Goal: Task Accomplishment & Management: Manage account settings

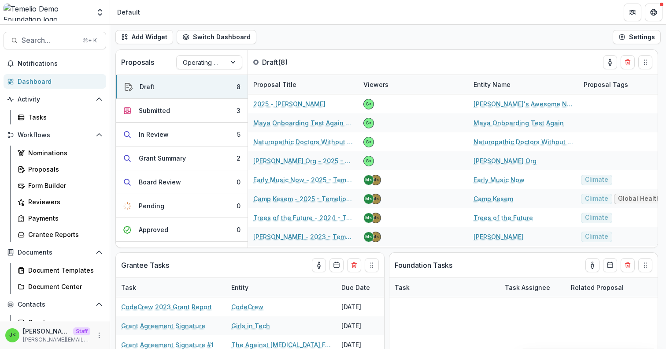
scroll to position [520, 0]
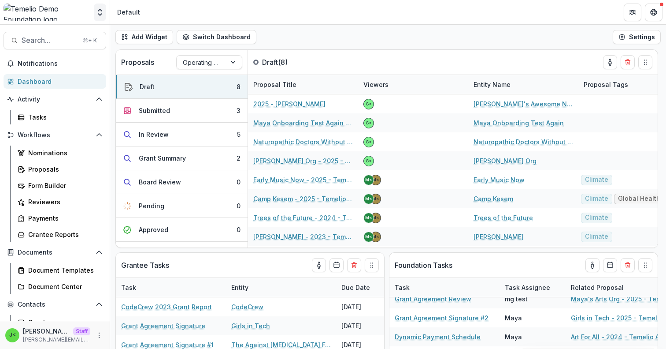
click at [99, 15] on polyline "Open entity switcher" at bounding box center [100, 15] width 4 height 2
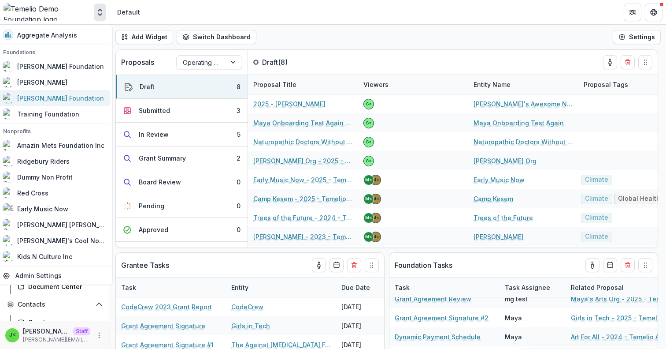
click at [58, 102] on div "[PERSON_NAME] Foundation" at bounding box center [60, 97] width 87 height 9
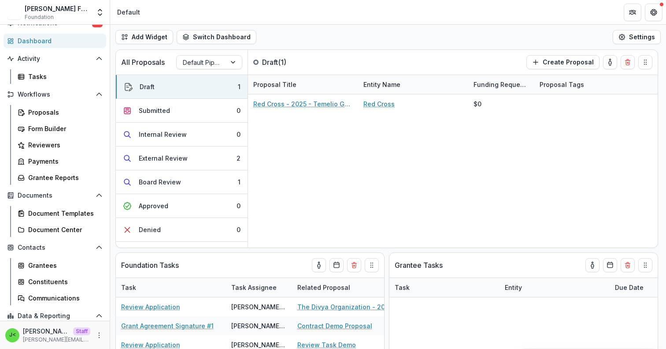
scroll to position [46, 0]
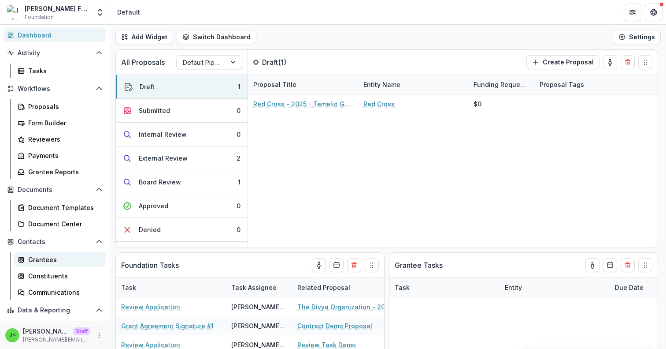
click at [59, 256] on div "Grantees" at bounding box center [63, 259] width 71 height 9
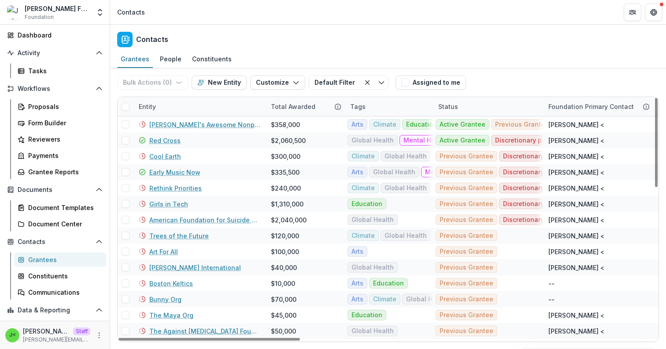
click at [591, 106] on div "Foundation Primary Contact" at bounding box center [591, 106] width 96 height 9
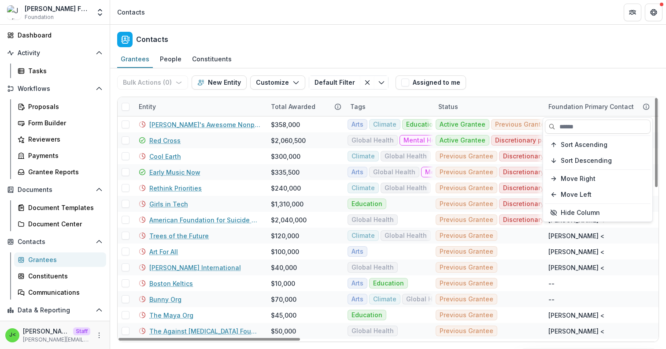
click at [591, 106] on div "Foundation Primary Contact" at bounding box center [591, 106] width 96 height 9
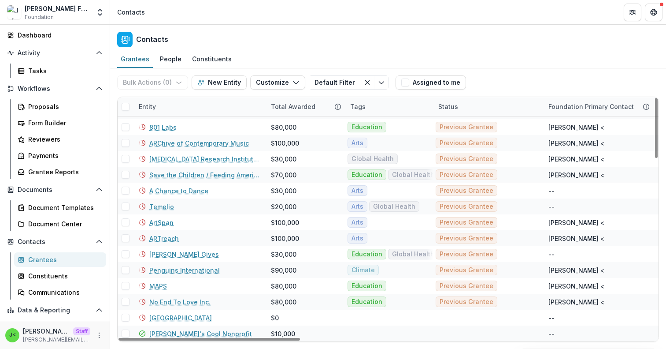
scroll to position [759, 0]
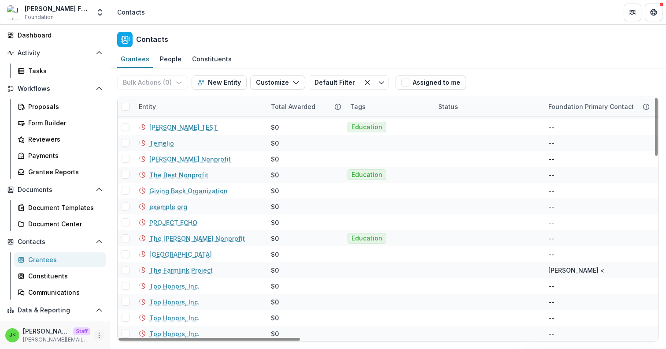
click at [96, 336] on icon "More" at bounding box center [99, 334] width 7 height 7
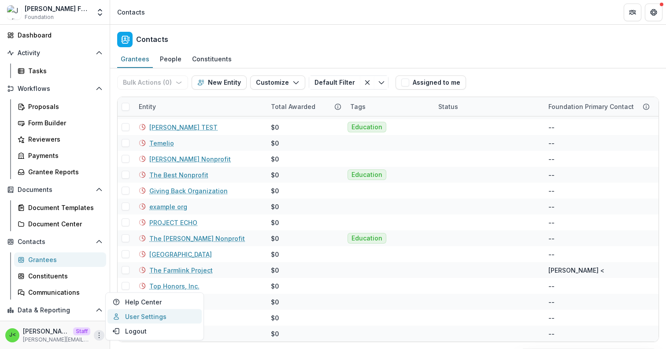
click at [135, 316] on link "User Settings" at bounding box center [155, 316] width 94 height 15
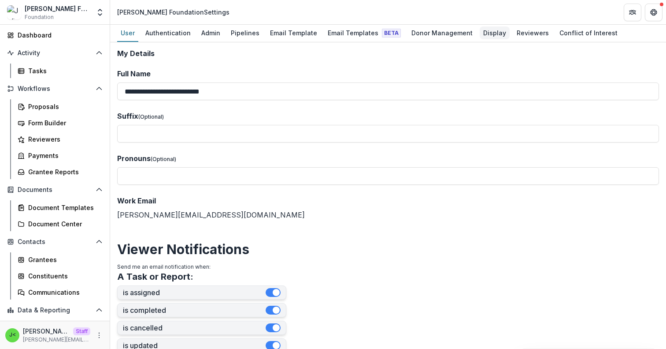
click at [485, 35] on div "Display" at bounding box center [495, 32] width 30 height 13
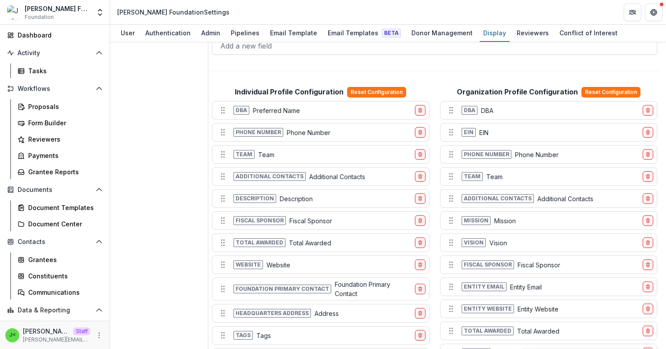
scroll to position [473, 0]
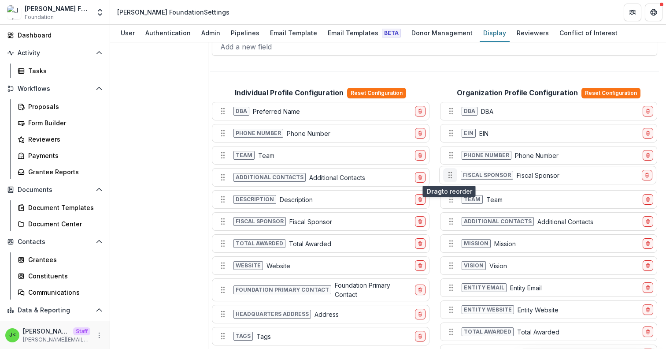
drag, startPoint x: 450, startPoint y: 269, endPoint x: 449, endPoint y: 179, distance: 89.9
click at [449, 179] on button "Move field" at bounding box center [450, 175] width 14 height 14
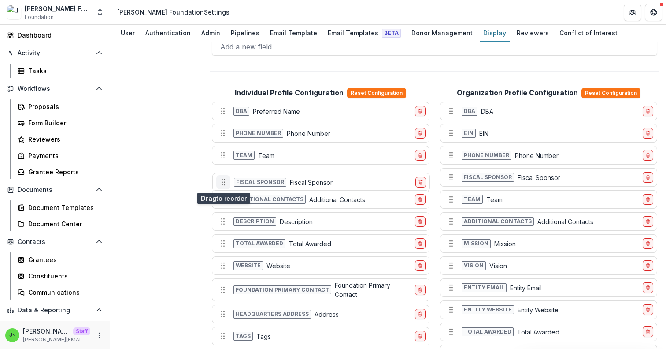
drag, startPoint x: 224, startPoint y: 222, endPoint x: 224, endPoint y: 182, distance: 39.7
click at [224, 182] on circle "Move field" at bounding box center [224, 182] width 0 height 0
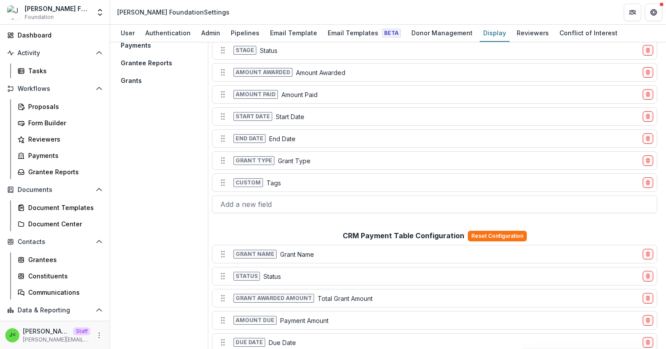
scroll to position [0, 0]
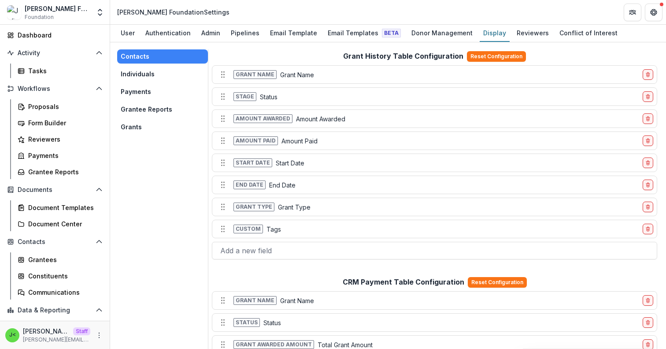
click at [146, 74] on button "Individuals" at bounding box center [162, 74] width 91 height 14
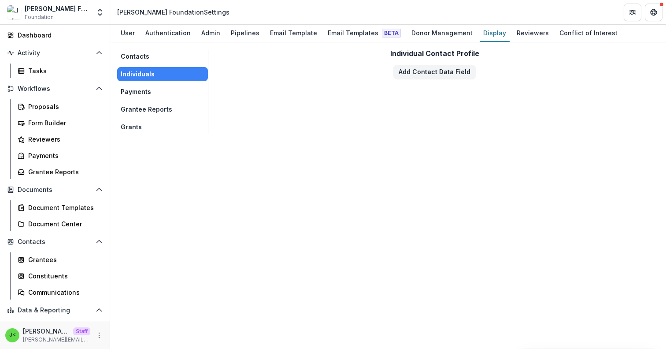
click at [150, 53] on button "Contacts" at bounding box center [162, 56] width 91 height 14
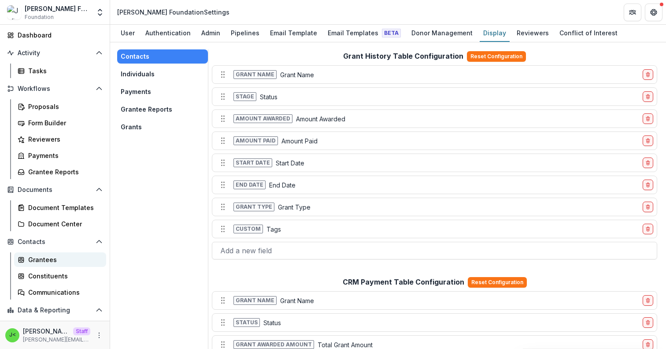
click at [50, 260] on div "Grantees" at bounding box center [63, 259] width 71 height 9
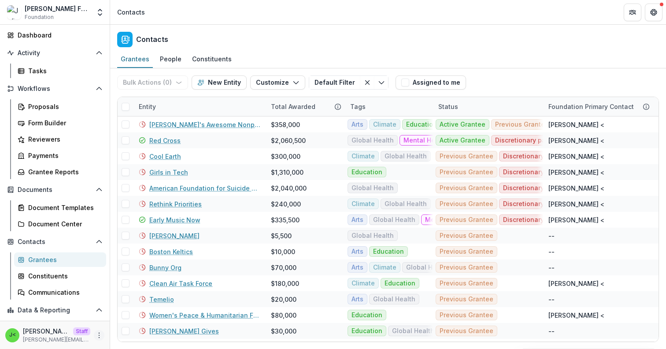
click at [95, 331] on button "More" at bounding box center [99, 335] width 11 height 11
click at [134, 316] on link "User Settings" at bounding box center [155, 316] width 94 height 15
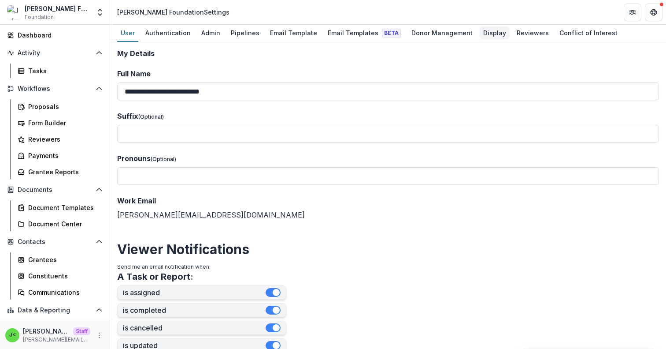
click at [487, 34] on div "Display" at bounding box center [495, 32] width 30 height 13
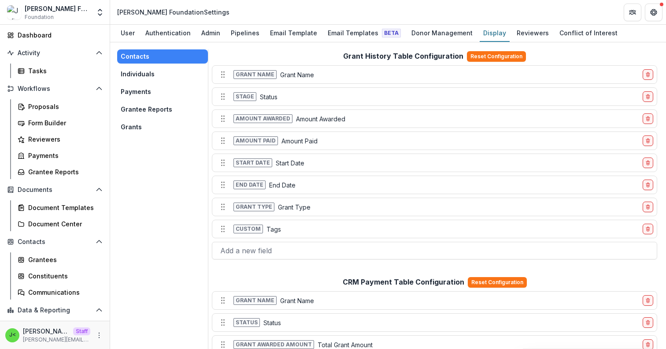
click at [152, 74] on button "Individuals" at bounding box center [162, 74] width 91 height 14
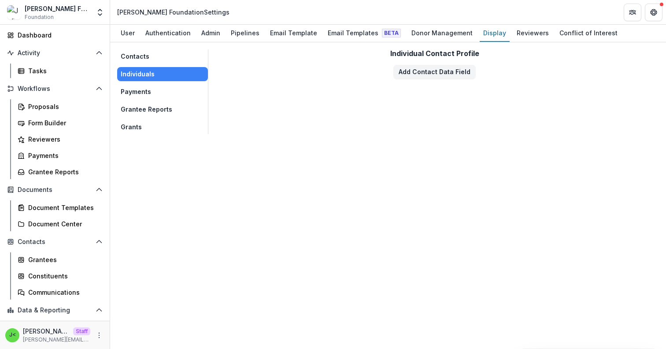
click at [141, 95] on button "Payments" at bounding box center [162, 92] width 91 height 14
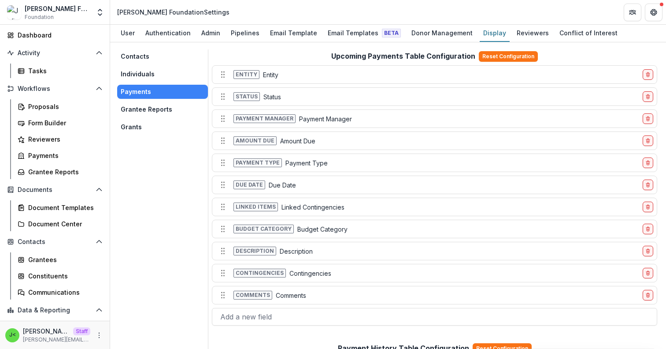
click at [145, 109] on button "Grantee Reports" at bounding box center [162, 109] width 91 height 14
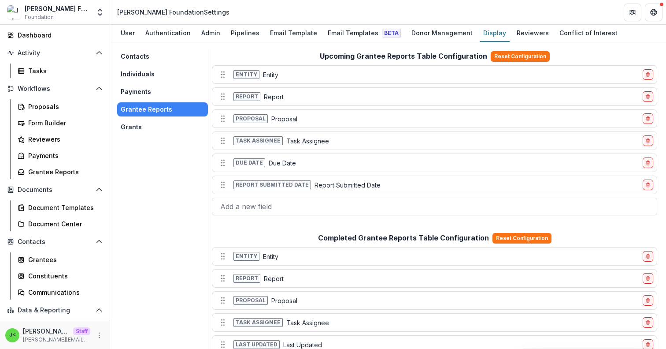
click at [145, 88] on button "Payments" at bounding box center [162, 92] width 91 height 14
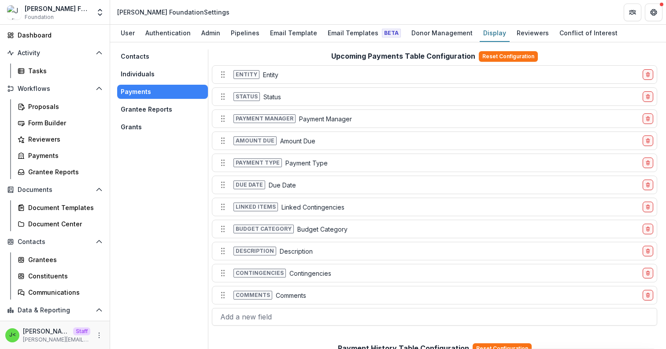
click at [149, 109] on button "Grantee Reports" at bounding box center [162, 109] width 91 height 14
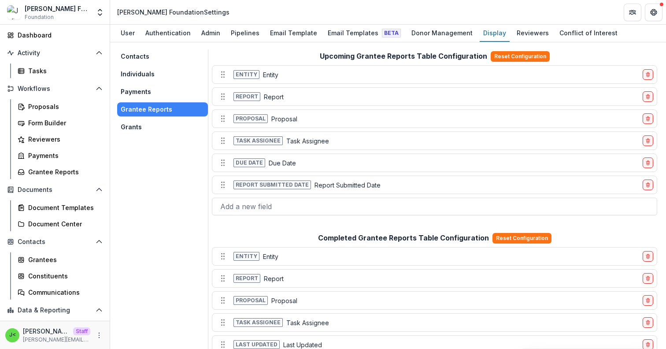
click at [149, 130] on button "Grants" at bounding box center [162, 127] width 91 height 14
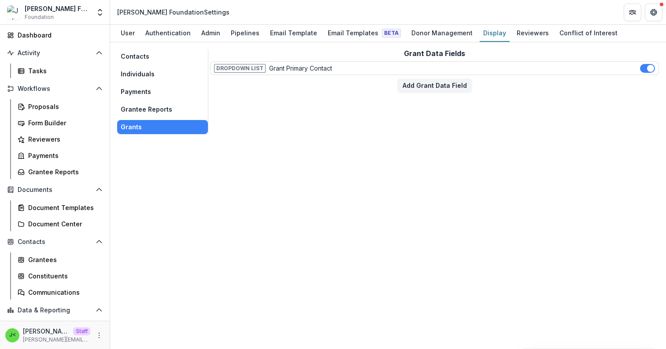
click at [149, 107] on button "Grantee Reports" at bounding box center [162, 109] width 91 height 14
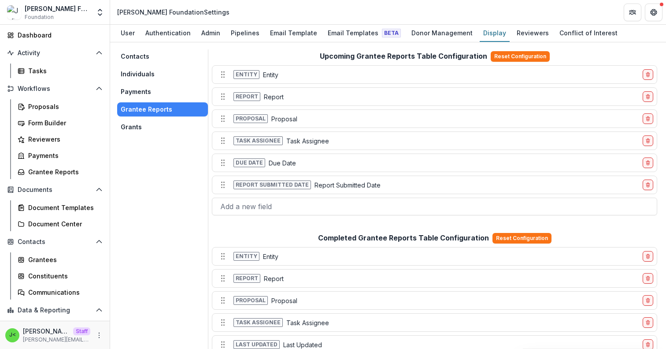
click at [152, 87] on button "Payments" at bounding box center [162, 92] width 91 height 14
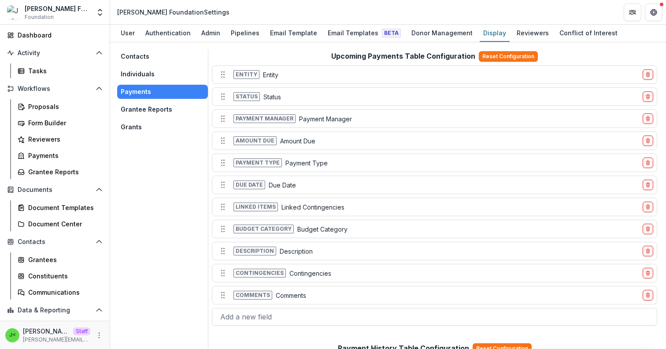
click at [151, 57] on button "Contacts" at bounding box center [162, 56] width 91 height 14
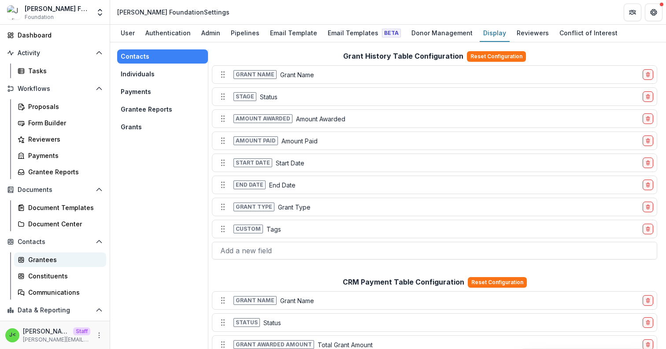
click at [63, 261] on div "Grantees" at bounding box center [63, 259] width 71 height 9
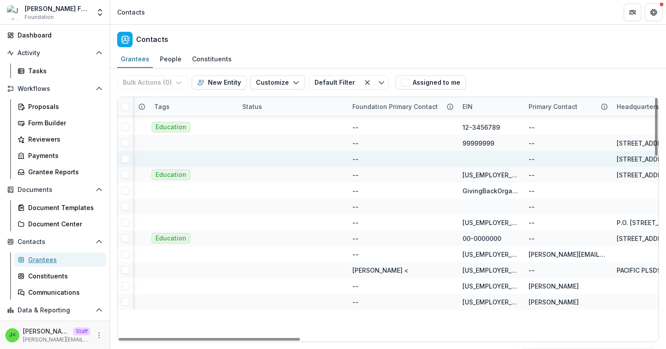
scroll to position [0, 196]
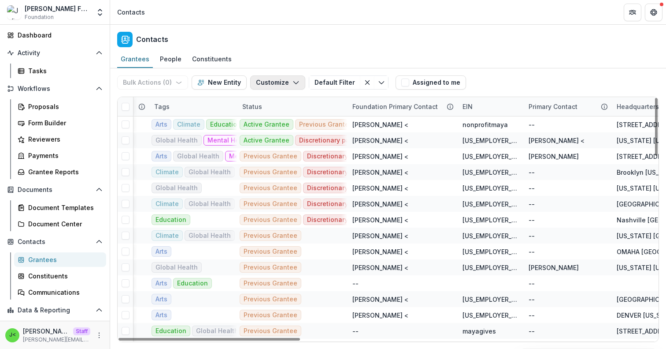
click at [293, 84] on icon "button" at bounding box center [296, 82] width 7 height 7
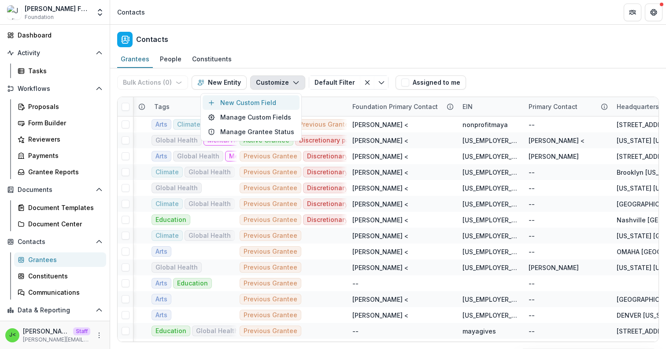
click at [271, 105] on button "New Custom Field" at bounding box center [251, 102] width 97 height 15
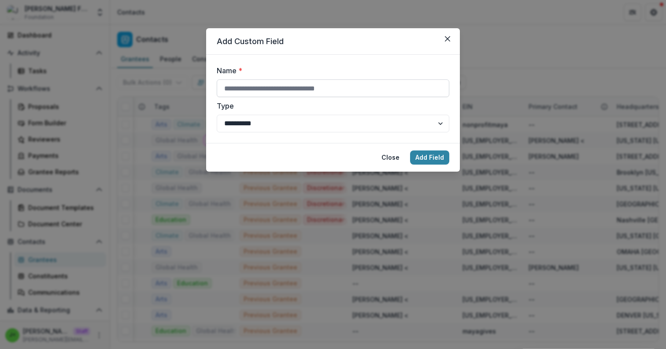
click at [273, 82] on input "Name *" at bounding box center [333, 88] width 233 height 18
type input "**********"
click at [410, 150] on button "Add Field" at bounding box center [429, 157] width 39 height 14
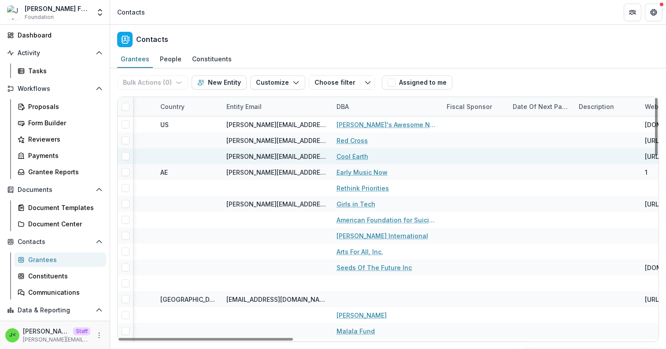
scroll to position [0, 1118]
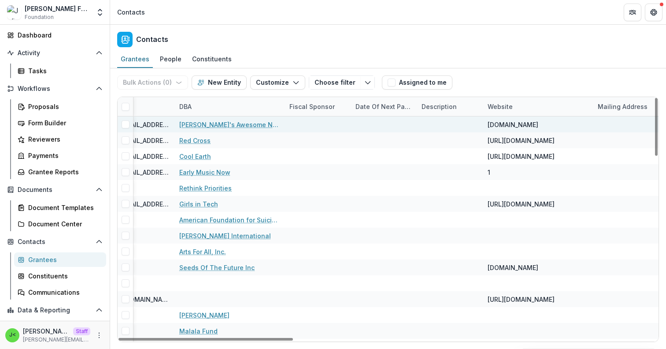
drag, startPoint x: 312, startPoint y: 109, endPoint x: 194, endPoint y: 118, distance: 117.6
click at [193, 118] on div "Entity Total Awarded Tags Status Foundation Primary Contact EIN Primary Contact…" at bounding box center [388, 219] width 541 height 244
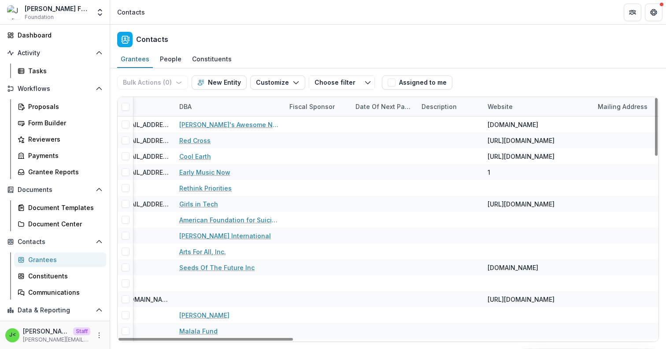
drag, startPoint x: 313, startPoint y: 108, endPoint x: 293, endPoint y: 103, distance: 19.9
click at [293, 103] on div "Fiscal Sponsor" at bounding box center [312, 106] width 56 height 9
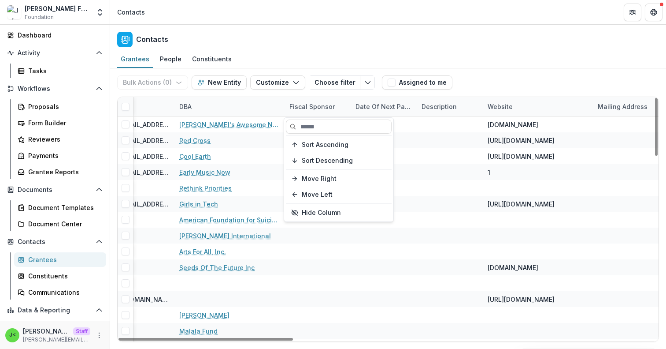
click at [312, 110] on div "Fiscal Sponsor" at bounding box center [312, 106] width 56 height 9
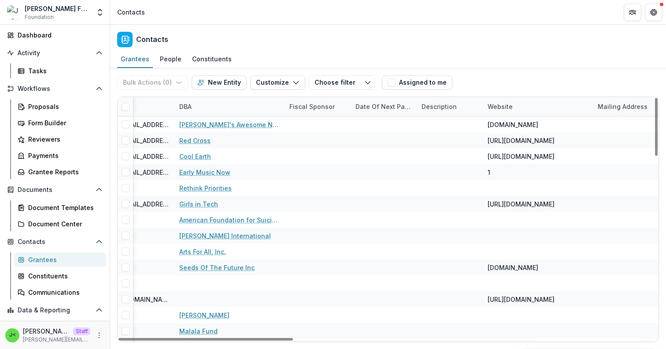
click at [312, 110] on div "Fiscal Sponsor" at bounding box center [312, 106] width 56 height 9
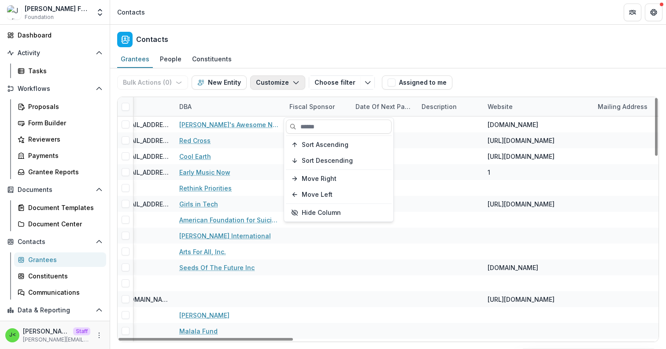
click at [298, 83] on button "Customize" at bounding box center [277, 82] width 55 height 14
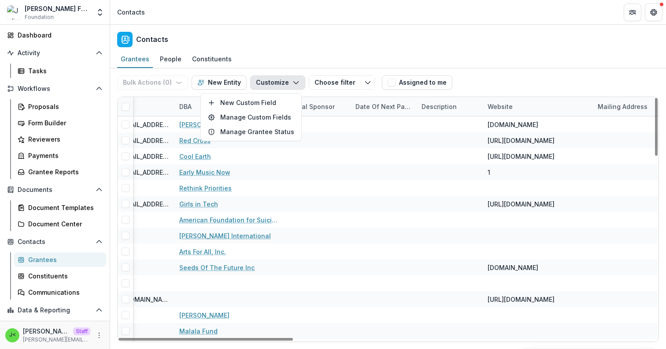
click at [496, 83] on div "Bulk Actions ( 0 ) Send Email Create Proposals Create Tasks New Entity Customiz…" at bounding box center [388, 82] width 542 height 28
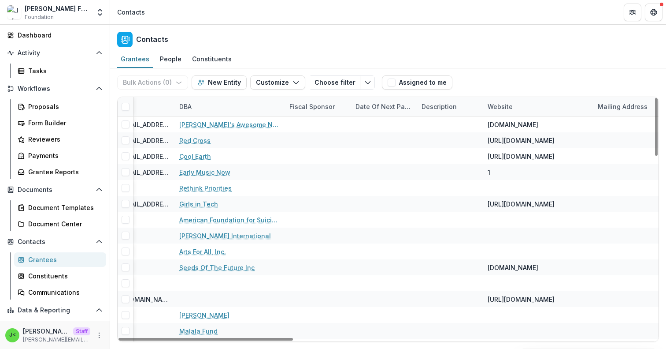
click at [309, 108] on div "Fiscal Sponsor" at bounding box center [312, 106] width 56 height 9
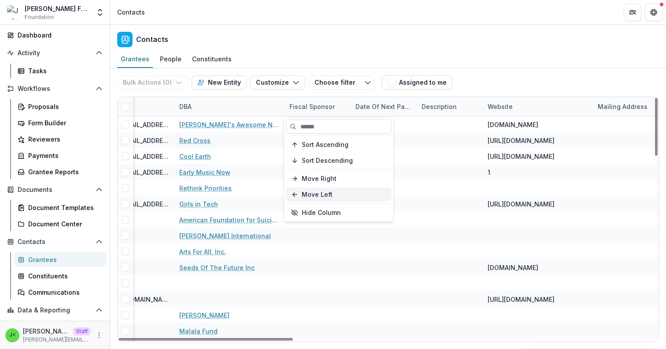
click at [315, 196] on button "Move Left" at bounding box center [339, 194] width 106 height 14
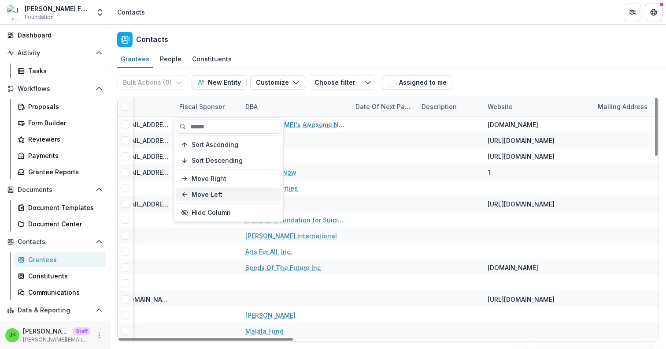
click at [205, 193] on button "Move Left" at bounding box center [229, 194] width 106 height 14
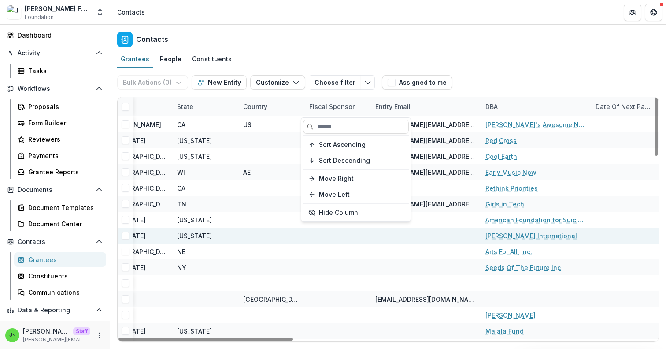
scroll to position [0, 867]
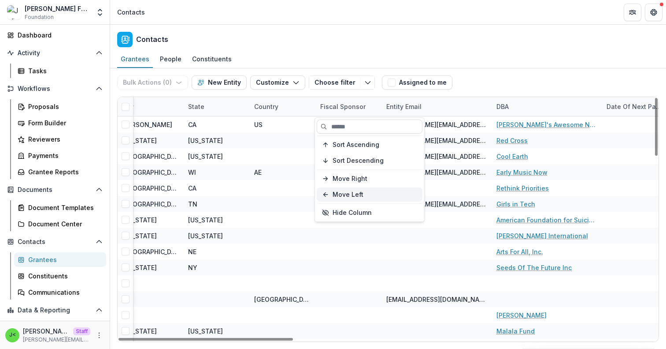
click at [348, 195] on button "Move Left" at bounding box center [370, 194] width 106 height 14
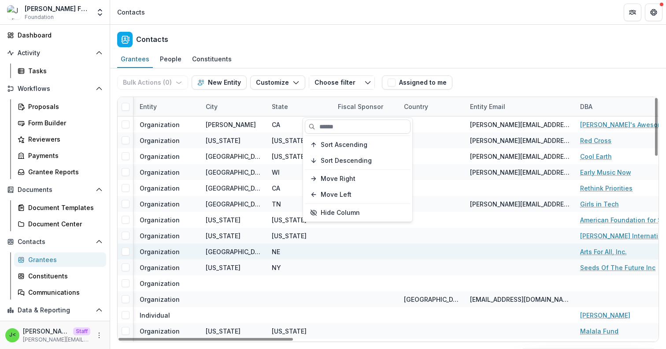
scroll to position [0, 777]
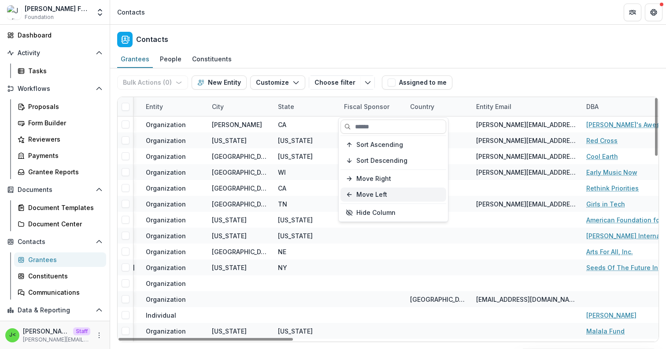
click at [371, 194] on button "Move Left" at bounding box center [394, 194] width 106 height 14
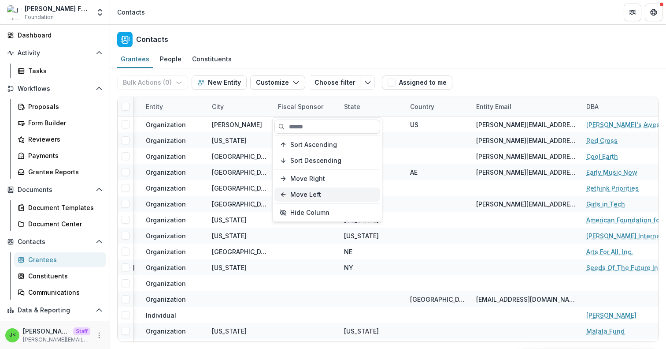
click at [321, 193] on button "Move Left" at bounding box center [328, 194] width 106 height 14
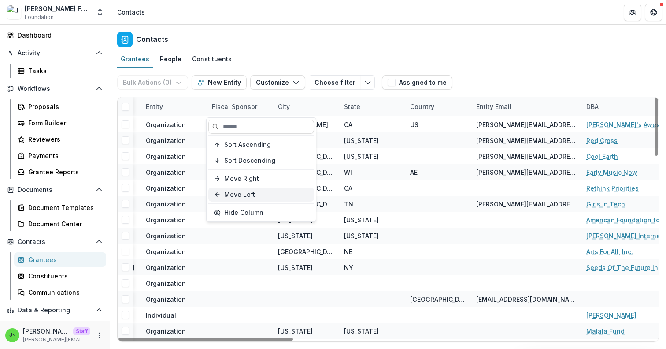
click at [281, 197] on button "Move Left" at bounding box center [261, 194] width 106 height 14
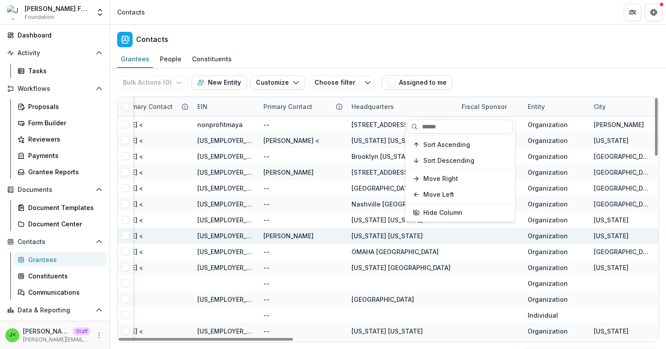
scroll to position [0, 438]
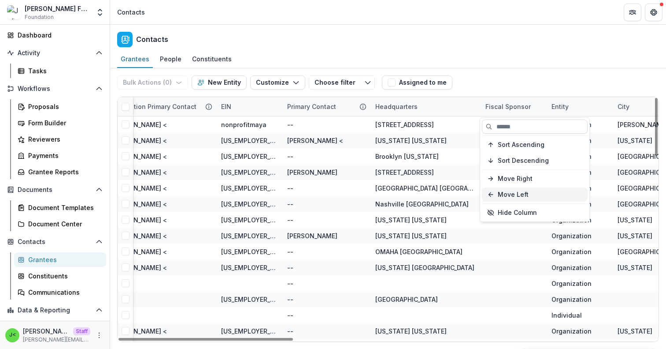
click at [504, 194] on button "Move Left" at bounding box center [535, 194] width 106 height 14
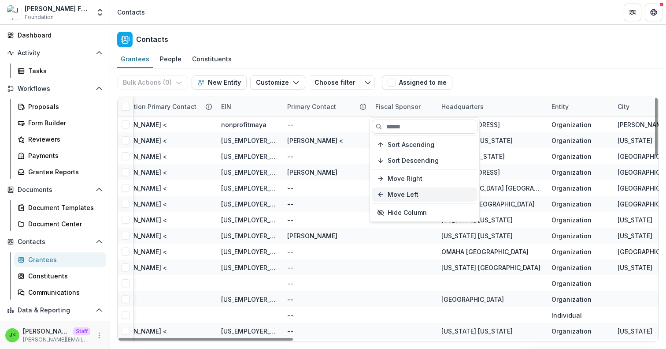
click at [444, 193] on button "Move Left" at bounding box center [425, 194] width 106 height 14
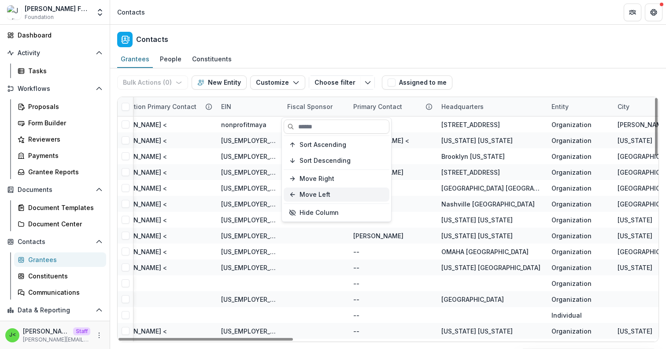
click at [357, 193] on button "Move Left" at bounding box center [337, 194] width 106 height 14
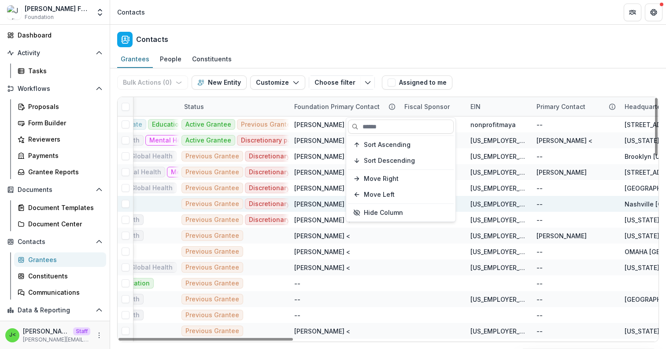
scroll to position [0, 238]
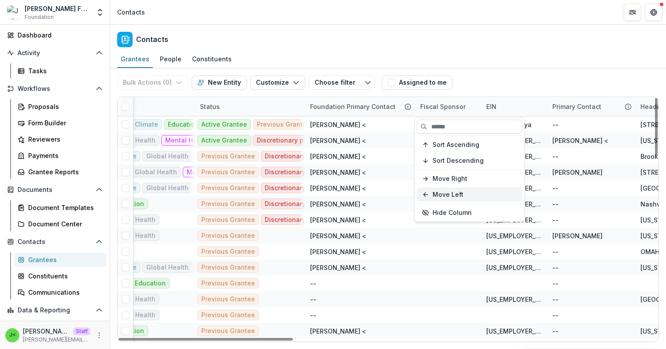
click at [436, 197] on button "Move Left" at bounding box center [470, 194] width 106 height 14
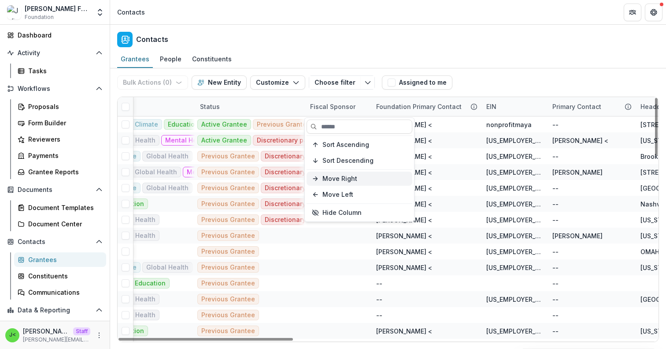
click at [356, 176] on button "Move Right" at bounding box center [360, 178] width 106 height 14
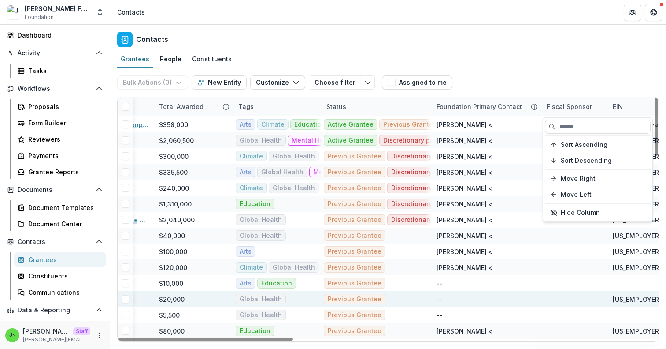
scroll to position [0, 115]
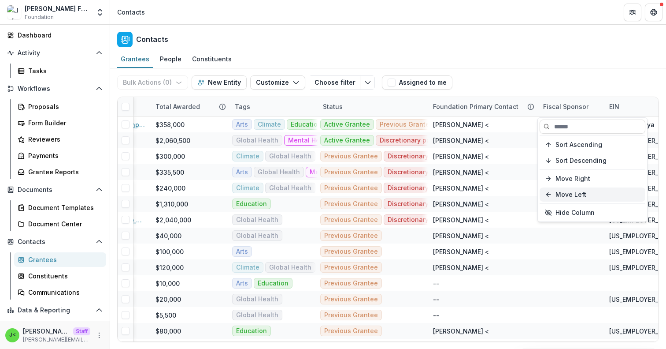
click at [564, 193] on button "Move Left" at bounding box center [593, 194] width 106 height 14
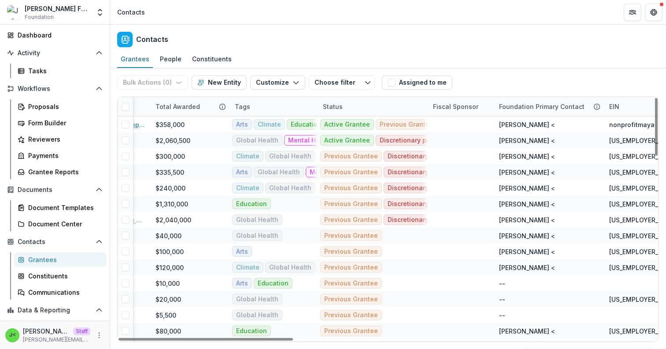
click at [566, 71] on div "Bulk Actions ( 0 ) Send Email Create Proposals Create Tasks New Entity Customiz…" at bounding box center [388, 82] width 542 height 28
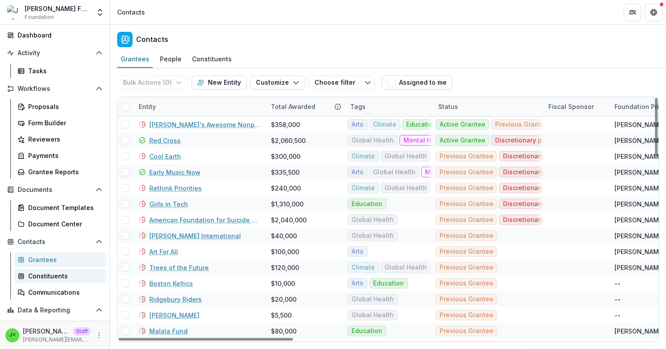
scroll to position [110, 0]
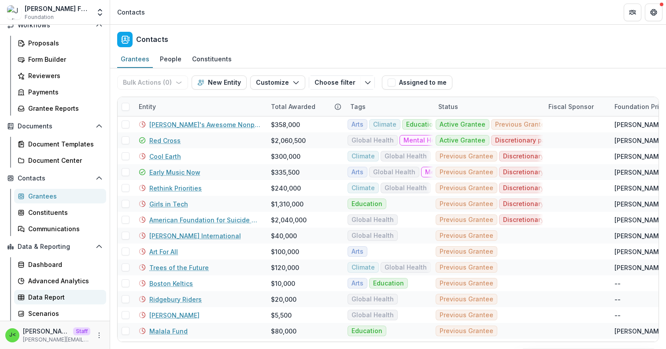
click at [48, 299] on div "Data Report" at bounding box center [63, 296] width 71 height 9
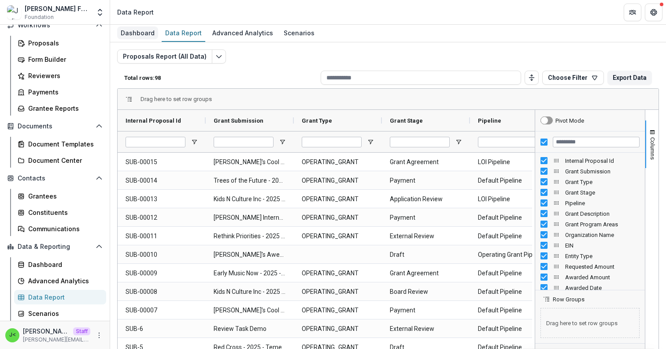
click at [141, 29] on div "Dashboard" at bounding box center [137, 32] width 41 height 13
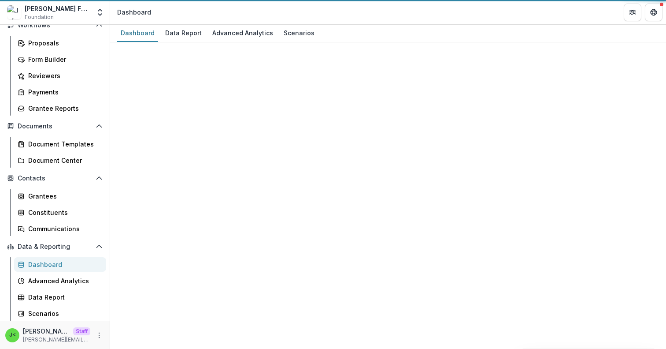
select select "**********"
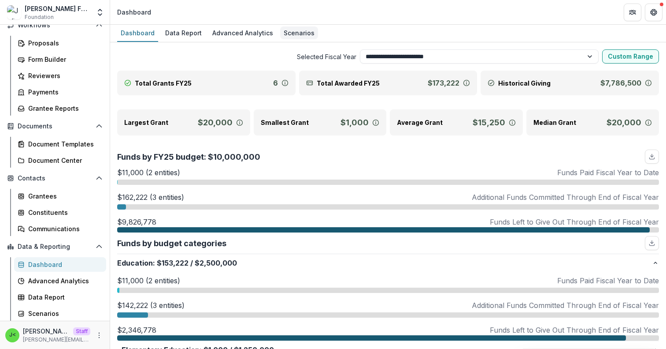
click at [282, 29] on div "Scenarios" at bounding box center [299, 32] width 38 height 13
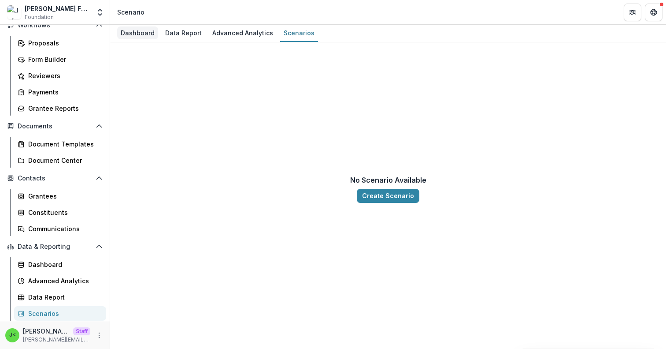
click at [146, 35] on div "Dashboard" at bounding box center [137, 32] width 41 height 13
select select "**********"
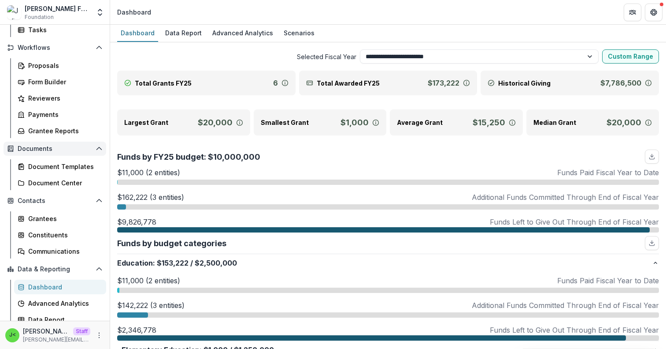
scroll to position [83, 0]
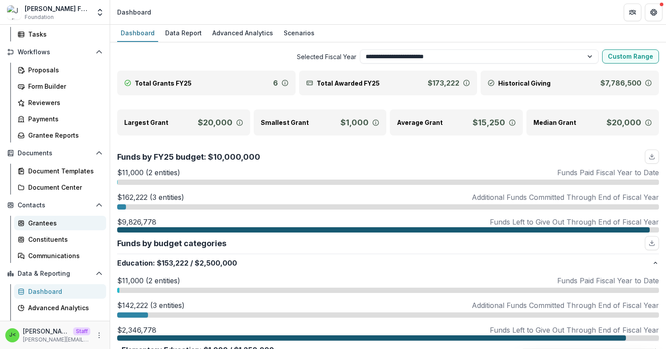
click at [57, 226] on div "Grantees" at bounding box center [63, 222] width 71 height 9
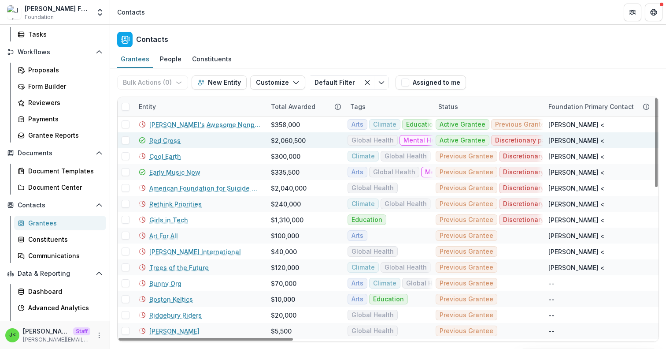
click at [163, 142] on link "Red Cross" at bounding box center [164, 140] width 31 height 9
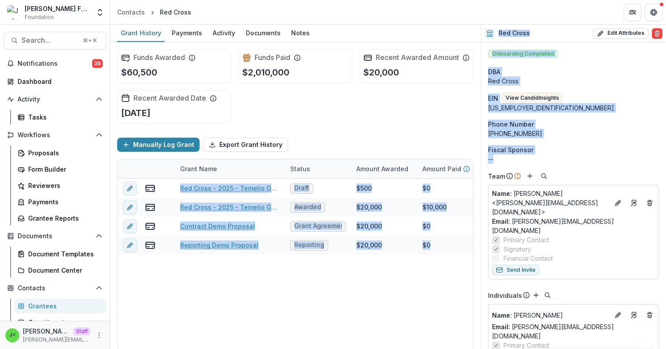
drag, startPoint x: 502, startPoint y: 160, endPoint x: 487, endPoint y: 152, distance: 17.4
click at [476, 148] on div "Grant History Payments Activity Documents Notes Funds Awarded $60,500 Funds Pai…" at bounding box center [388, 187] width 556 height 324
click at [494, 157] on div "--" at bounding box center [573, 158] width 171 height 9
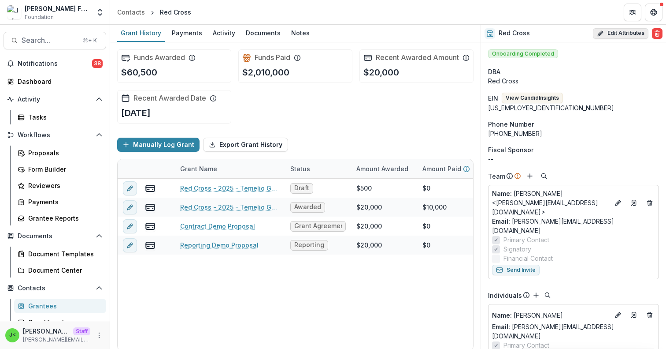
click at [621, 30] on button "Edit Attributes" at bounding box center [621, 33] width 56 height 11
select select
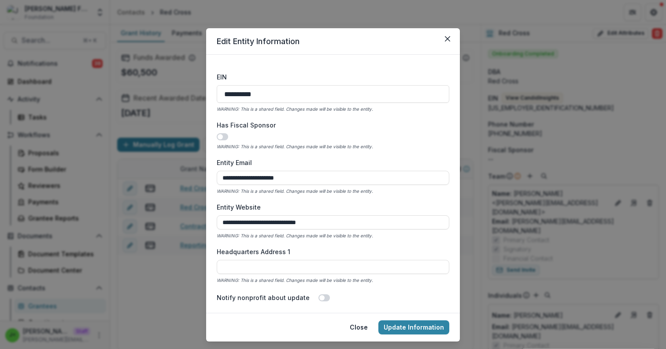
scroll to position [314, 0]
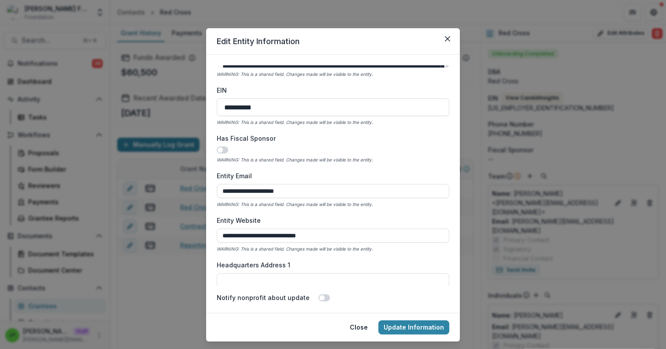
click at [224, 150] on span at bounding box center [222, 149] width 11 height 7
click at [288, 189] on input "Fiscal Sponsor EIN" at bounding box center [333, 191] width 233 height 14
click at [227, 194] on input "Fiscal Sponsor EIN" at bounding box center [333, 191] width 233 height 14
click at [346, 254] on div "**********" at bounding box center [333, 175] width 233 height 220
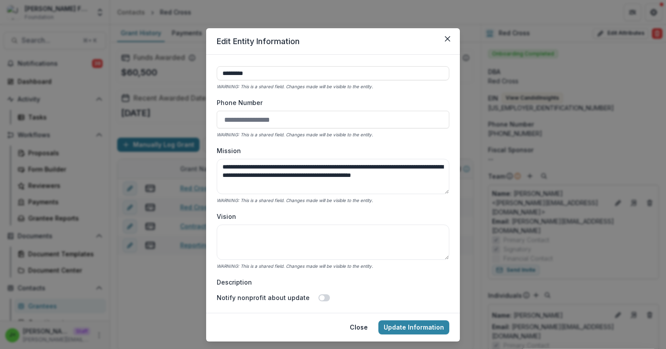
scroll to position [0, 0]
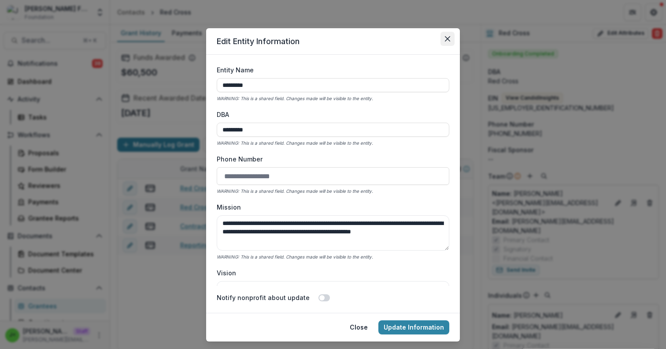
click at [445, 37] on icon "Close" at bounding box center [447, 38] width 5 height 5
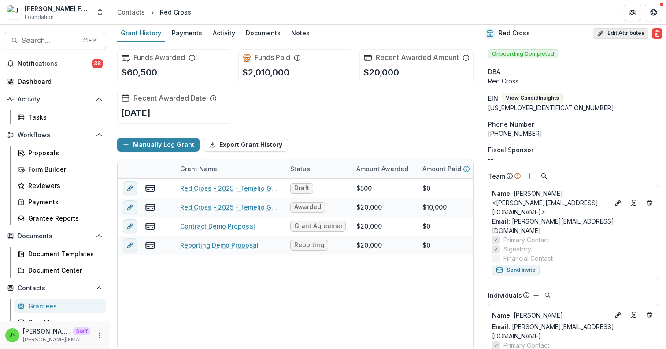
click at [621, 33] on button "Edit Attributes" at bounding box center [621, 33] width 56 height 11
select select
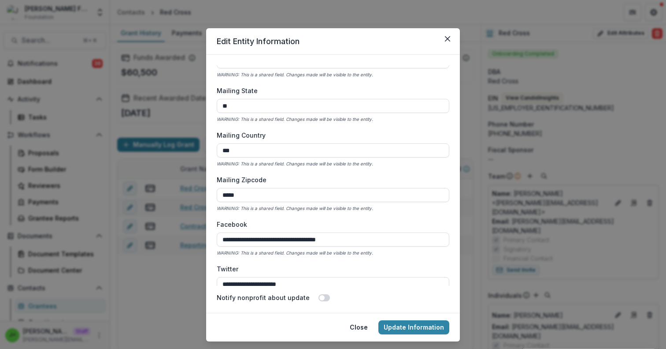
scroll to position [1349, 0]
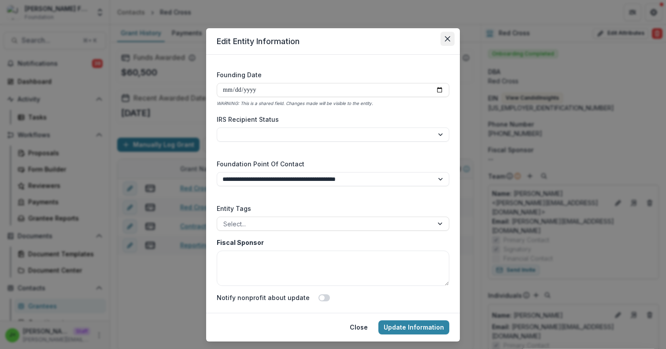
click at [450, 41] on button "Close" at bounding box center [448, 39] width 14 height 14
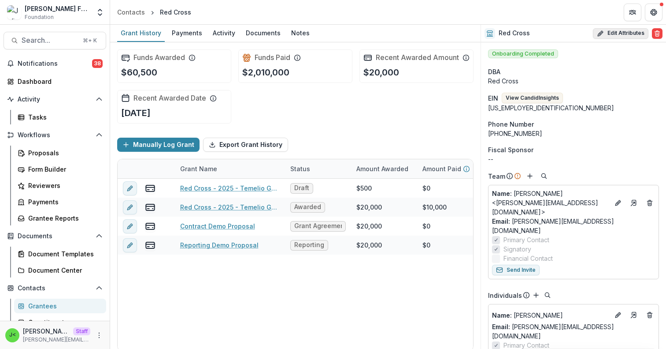
click at [637, 33] on button "Edit Attributes" at bounding box center [621, 33] width 56 height 11
select select
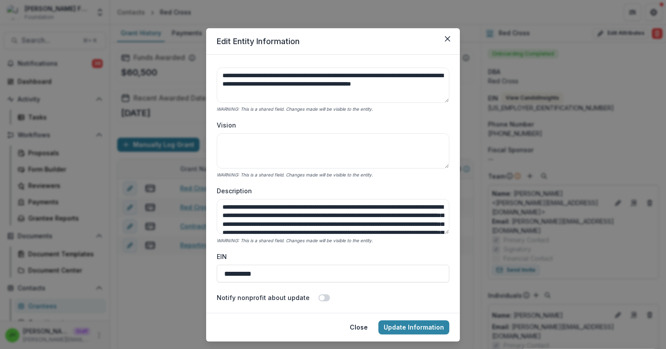
scroll to position [0, 0]
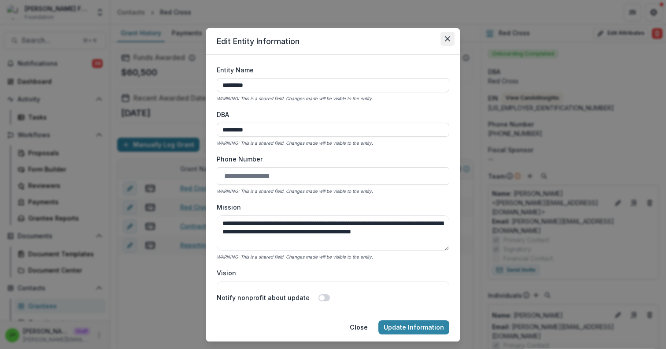
click at [447, 37] on icon "Close" at bounding box center [447, 38] width 5 height 5
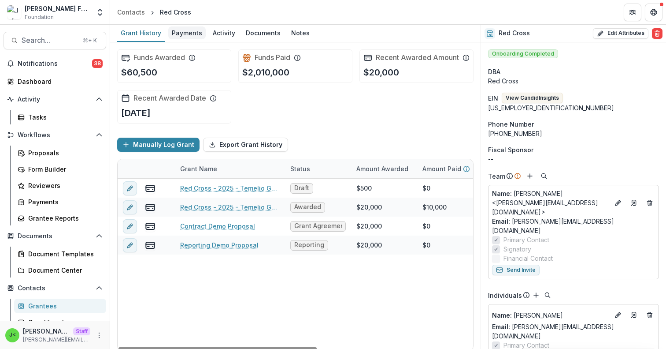
click at [172, 34] on div "Payments" at bounding box center [186, 32] width 37 height 13
select select "****"
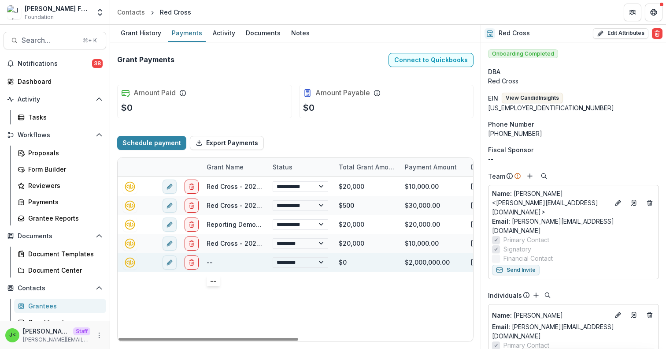
click at [210, 264] on div "--" at bounding box center [210, 261] width 6 height 9
click at [169, 263] on line "edit" at bounding box center [170, 262] width 2 height 2
select select "****"
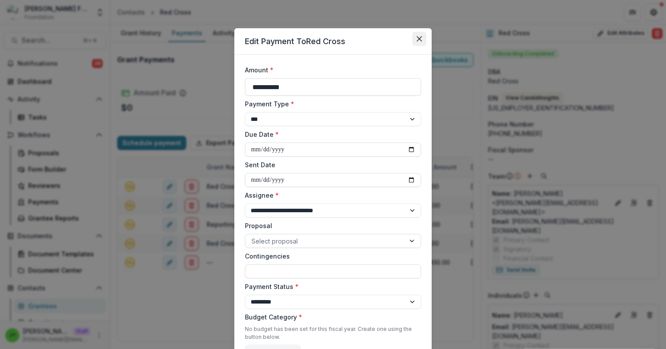
click at [420, 38] on icon "Close" at bounding box center [419, 38] width 5 height 5
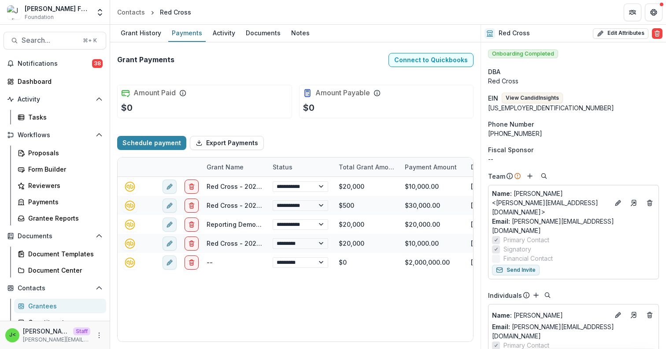
select select "****"
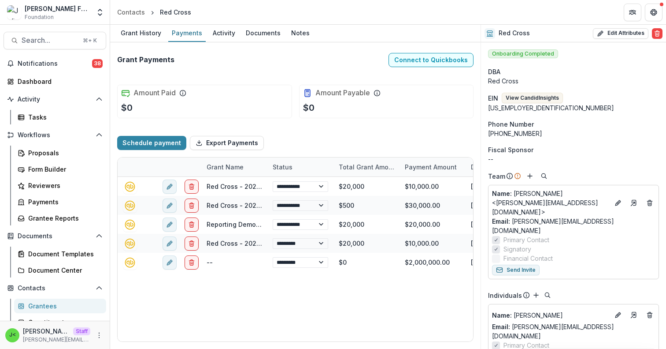
select select "****"
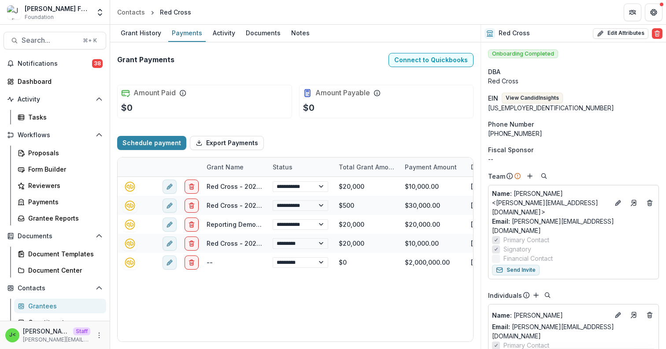
select select "****"
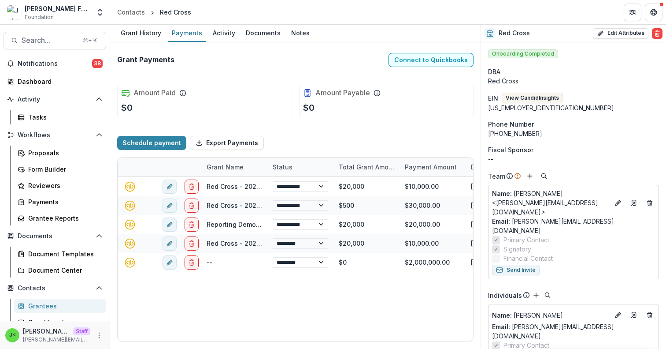
select select "****"
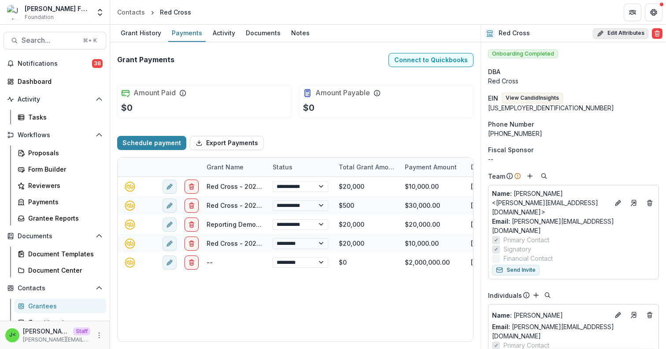
click at [615, 34] on button "Edit Attributes" at bounding box center [621, 33] width 56 height 11
select select
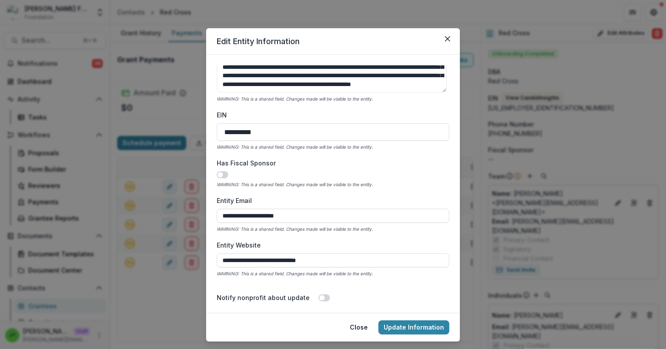
scroll to position [287, 0]
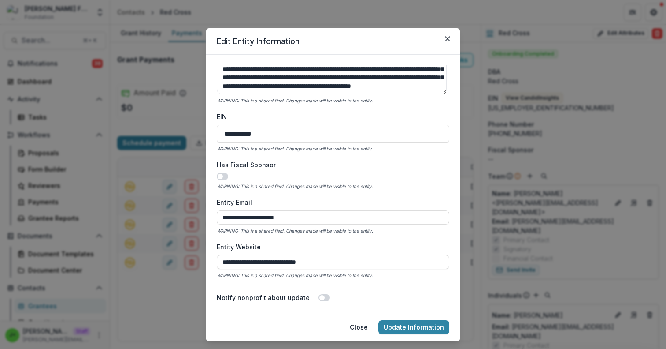
click at [227, 178] on div at bounding box center [333, 176] width 233 height 7
click at [222, 177] on span at bounding box center [222, 176] width 11 height 7
click at [242, 215] on input "Fiscal Sponsor EIN" at bounding box center [333, 217] width 233 height 14
paste input "**********"
type input "**********"
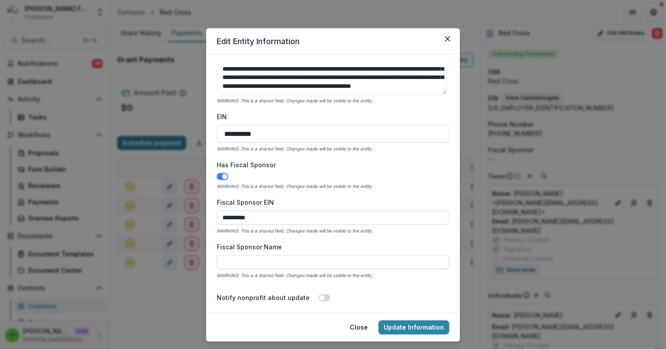
click at [244, 263] on input "Fiscal Sponsor Name" at bounding box center [333, 262] width 233 height 14
click at [282, 218] on input "**********" at bounding box center [333, 217] width 233 height 14
click at [272, 219] on input "Fiscal Sponsor EIN" at bounding box center [333, 217] width 233 height 14
click at [270, 219] on input "Fiscal Sponsor EIN" at bounding box center [333, 217] width 233 height 14
paste input "**********"
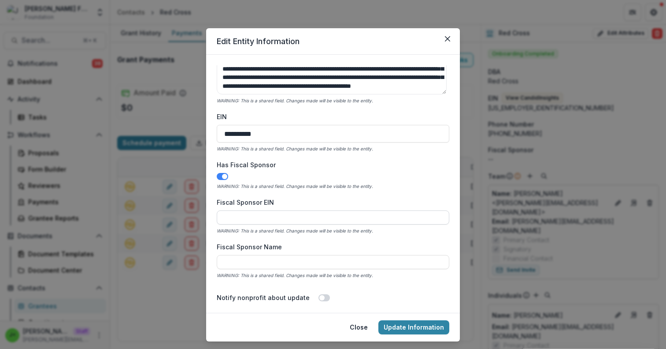
type input "**********"
click at [258, 267] on input "Fiscal Sponsor Name" at bounding box center [333, 262] width 233 height 14
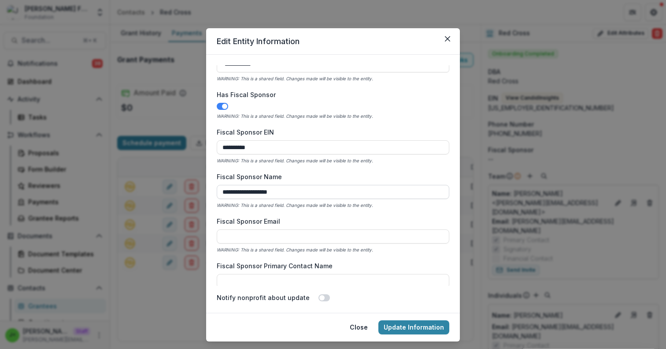
scroll to position [361, 0]
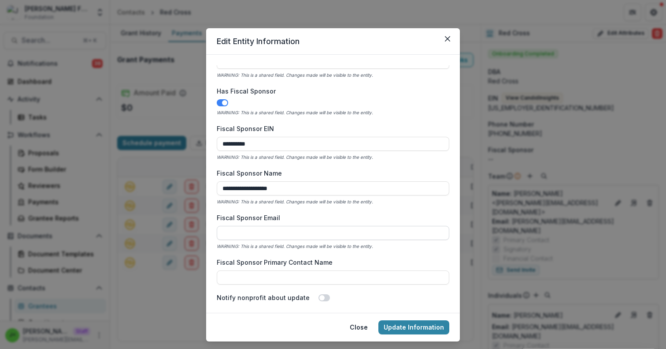
type input "**********"
click at [269, 231] on input "Fiscal Sponsor Email" at bounding box center [333, 233] width 233 height 14
type input "*"
type input "********"
select select "****"
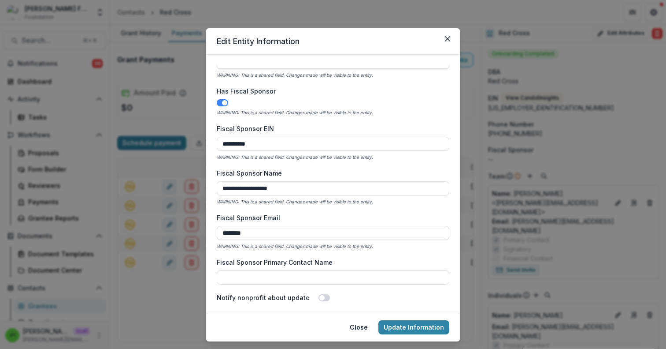
select select "****"
type input "**********"
click at [257, 279] on input "Fiscal Sponsor Primary Contact Name" at bounding box center [333, 277] width 233 height 14
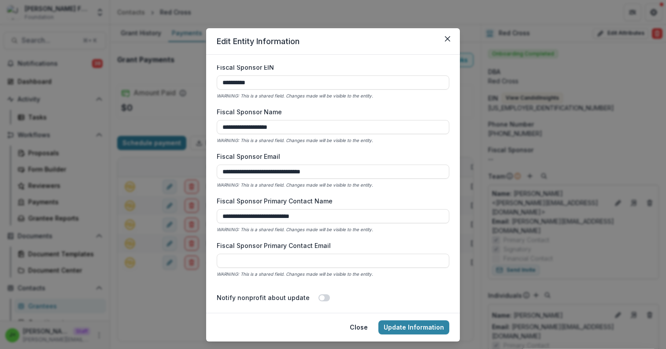
scroll to position [423, 0]
type input "**********"
drag, startPoint x: 342, startPoint y: 171, endPoint x: 191, endPoint y: 171, distance: 150.3
click at [191, 171] on div "**********" at bounding box center [333, 174] width 666 height 349
click at [272, 260] on input "Fiscal Sponsor Primary Contact Email" at bounding box center [333, 260] width 233 height 14
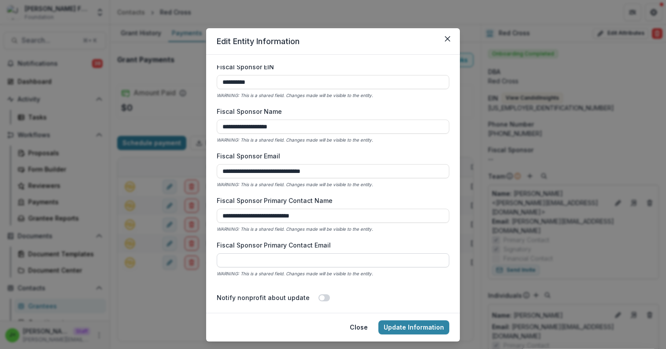
paste input "**********"
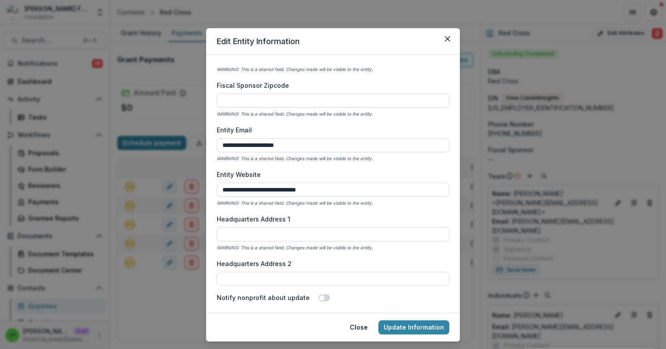
scroll to position [851, 0]
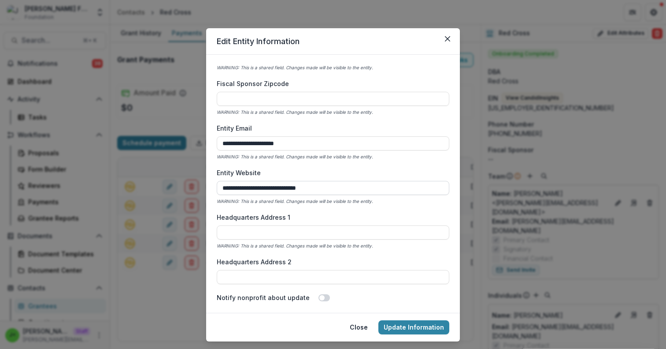
type input "**********"
drag, startPoint x: 338, startPoint y: 193, endPoint x: 200, endPoint y: 188, distance: 138.5
click at [200, 188] on div "**********" at bounding box center [333, 174] width 666 height 349
drag, startPoint x: 314, startPoint y: 146, endPoint x: 203, endPoint y: 137, distance: 111.5
click at [203, 137] on div "**********" at bounding box center [333, 174] width 666 height 349
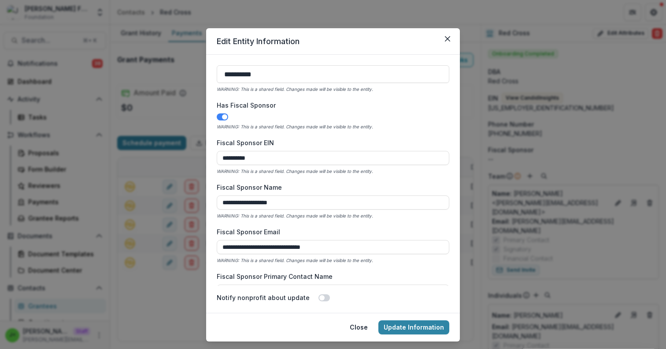
scroll to position [367, 0]
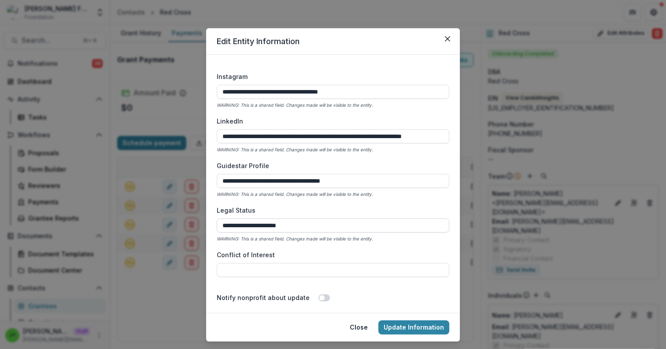
select select "****"
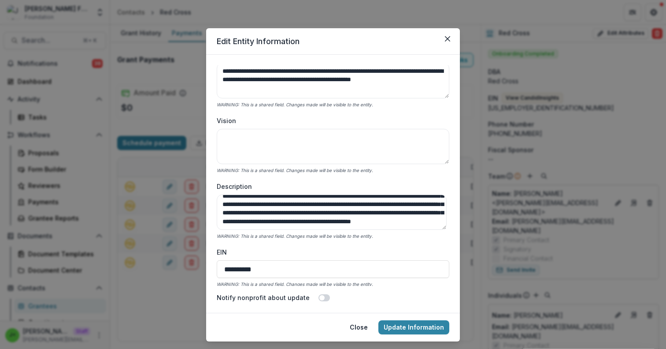
scroll to position [0, 0]
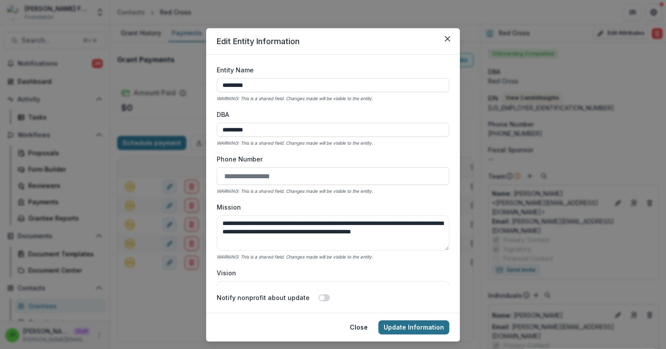
click at [411, 326] on button "Update Information" at bounding box center [414, 327] width 71 height 14
select select "****"
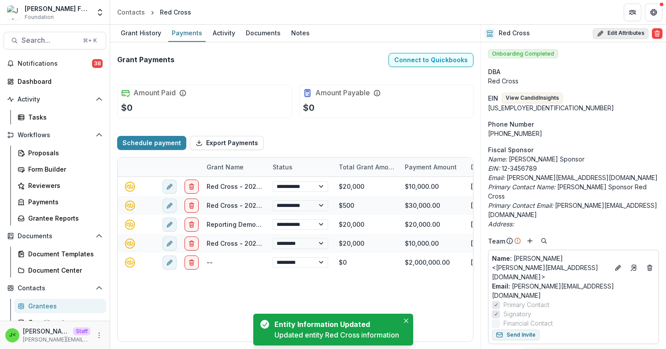
click at [620, 33] on button "Edit Attributes" at bounding box center [621, 33] width 56 height 11
select select
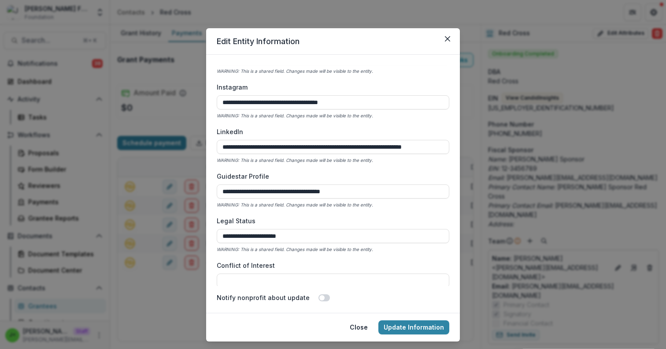
scroll to position [1603, 0]
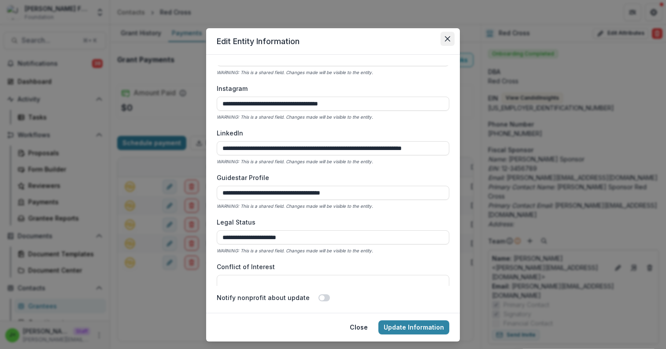
click at [449, 43] on button "Close" at bounding box center [448, 39] width 14 height 14
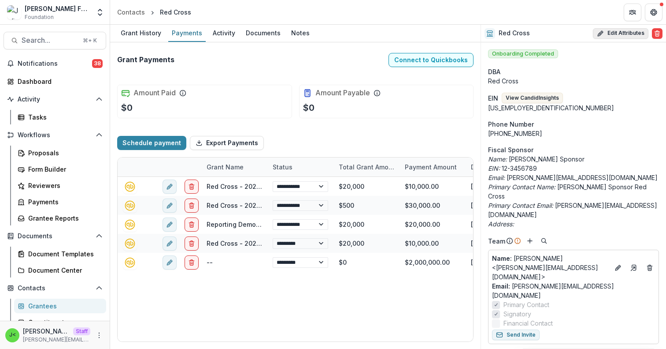
click at [626, 36] on button "Edit Attributes" at bounding box center [621, 33] width 56 height 11
select select
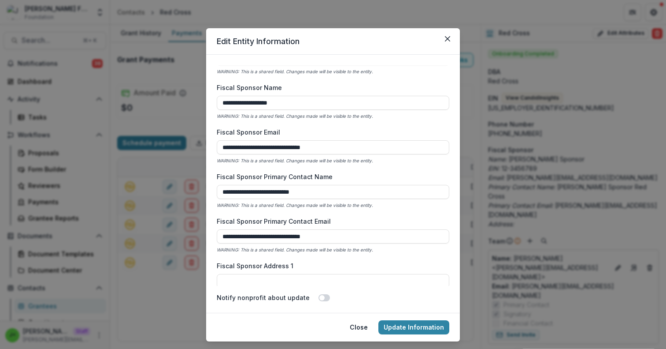
scroll to position [433, 0]
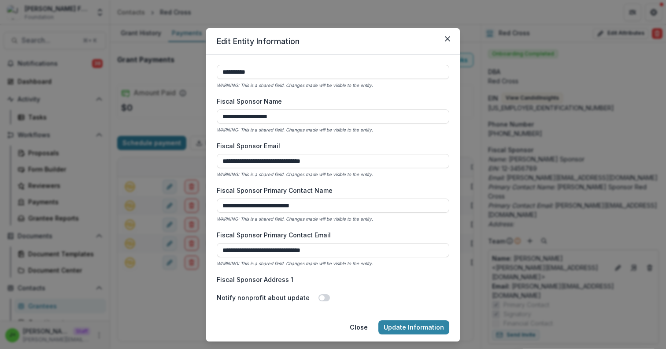
drag, startPoint x: 333, startPoint y: 253, endPoint x: 181, endPoint y: 251, distance: 152.0
click at [181, 251] on div "**********" at bounding box center [333, 174] width 666 height 349
drag, startPoint x: 316, startPoint y: 207, endPoint x: 165, endPoint y: 193, distance: 152.2
click at [165, 193] on div "**********" at bounding box center [333, 174] width 666 height 349
click at [412, 324] on button "Update Information" at bounding box center [414, 327] width 71 height 14
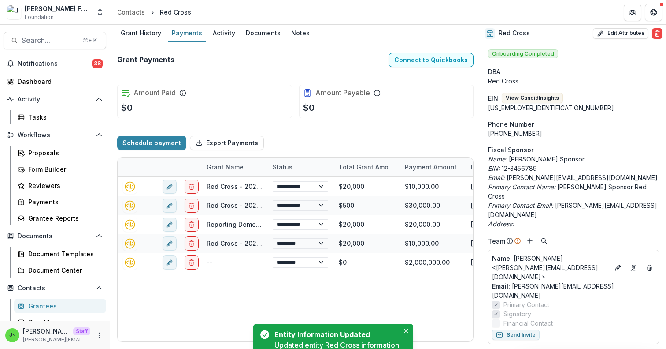
select select "****"
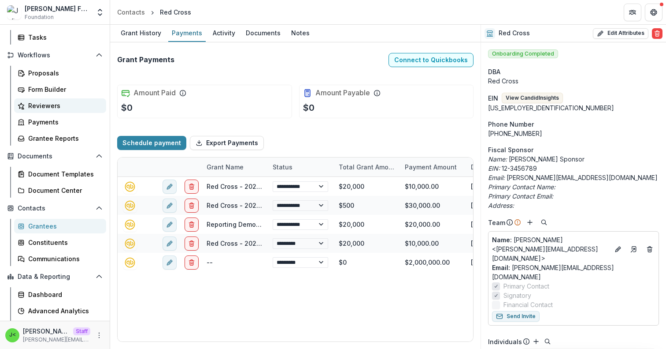
scroll to position [110, 0]
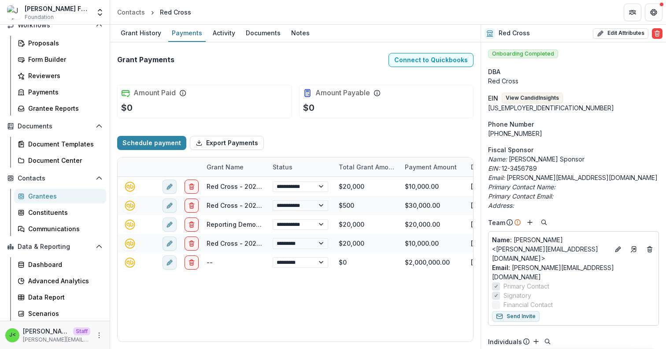
click at [58, 195] on div "Grantees" at bounding box center [63, 195] width 71 height 9
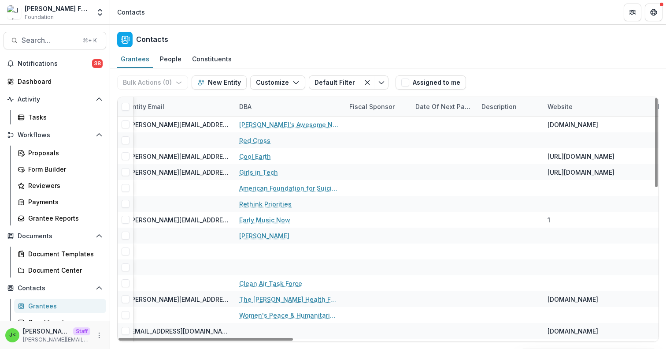
scroll to position [0, 1048]
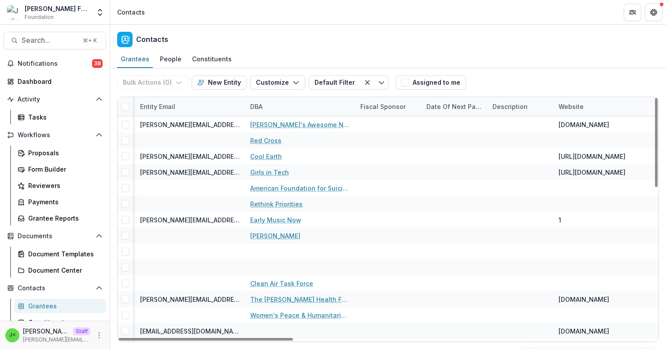
click at [376, 111] on div "Fiscal Sponsor" at bounding box center [388, 106] width 66 height 19
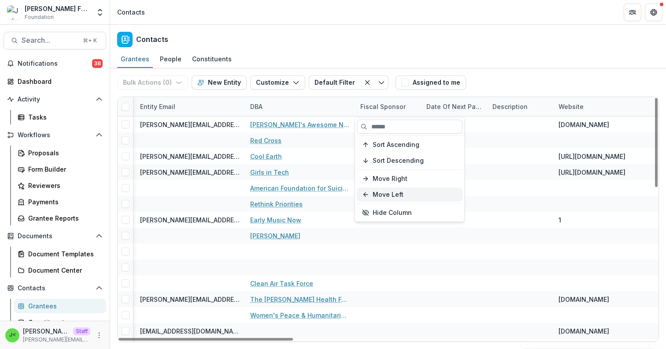
click at [388, 195] on button "Move Left" at bounding box center [410, 194] width 106 height 14
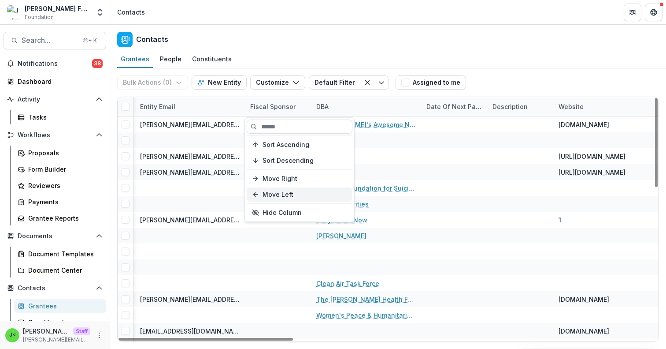
click at [293, 196] on button "Move Left" at bounding box center [300, 194] width 106 height 14
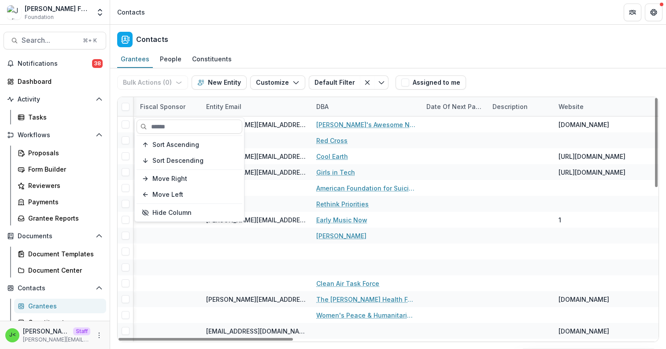
click at [168, 107] on div "Fiscal Sponsor" at bounding box center [163, 106] width 56 height 9
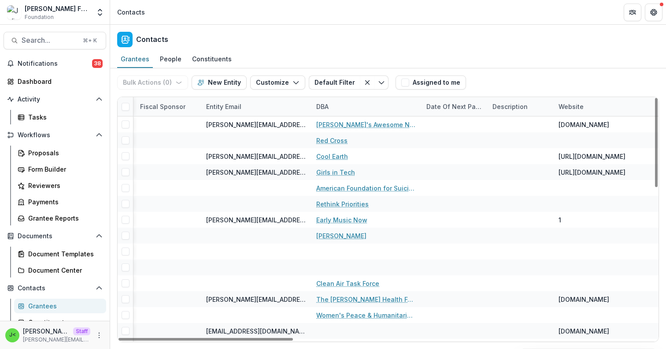
click at [168, 107] on div "Fiscal Sponsor" at bounding box center [163, 106] width 56 height 9
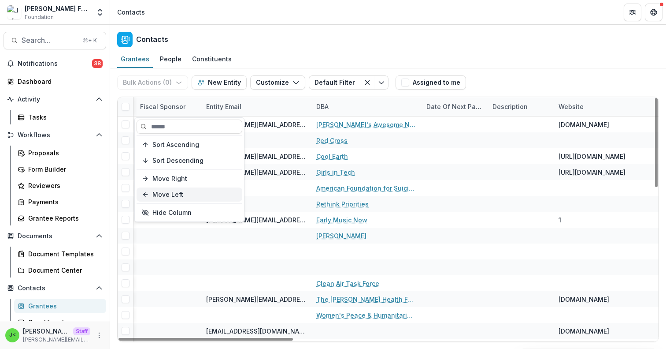
click at [172, 193] on button "Move Left" at bounding box center [190, 194] width 106 height 14
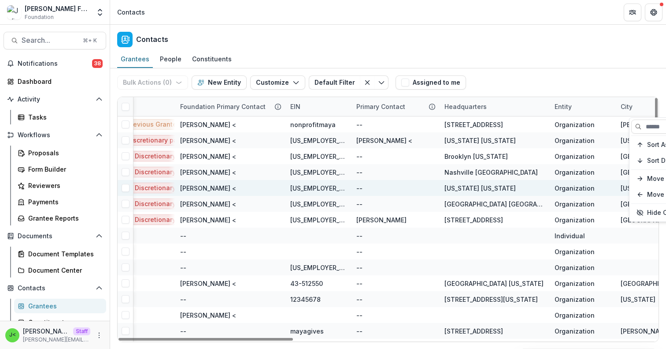
scroll to position [0, 401]
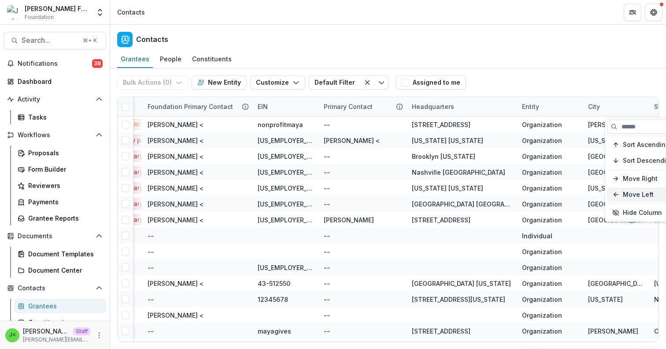
click at [628, 194] on button "Move Left" at bounding box center [660, 194] width 106 height 14
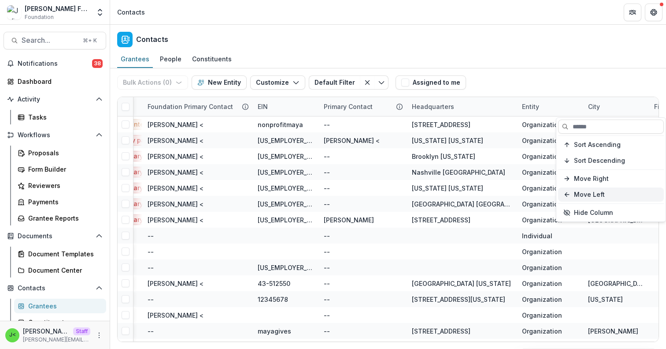
click at [620, 193] on button "Move Left" at bounding box center [611, 194] width 106 height 14
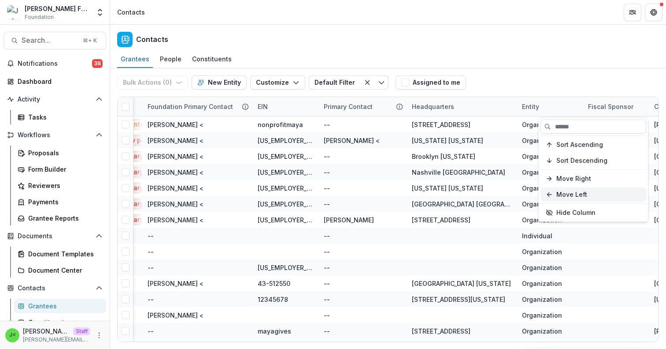
click at [596, 194] on button "Move Left" at bounding box center [594, 194] width 106 height 14
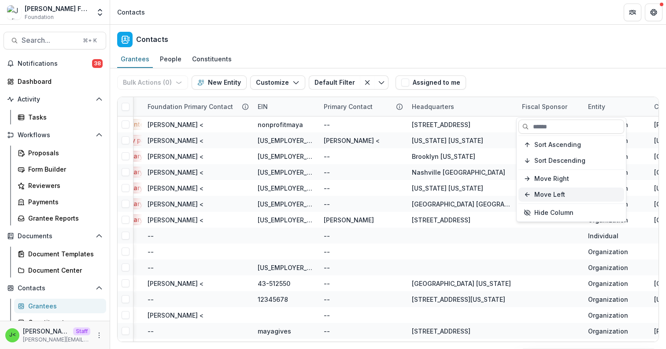
click at [594, 193] on button "Move Left" at bounding box center [572, 194] width 106 height 14
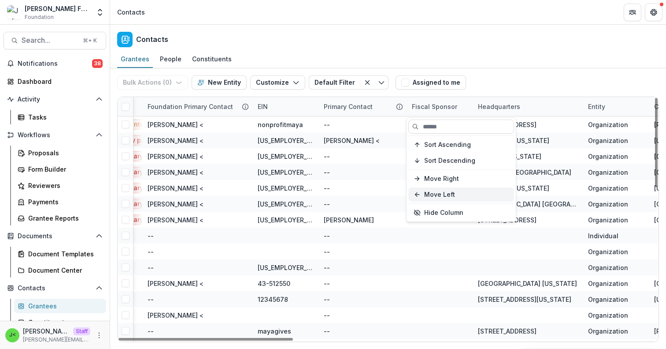
click at [485, 193] on button "Move Left" at bounding box center [462, 194] width 106 height 14
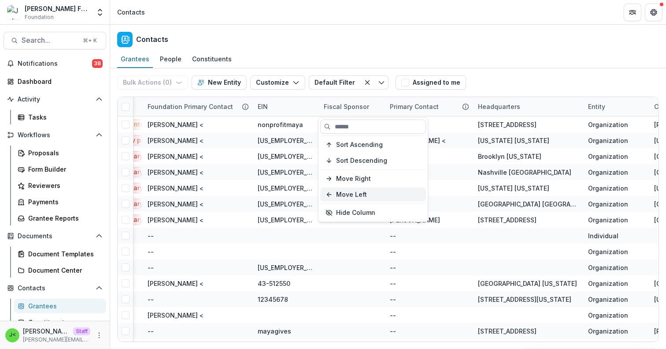
click at [370, 193] on button "Move Left" at bounding box center [373, 194] width 106 height 14
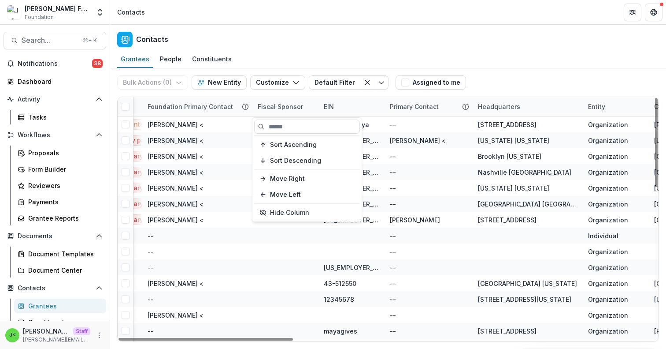
click at [510, 63] on div "Grantees People Constituents" at bounding box center [388, 60] width 556 height 18
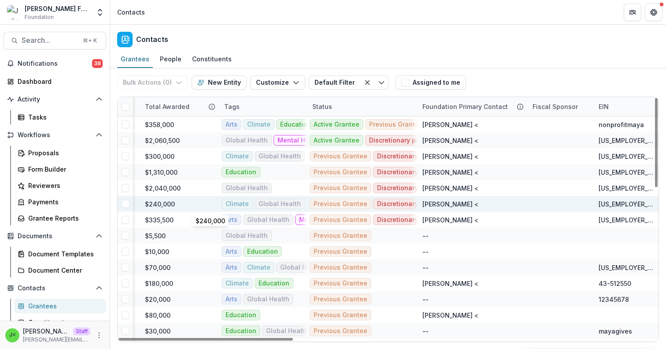
scroll to position [0, 160]
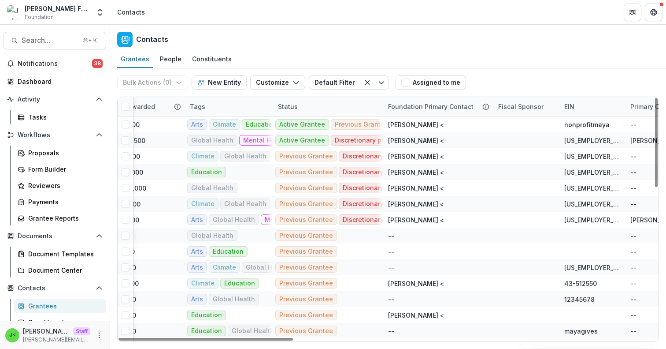
click at [509, 111] on div "Fiscal Sponsor" at bounding box center [521, 106] width 56 height 9
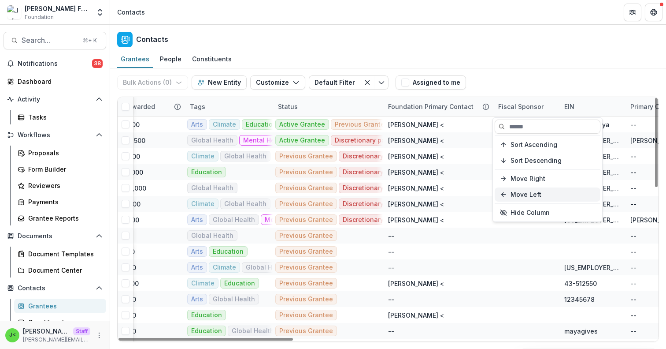
click at [515, 193] on button "Move Left" at bounding box center [548, 194] width 106 height 14
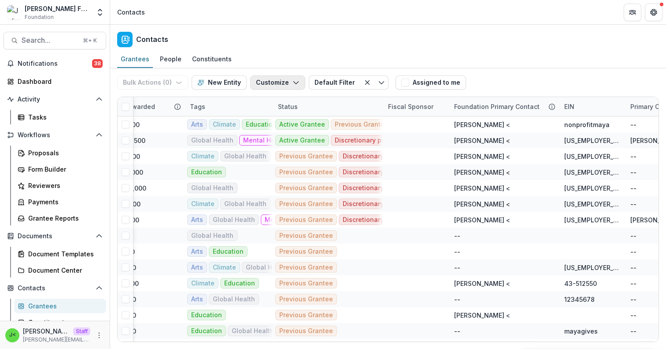
click at [280, 83] on button "Customize" at bounding box center [277, 82] width 55 height 14
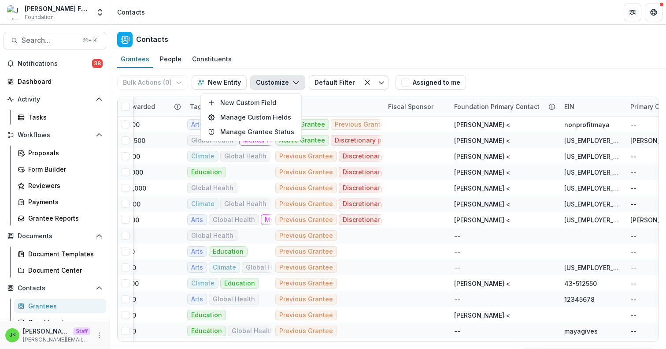
click at [281, 83] on button "Customize" at bounding box center [277, 82] width 55 height 14
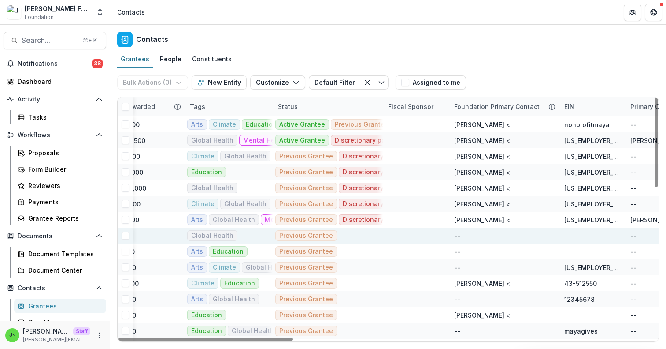
scroll to position [0, 0]
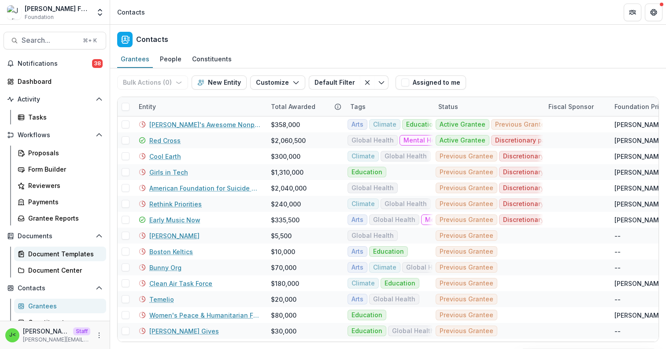
click at [48, 254] on div "Document Templates" at bounding box center [63, 253] width 71 height 9
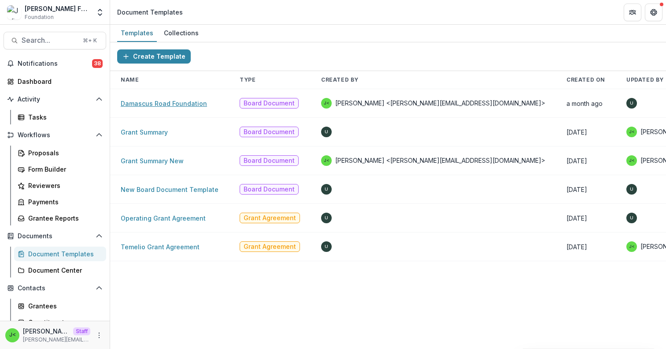
click at [166, 104] on link "Damascus Road Foundation" at bounding box center [164, 103] width 86 height 7
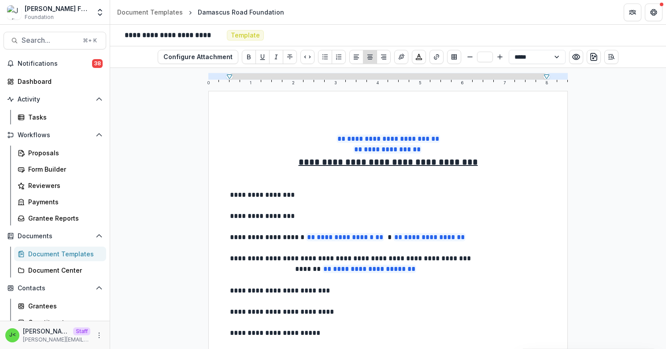
click at [325, 201] on p at bounding box center [388, 205] width 316 height 11
click at [325, 194] on p "**********" at bounding box center [388, 194] width 316 height 11
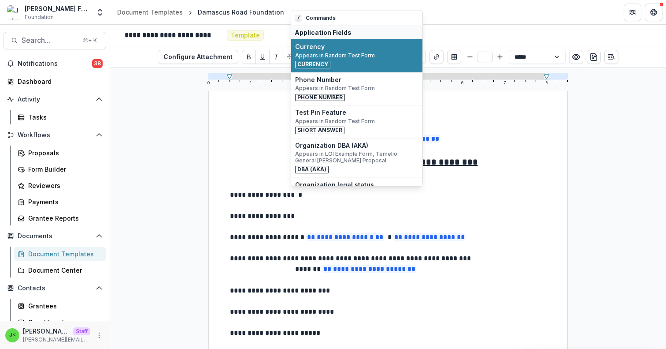
click at [330, 209] on p at bounding box center [388, 205] width 316 height 11
click at [306, 192] on p "**********" at bounding box center [388, 194] width 316 height 11
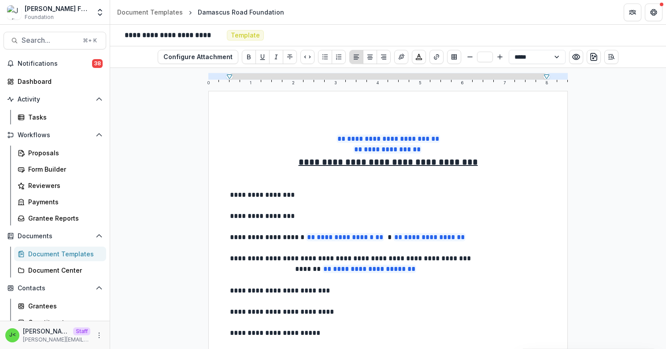
click at [55, 252] on div "Document Templates" at bounding box center [63, 253] width 71 height 9
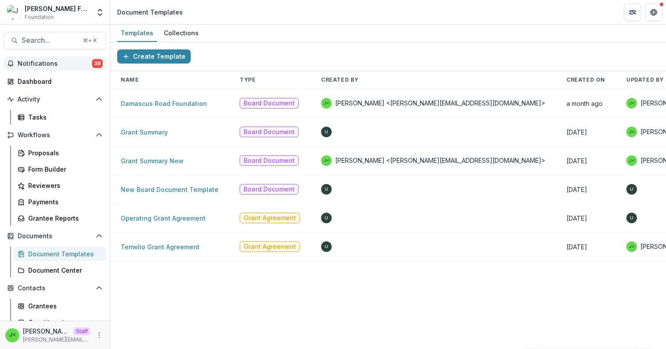
click at [82, 66] on span "Notifications" at bounding box center [55, 63] width 74 height 7
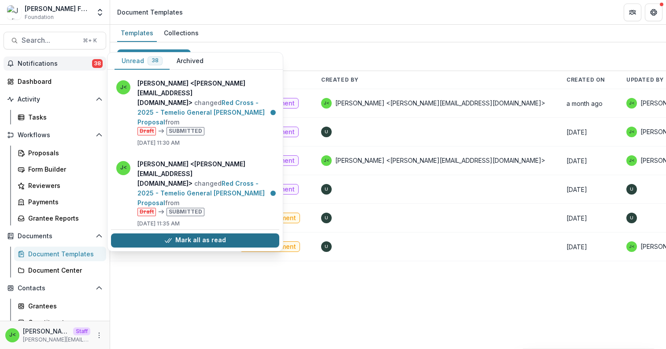
click at [160, 244] on button "Mark all as read" at bounding box center [195, 240] width 168 height 14
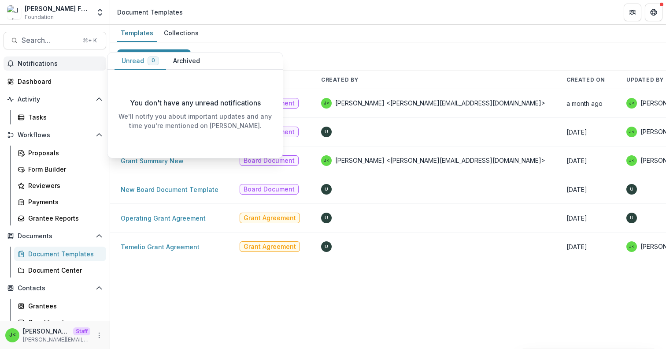
click at [315, 51] on div "Create Template" at bounding box center [388, 56] width 556 height 29
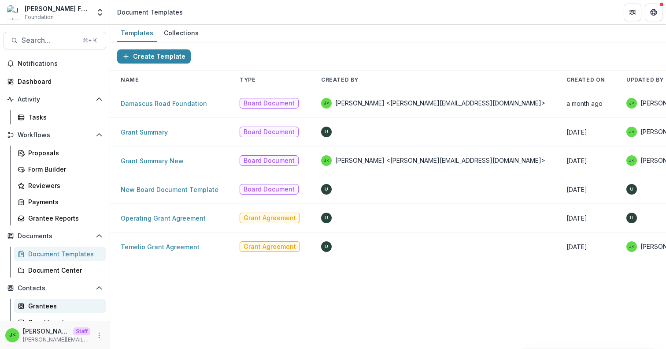
click at [38, 304] on div "Grantees" at bounding box center [63, 305] width 71 height 9
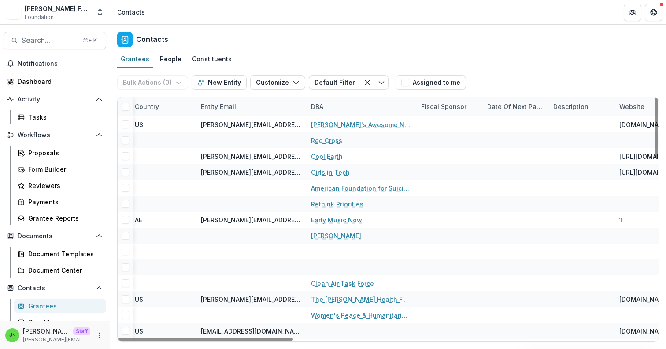
scroll to position [0, 1055]
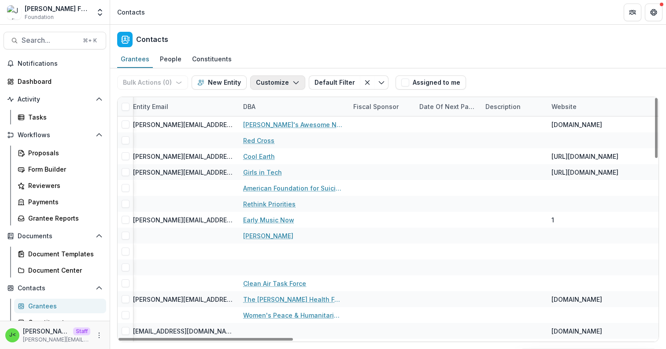
click at [294, 82] on polyline "button" at bounding box center [295, 83] width 5 height 3
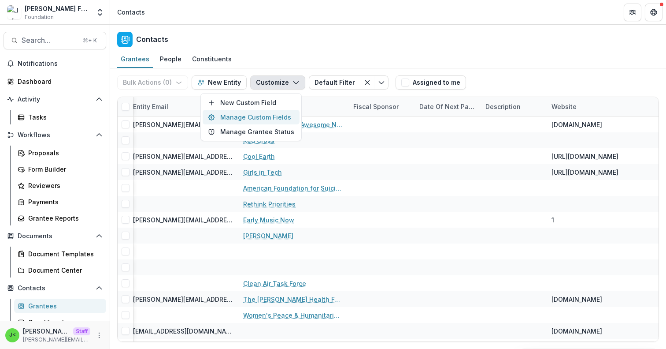
click at [282, 116] on button "Manage Custom Fields" at bounding box center [251, 117] width 97 height 15
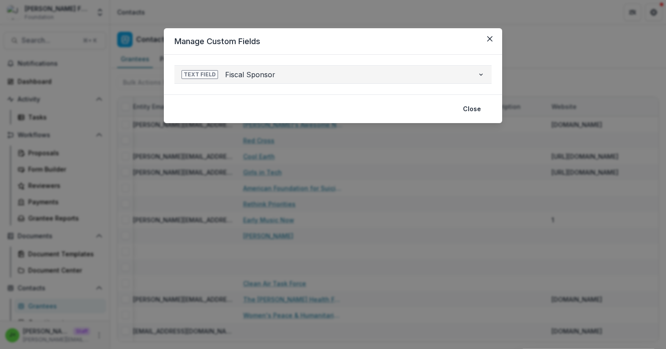
click at [312, 74] on span "Fiscal Sponsor" at bounding box center [347, 74] width 245 height 11
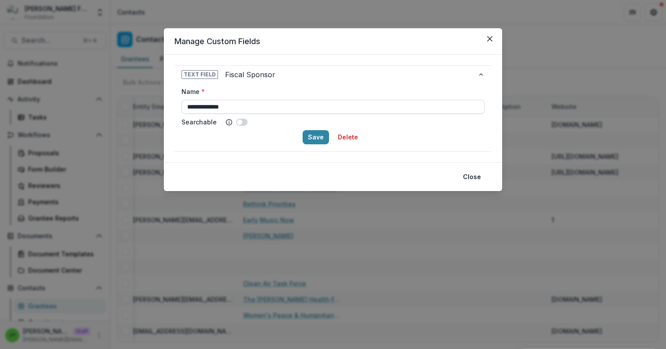
click at [257, 105] on input "**********" at bounding box center [333, 107] width 303 height 14
click at [238, 122] on span at bounding box center [239, 121] width 5 height 5
click at [316, 138] on button "Save" at bounding box center [316, 137] width 26 height 14
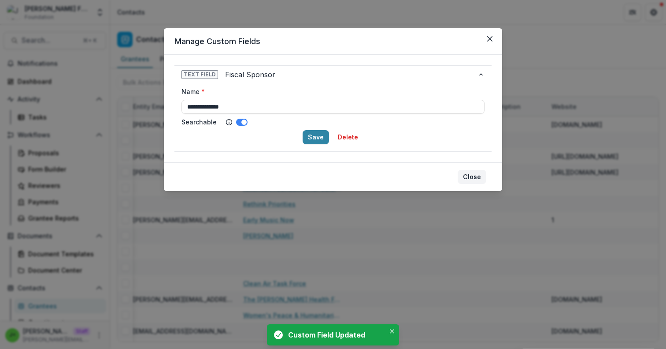
click at [479, 179] on button "Close" at bounding box center [472, 177] width 29 height 14
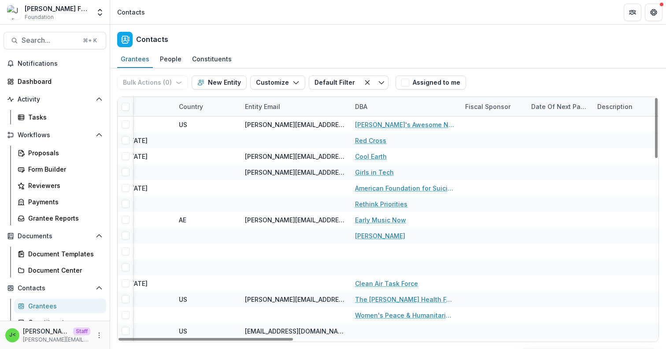
scroll to position [0, 949]
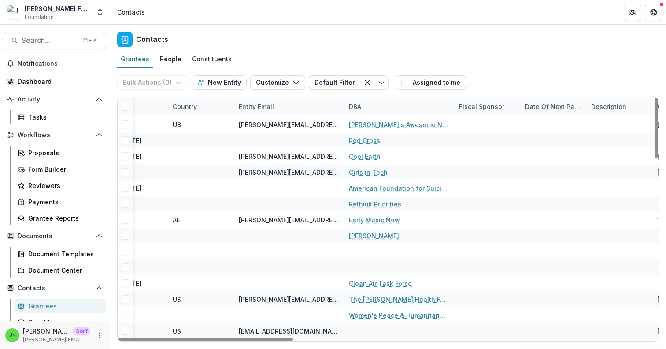
click at [488, 106] on div "Fiscal Sponsor" at bounding box center [482, 106] width 56 height 9
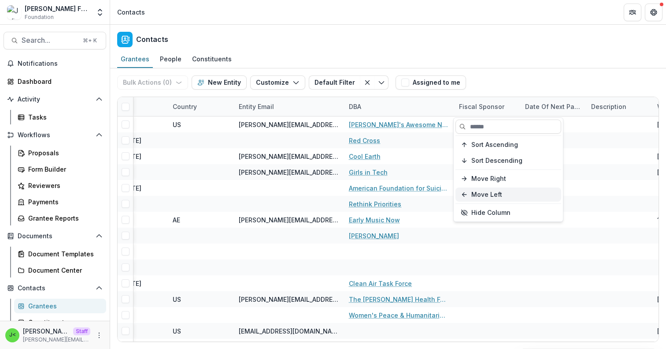
click at [497, 197] on button "Move Left" at bounding box center [509, 194] width 106 height 14
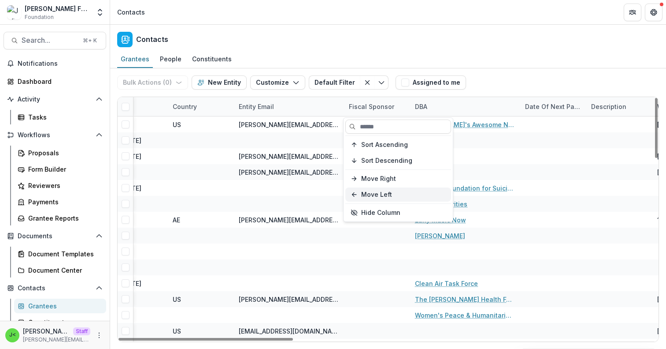
click at [444, 197] on button "Move Left" at bounding box center [398, 194] width 106 height 14
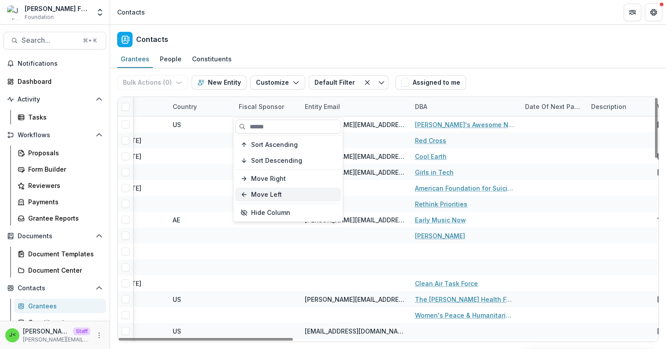
click at [316, 190] on button "Move Left" at bounding box center [288, 194] width 106 height 14
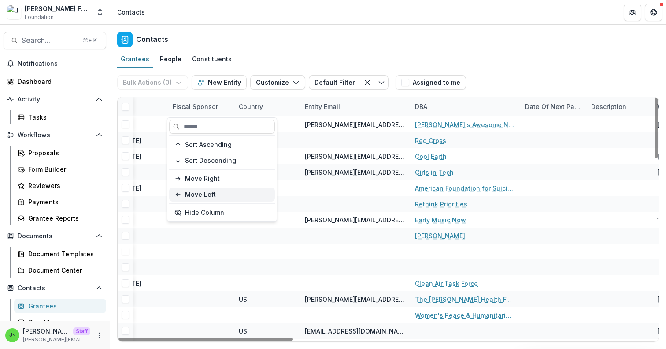
click at [253, 194] on button "Move Left" at bounding box center [222, 194] width 106 height 14
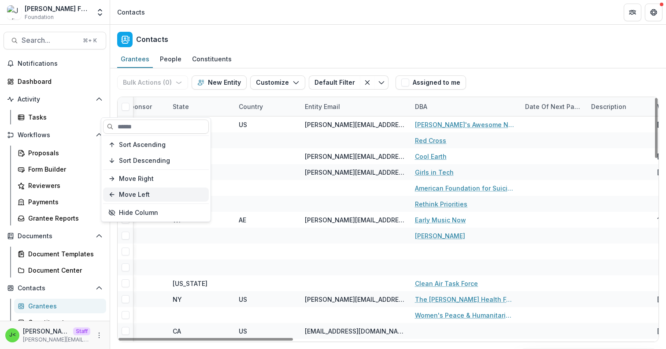
click at [192, 193] on button "Move Left" at bounding box center [156, 194] width 106 height 14
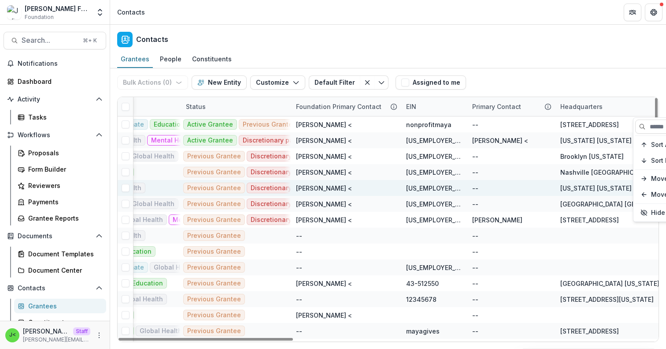
scroll to position [0, 233]
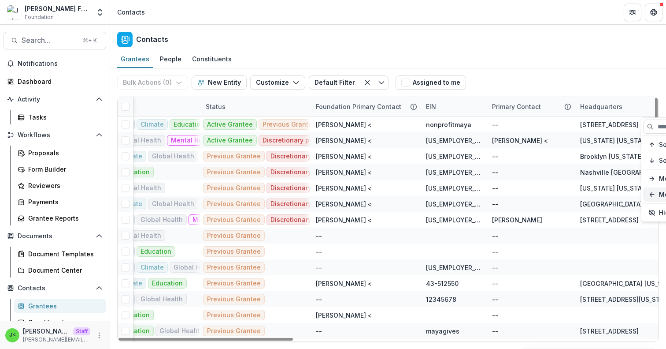
click at [652, 193] on icon "button" at bounding box center [652, 194] width 7 height 7
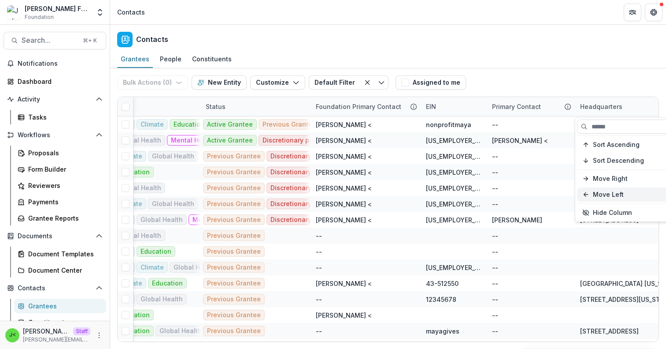
click at [614, 198] on button "Move Left" at bounding box center [630, 194] width 106 height 14
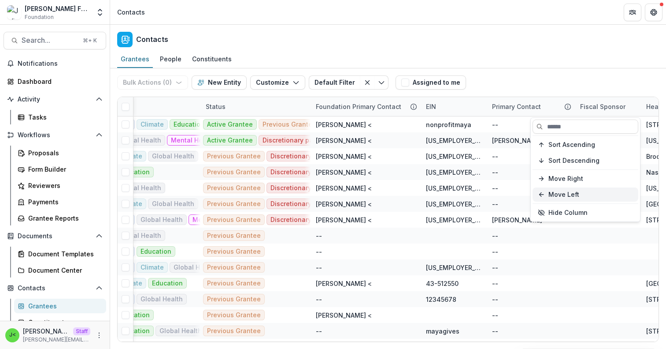
click at [605, 195] on button "Move Left" at bounding box center [586, 194] width 106 height 14
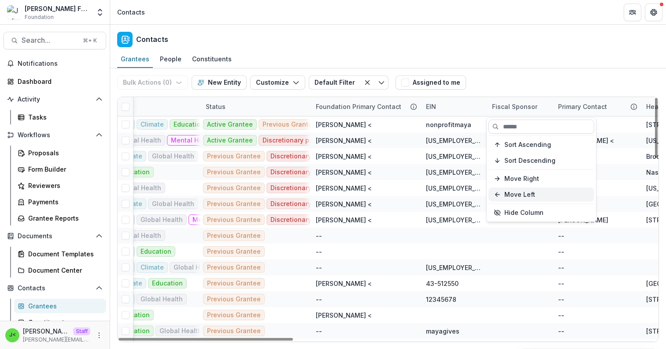
click at [543, 190] on button "Move Left" at bounding box center [542, 194] width 106 height 14
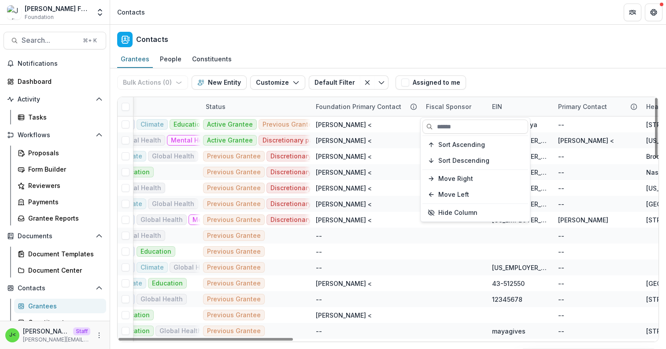
click at [529, 80] on div "Bulk Actions ( 0 ) Send Email Create Proposals Create Tasks New Entity Customiz…" at bounding box center [388, 82] width 542 height 28
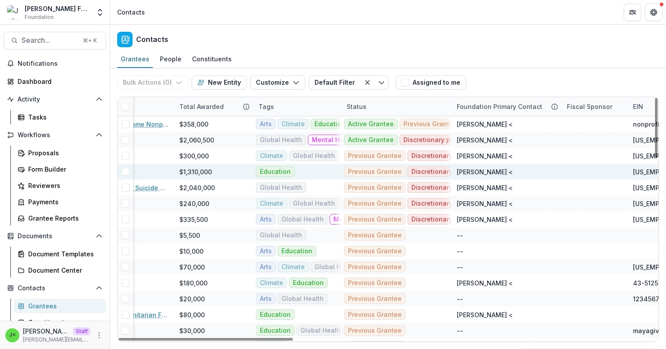
scroll to position [0, 99]
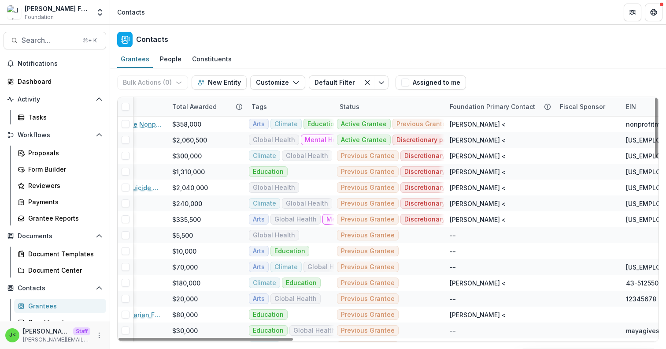
click at [597, 110] on div "Fiscal Sponsor" at bounding box center [583, 106] width 56 height 9
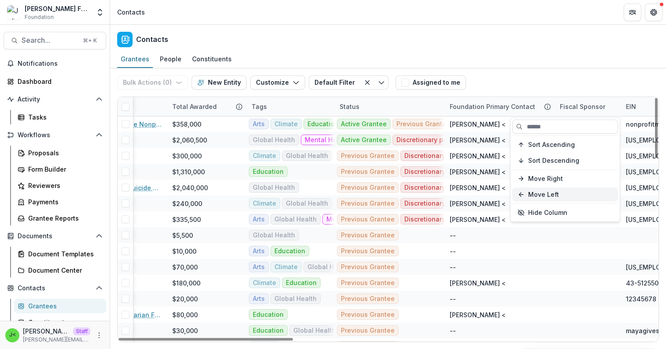
click at [548, 194] on button "Move Left" at bounding box center [566, 194] width 106 height 14
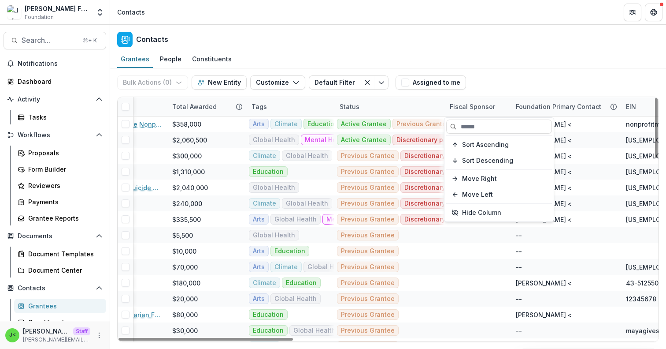
click at [576, 61] on div "Grantees People Constituents" at bounding box center [388, 60] width 556 height 18
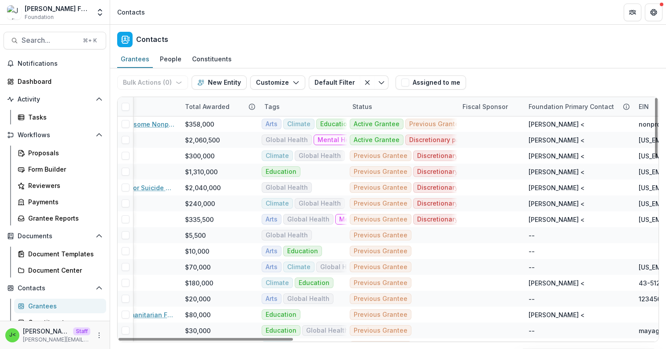
scroll to position [0, 61]
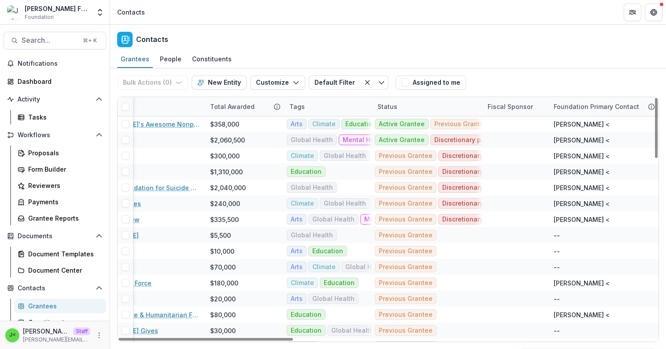
click at [507, 108] on div "Fiscal Sponsor" at bounding box center [511, 106] width 56 height 9
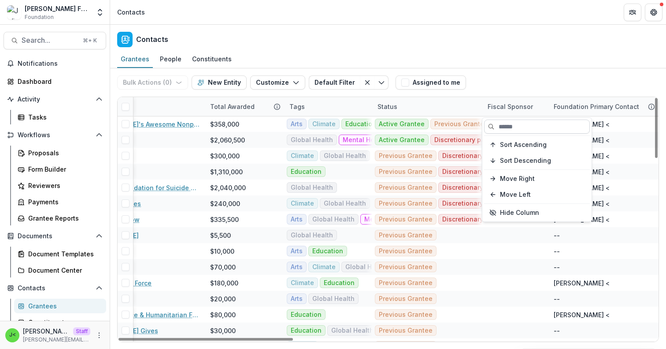
click at [508, 133] on input at bounding box center [537, 126] width 106 height 14
type input "*****"
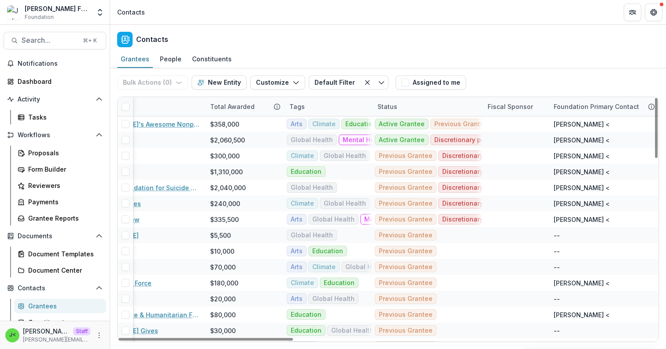
click at [515, 110] on div "Fiscal Sponsor" at bounding box center [511, 106] width 56 height 9
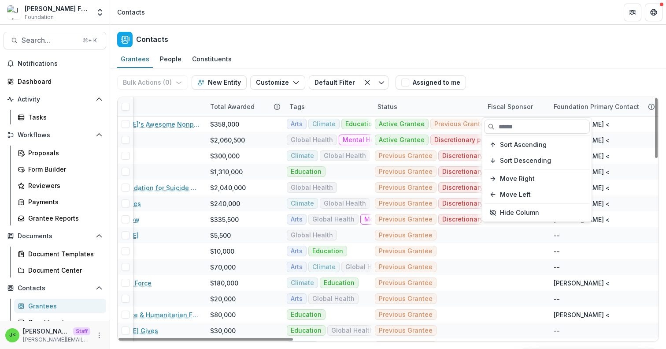
click at [536, 73] on div "Bulk Actions ( 0 ) Send Email Create Proposals Create Tasks New Entity Customiz…" at bounding box center [388, 82] width 542 height 28
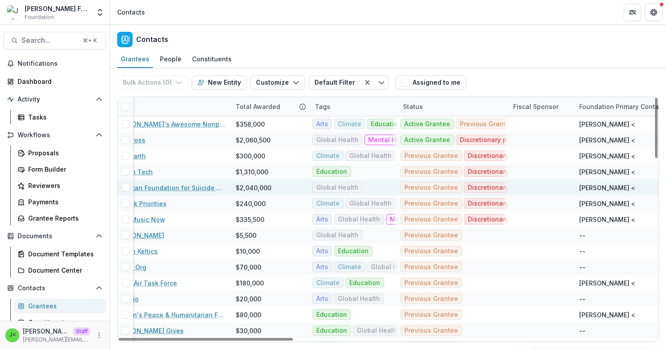
scroll to position [0, 42]
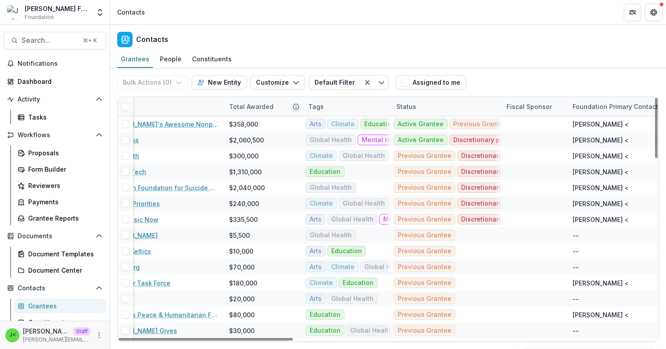
click at [543, 108] on div "Fiscal Sponsor" at bounding box center [530, 106] width 56 height 9
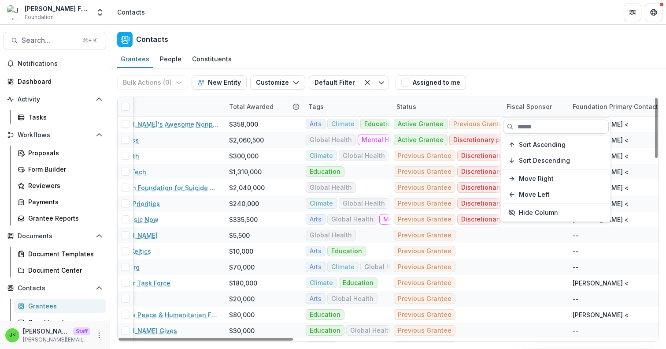
click at [539, 124] on input at bounding box center [556, 126] width 106 height 14
type input "***"
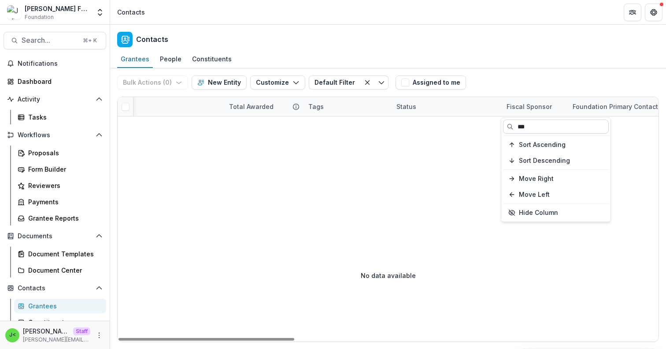
scroll to position [0, 42]
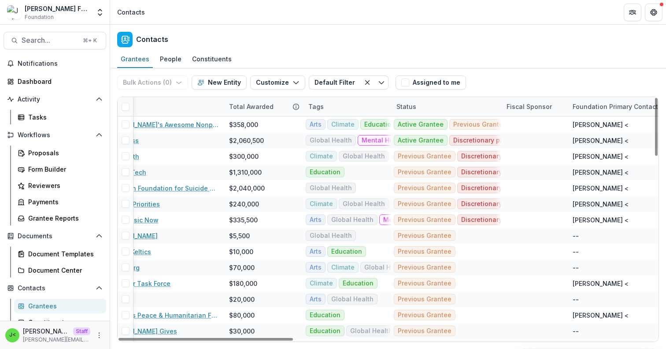
click at [557, 84] on div "Bulk Actions ( 0 ) Send Email Create Proposals Create Tasks New Entity Customiz…" at bounding box center [388, 82] width 542 height 28
click at [527, 109] on div "Fiscal Sponsor" at bounding box center [530, 106] width 56 height 9
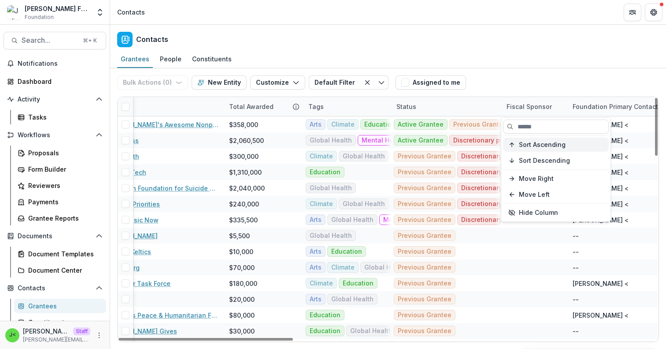
click at [531, 145] on span "Sort Ascending" at bounding box center [542, 144] width 47 height 7
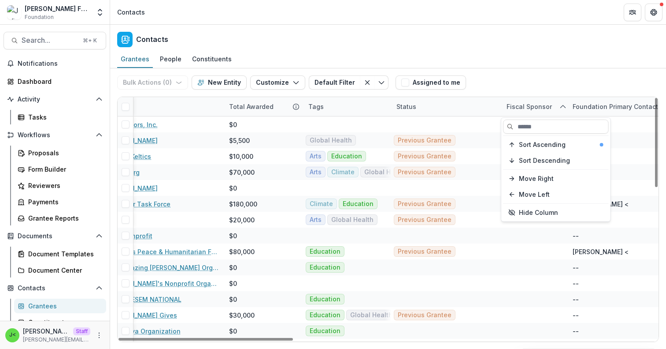
click at [539, 75] on div "Bulk Actions ( 0 ) Send Email Create Proposals Create Tasks New Entity Customiz…" at bounding box center [388, 82] width 542 height 28
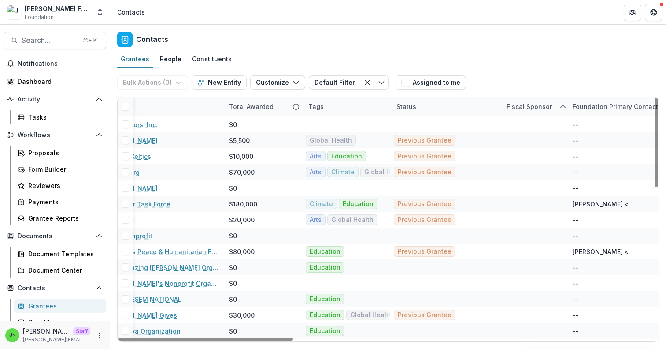
click at [532, 105] on div "Fiscal Sponsor" at bounding box center [530, 106] width 56 height 9
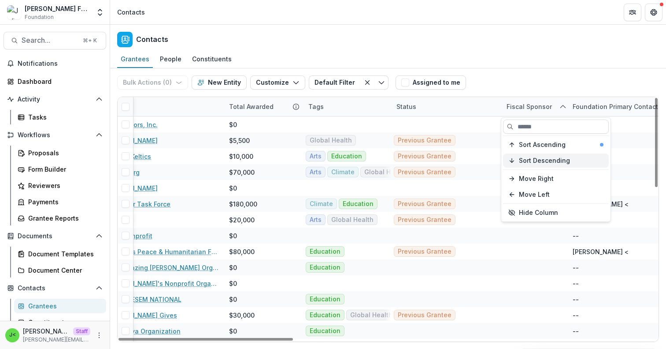
click at [530, 162] on span "Sort Descending" at bounding box center [544, 160] width 51 height 7
click at [551, 68] on div "Grantees People Constituents" at bounding box center [388, 60] width 556 height 18
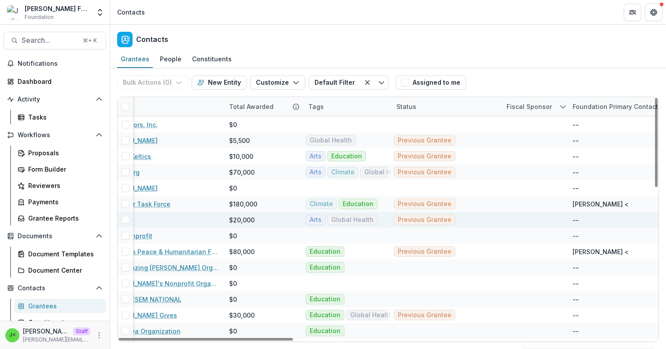
scroll to position [0, 0]
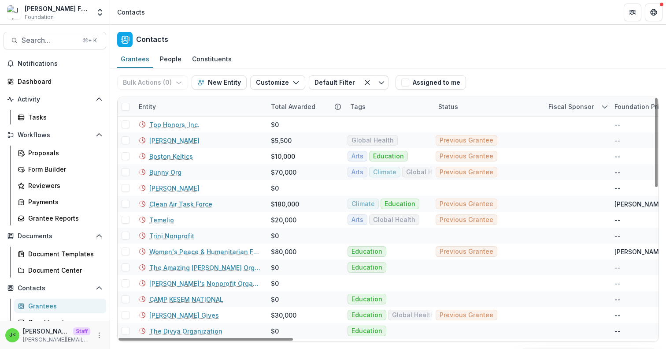
click at [568, 111] on div "Fiscal Sponsor" at bounding box center [571, 106] width 56 height 9
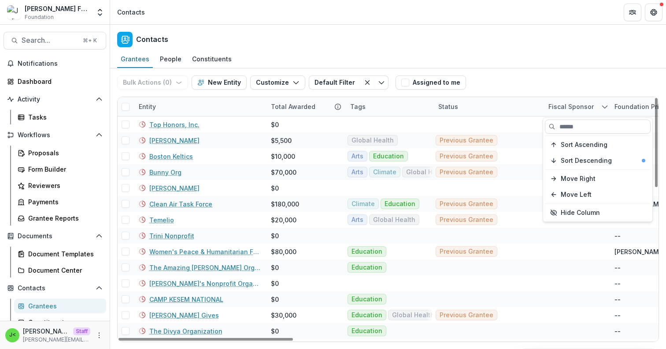
click at [568, 111] on div "Fiscal Sponsor" at bounding box center [571, 106] width 56 height 9
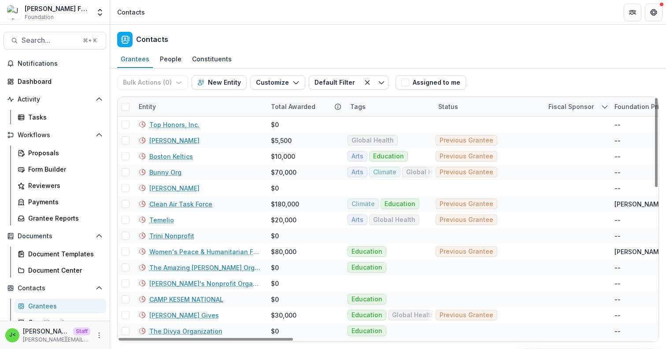
click at [189, 102] on div "Entity" at bounding box center [200, 106] width 132 height 19
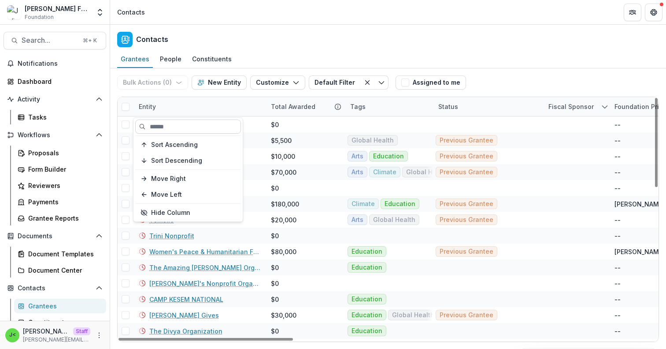
click at [184, 130] on input at bounding box center [188, 126] width 106 height 14
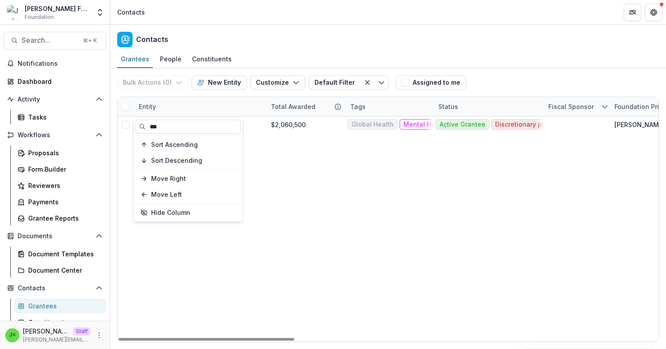
type input "***"
click at [492, 57] on div "Grantees People Constituents" at bounding box center [388, 60] width 556 height 18
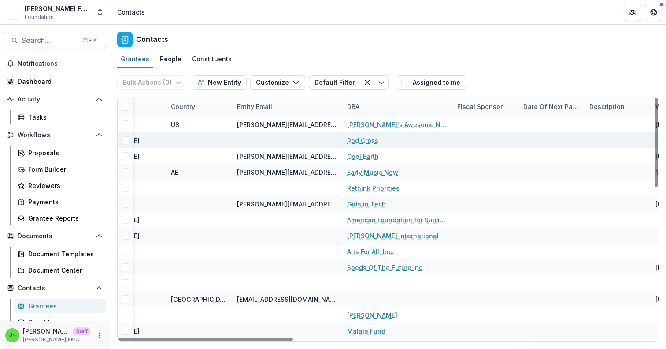
scroll to position [0, 965]
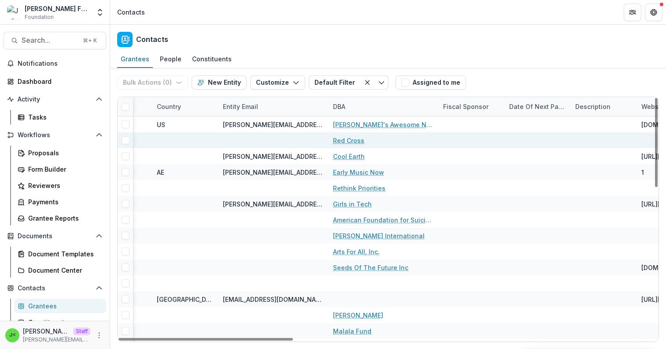
click at [464, 109] on div "Fiscal Sponsor" at bounding box center [466, 106] width 56 height 9
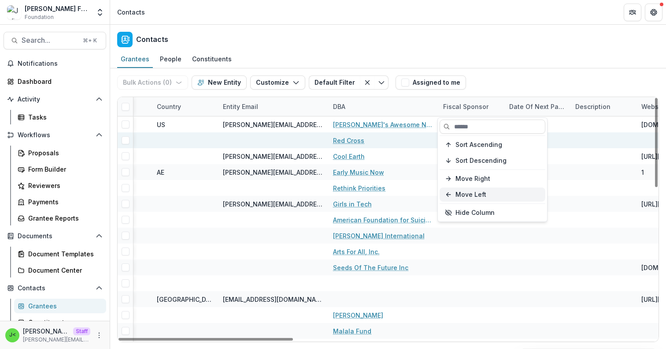
click at [472, 193] on button "Move Left" at bounding box center [493, 194] width 106 height 14
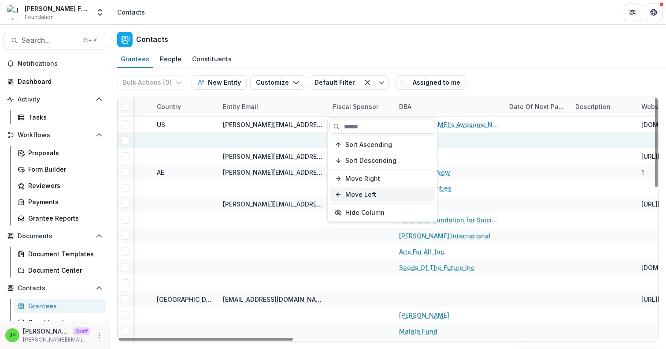
click at [402, 194] on button "Move Left" at bounding box center [383, 194] width 106 height 14
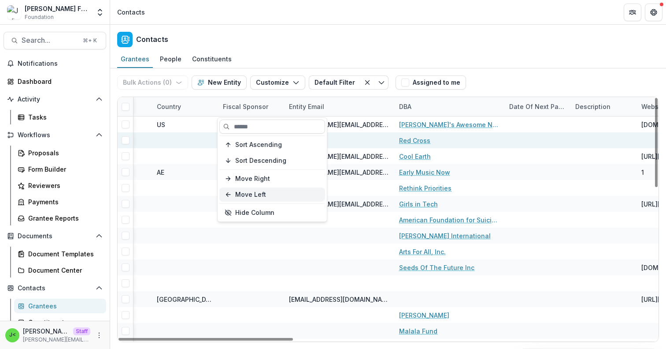
click at [269, 196] on button "Move Left" at bounding box center [272, 194] width 106 height 14
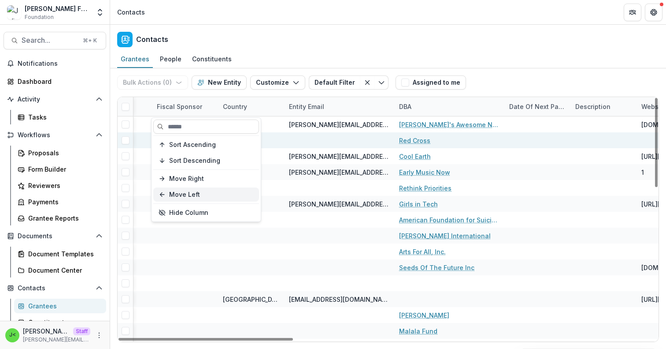
click at [223, 193] on button "Move Left" at bounding box center [206, 194] width 106 height 14
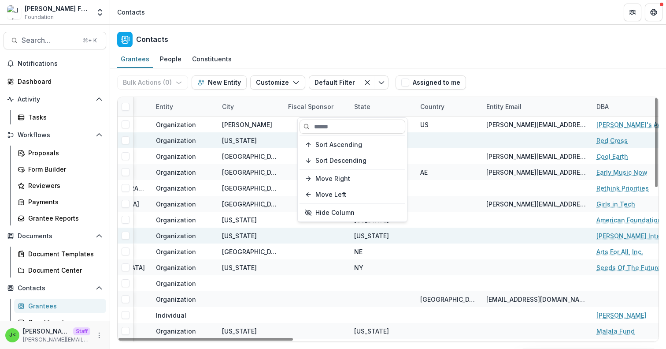
scroll to position [0, 669]
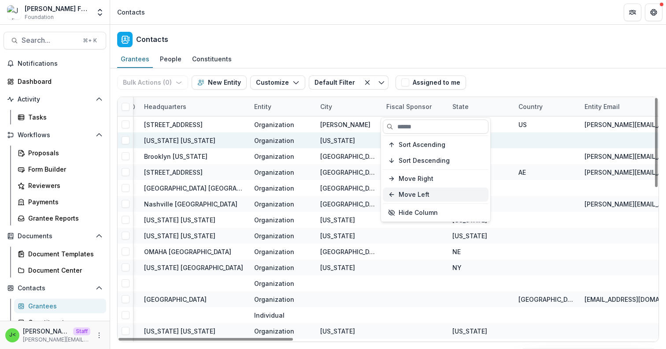
click at [444, 194] on button "Move Left" at bounding box center [436, 194] width 106 height 14
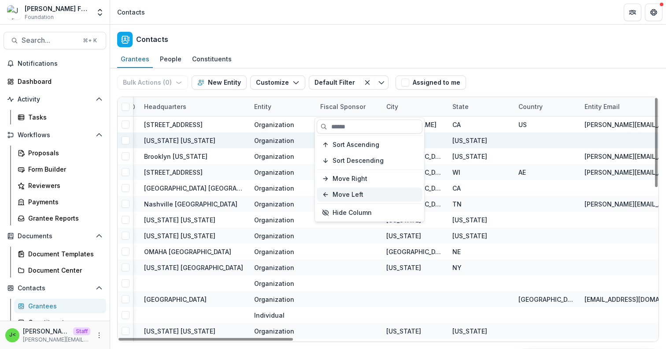
click at [397, 191] on button "Move Left" at bounding box center [370, 194] width 106 height 14
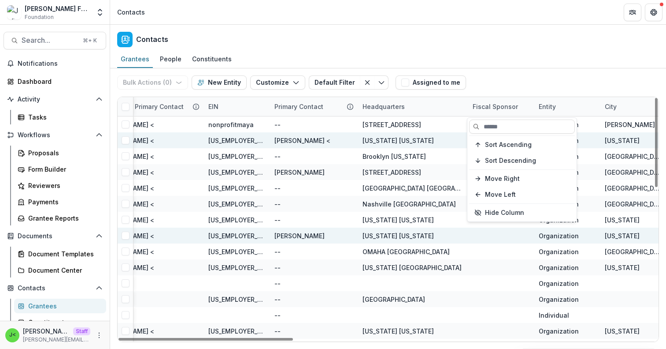
scroll to position [0, 436]
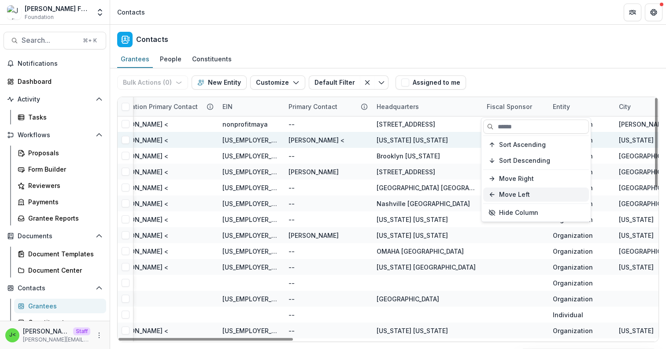
click at [536, 196] on button "Move Left" at bounding box center [536, 194] width 106 height 14
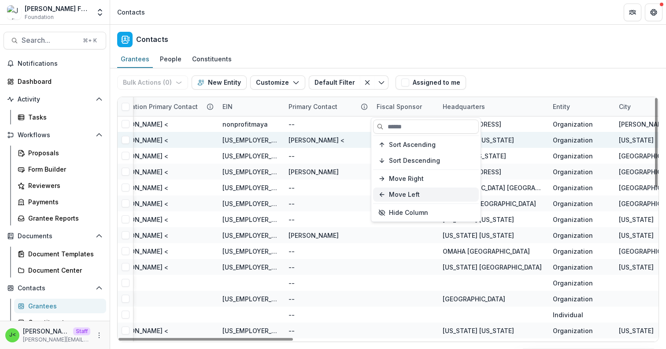
click at [426, 196] on button "Move Left" at bounding box center [426, 194] width 106 height 14
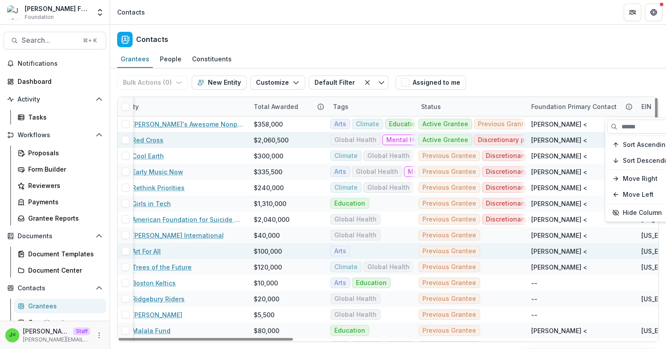
scroll to position [0, 19]
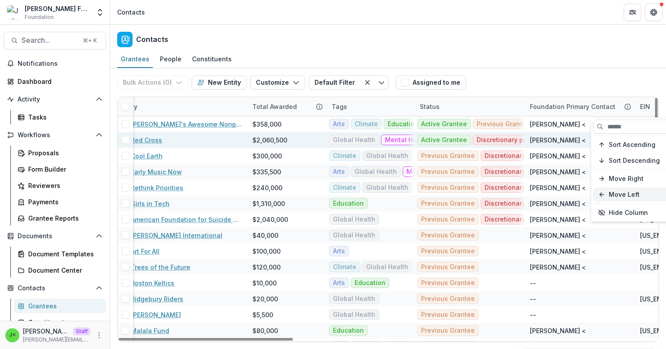
click at [621, 196] on button "Move Left" at bounding box center [646, 194] width 106 height 14
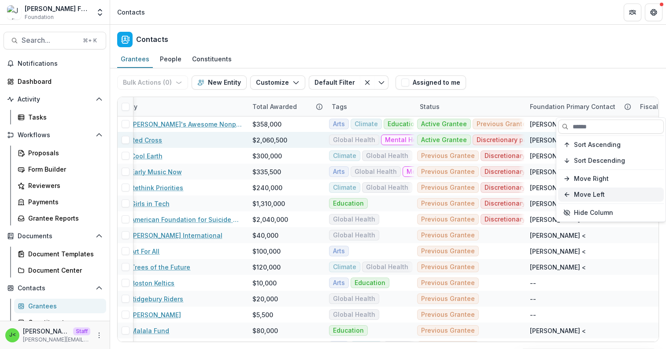
click at [604, 193] on button "Move Left" at bounding box center [611, 194] width 106 height 14
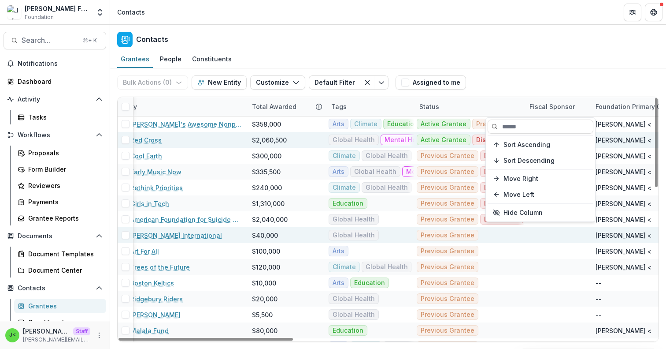
scroll to position [0, 0]
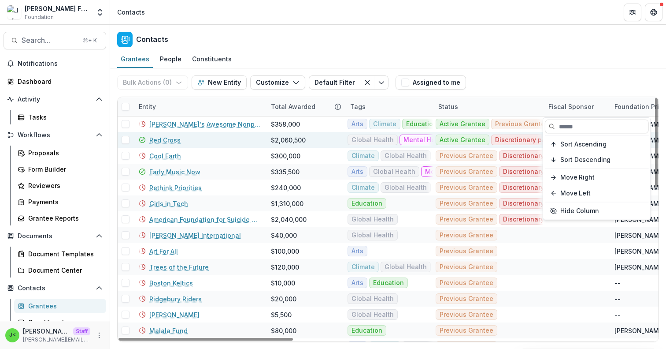
click at [501, 87] on div "Bulk Actions ( 0 ) Send Email Create Proposals Create Tasks New Entity Customiz…" at bounding box center [388, 82] width 542 height 28
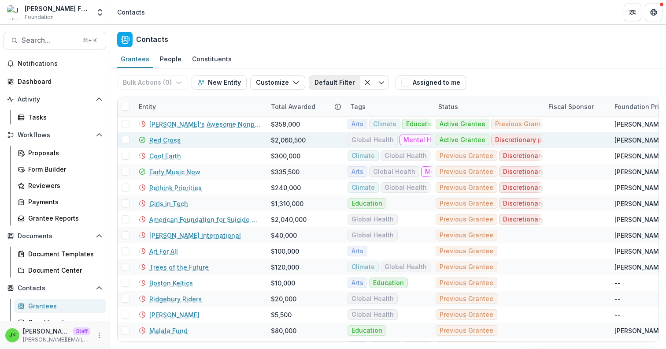
click at [342, 82] on button "Default Filter" at bounding box center [335, 82] width 52 height 14
click at [379, 121] on div "New Filter" at bounding box center [389, 122] width 42 height 9
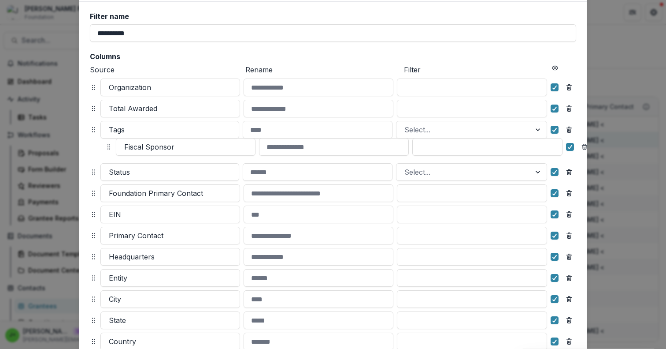
scroll to position [34, 0]
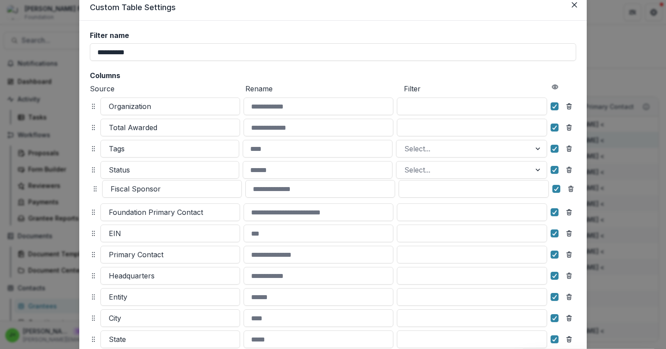
drag, startPoint x: 92, startPoint y: 303, endPoint x: 94, endPoint y: 189, distance: 113.7
click at [94, 189] on icon at bounding box center [95, 188] width 7 height 7
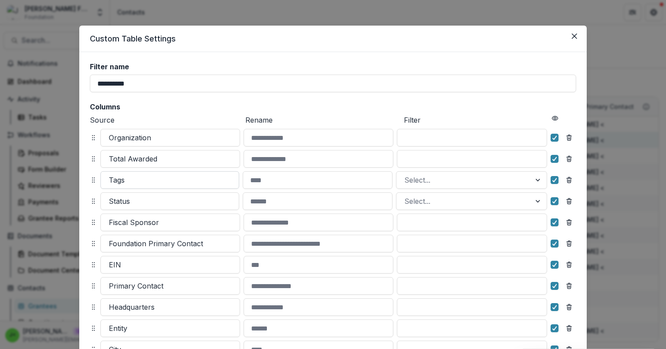
scroll to position [0, 0]
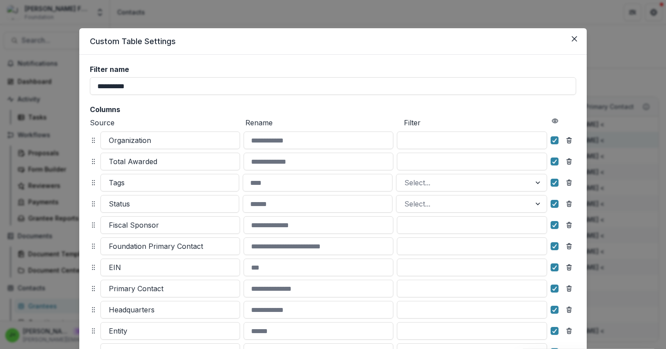
drag, startPoint x: 142, startPoint y: 87, endPoint x: 77, endPoint y: 84, distance: 65.3
click at [77, 84] on div "**********" at bounding box center [333, 174] width 666 height 349
type input "**********"
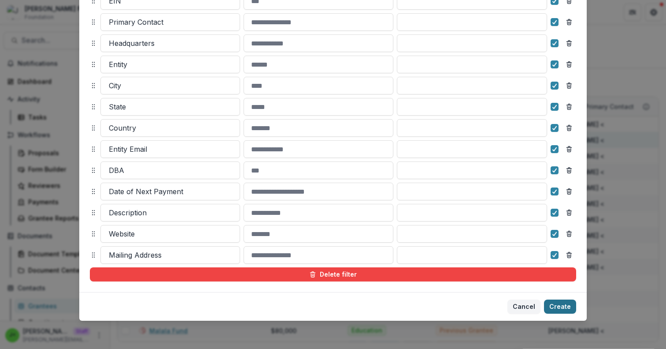
click at [567, 308] on button "Create" at bounding box center [560, 306] width 32 height 14
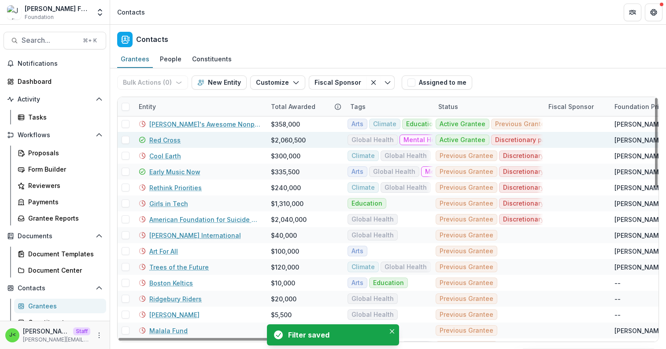
click at [497, 73] on div "Bulk Actions ( 0 ) Send Email Create Proposals Create Tasks New Entity Customiz…" at bounding box center [388, 82] width 542 height 28
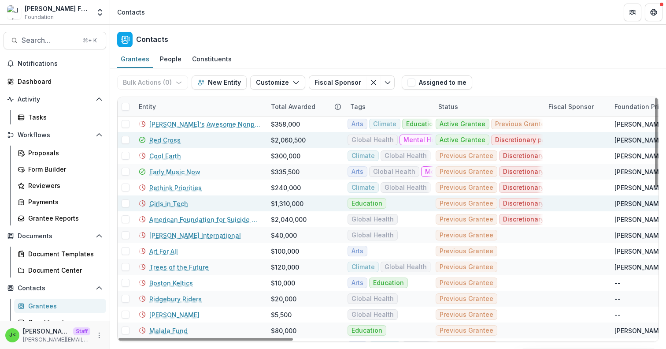
scroll to position [0, 0]
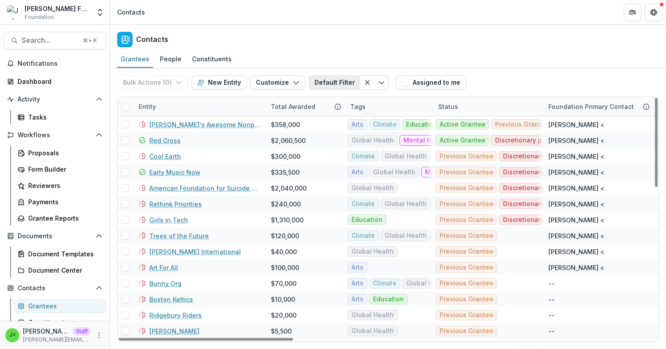
click at [343, 85] on button "Default Filter" at bounding box center [335, 82] width 52 height 14
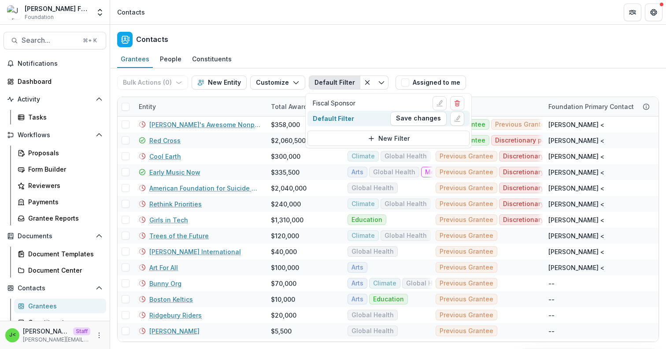
click at [344, 119] on div "Default Filter" at bounding box center [333, 118] width 41 height 9
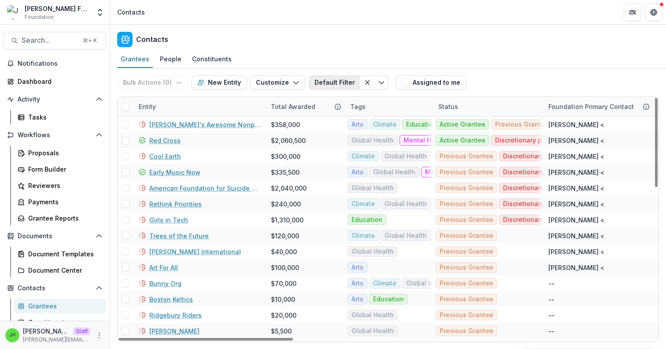
click at [339, 84] on button "Default Filter" at bounding box center [335, 82] width 52 height 14
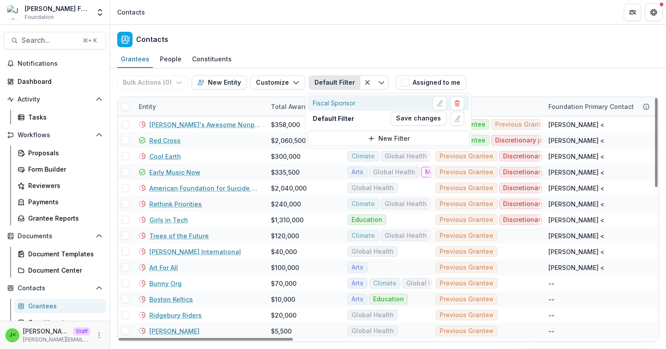
click at [336, 104] on div "Fiscal Sponsor" at bounding box center [334, 102] width 43 height 9
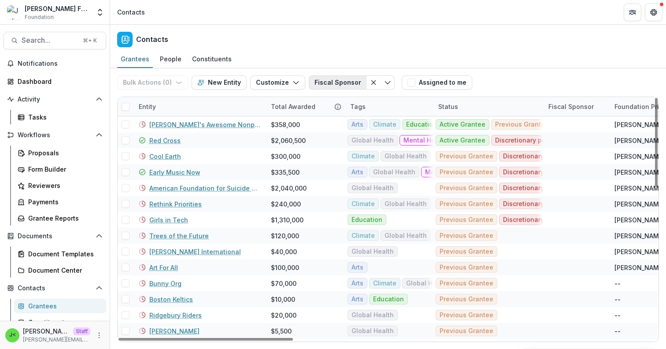
click at [339, 82] on button "Fiscal Sponsor" at bounding box center [338, 82] width 58 height 14
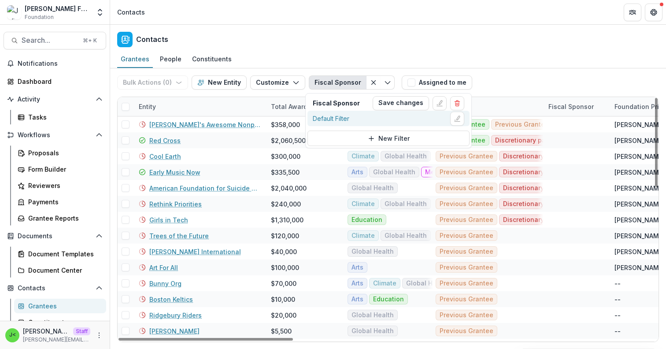
click at [340, 123] on div "Default Filter" at bounding box center [389, 118] width 152 height 14
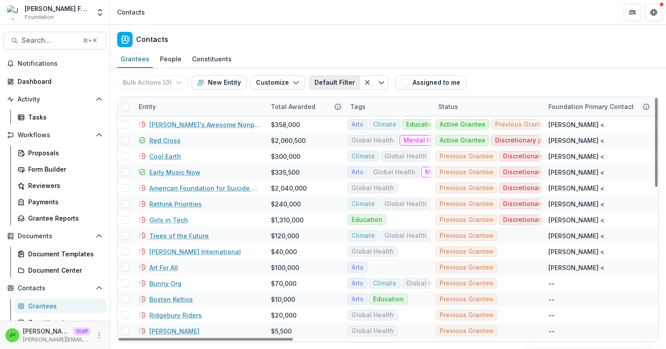
click at [329, 81] on button "Default Filter" at bounding box center [335, 82] width 52 height 14
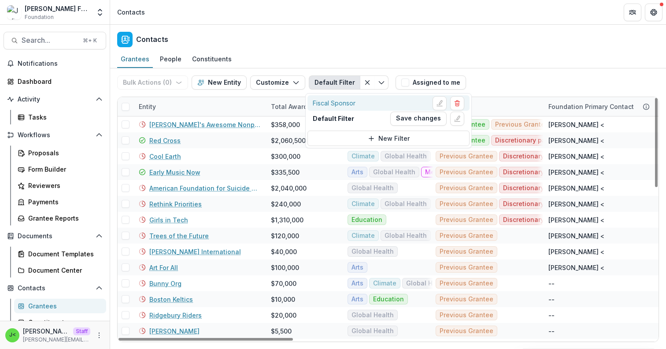
click at [334, 103] on div "Fiscal Sponsor" at bounding box center [334, 102] width 43 height 9
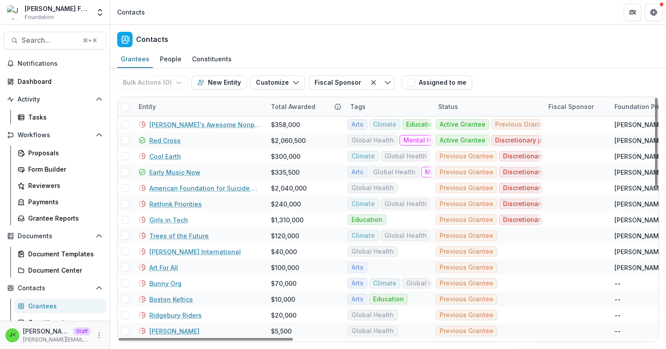
click at [576, 83] on div "Bulk Actions ( 0 ) Send Email Create Proposals Create Tasks New Entity Customiz…" at bounding box center [388, 82] width 542 height 28
click at [293, 79] on icon "button" at bounding box center [296, 82] width 7 height 7
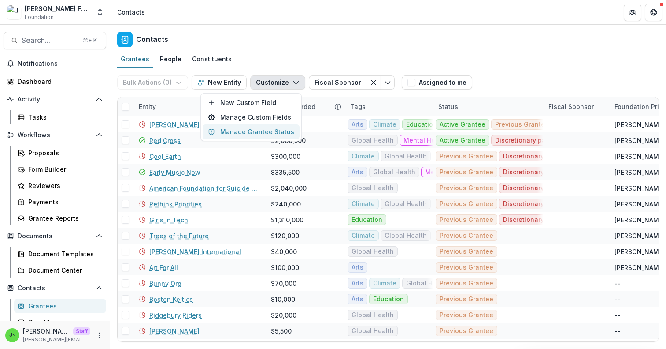
click at [270, 131] on button "Manage Grantee Status" at bounding box center [251, 131] width 97 height 15
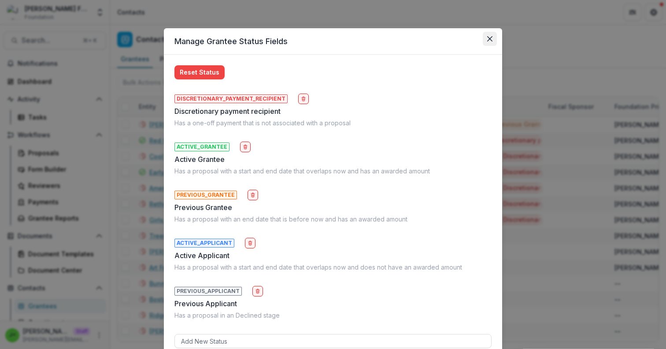
click at [487, 41] on button "Close" at bounding box center [490, 39] width 14 height 14
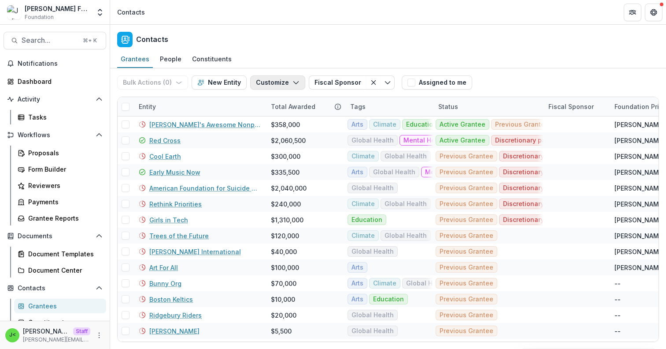
click at [293, 84] on icon "button" at bounding box center [296, 82] width 7 height 7
click at [276, 118] on button "Manage Custom Fields" at bounding box center [251, 117] width 97 height 15
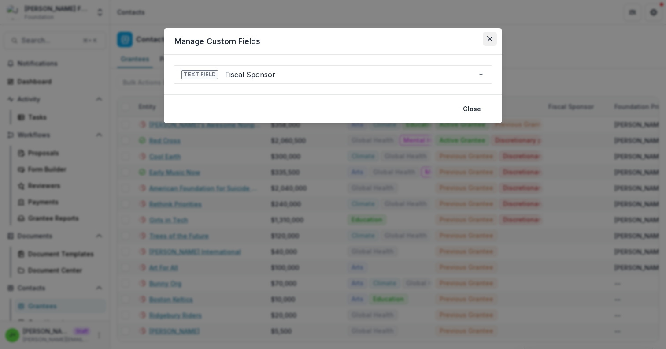
click at [490, 41] on icon "Close" at bounding box center [489, 38] width 5 height 5
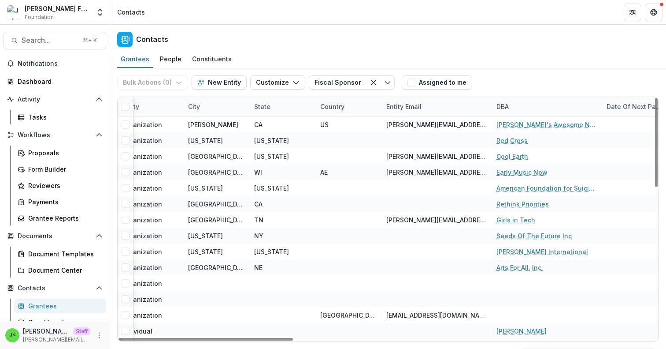
scroll to position [0, 878]
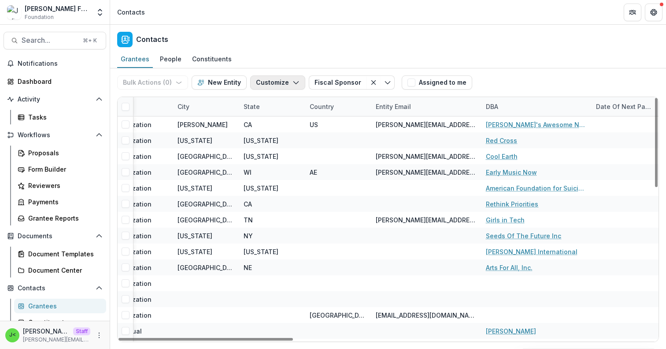
click at [280, 83] on button "Customize" at bounding box center [277, 82] width 55 height 14
click at [565, 89] on div "Bulk Actions ( 0 ) Send Email Create Proposals Create Tasks New Entity Customiz…" at bounding box center [388, 82] width 542 height 28
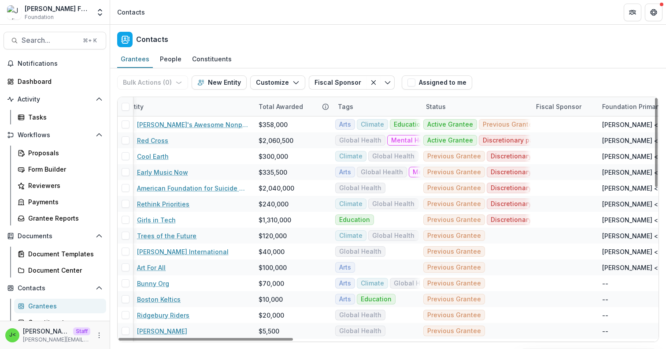
scroll to position [0, 0]
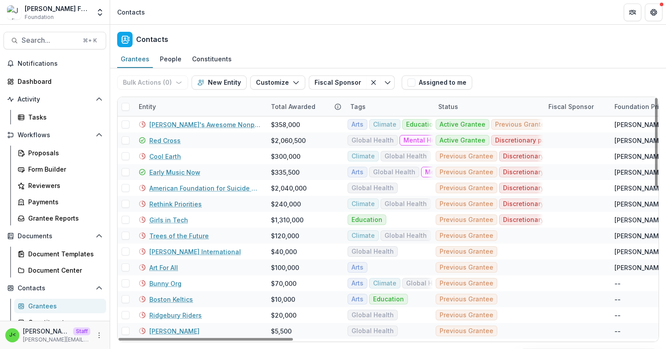
click at [568, 108] on div "Fiscal Sponsor" at bounding box center [571, 106] width 56 height 9
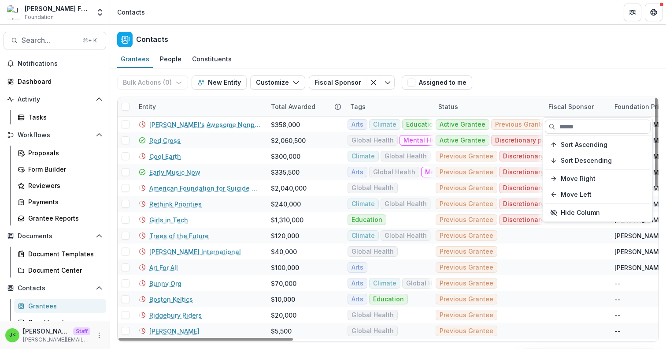
click at [568, 108] on div "Fiscal Sponsor" at bounding box center [571, 106] width 56 height 9
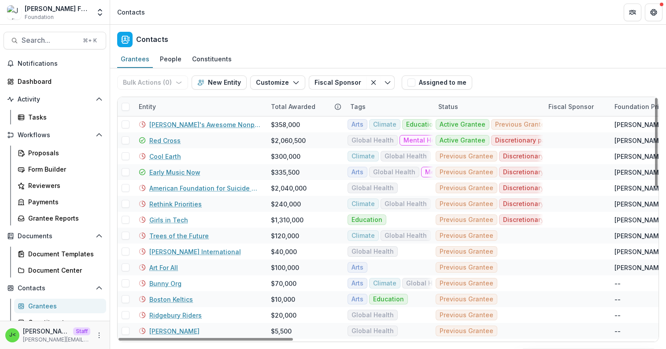
click at [555, 79] on div "Bulk Actions ( 0 ) Send Email Create Proposals Create Tasks New Entity Customiz…" at bounding box center [388, 82] width 542 height 28
click at [571, 111] on div "Fiscal Sponsor" at bounding box center [571, 106] width 56 height 9
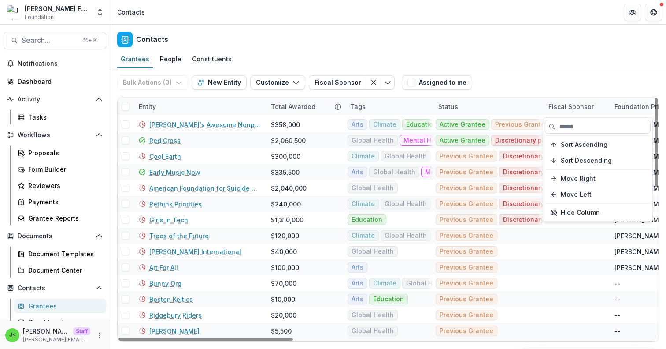
click at [571, 111] on div "Fiscal Sponsor" at bounding box center [571, 106] width 56 height 9
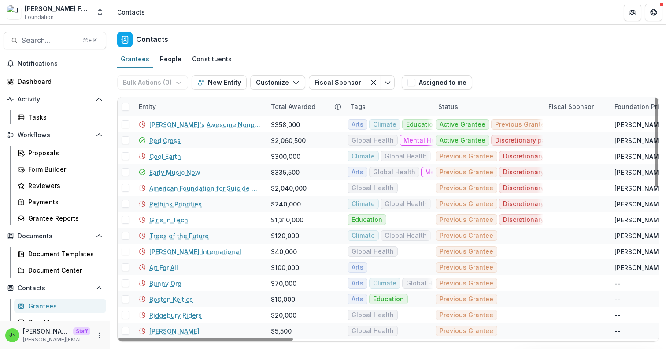
click at [571, 111] on div "Fiscal Sponsor" at bounding box center [571, 106] width 56 height 9
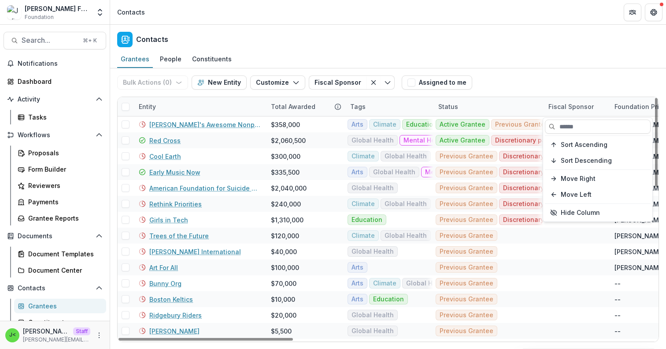
click at [571, 111] on div "Fiscal Sponsor" at bounding box center [571, 106] width 56 height 9
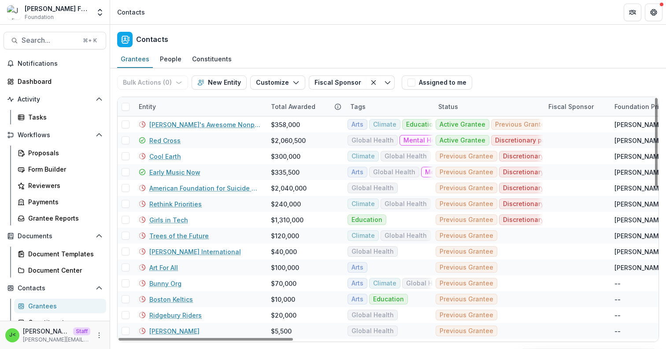
click at [540, 89] on div "Bulk Actions ( 0 ) Send Email Create Proposals Create Tasks New Entity Customiz…" at bounding box center [388, 82] width 542 height 28
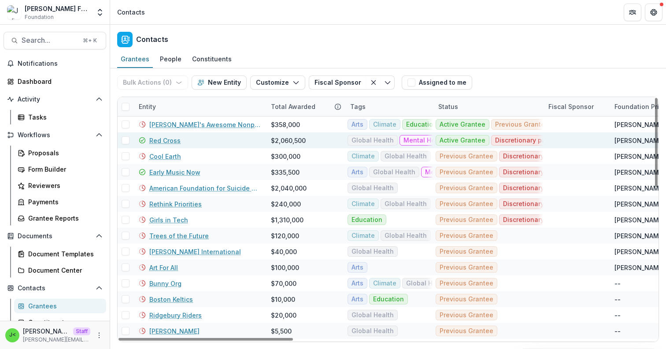
click at [125, 143] on span at bounding box center [126, 140] width 8 height 8
click at [123, 172] on span at bounding box center [126, 172] width 8 height 8
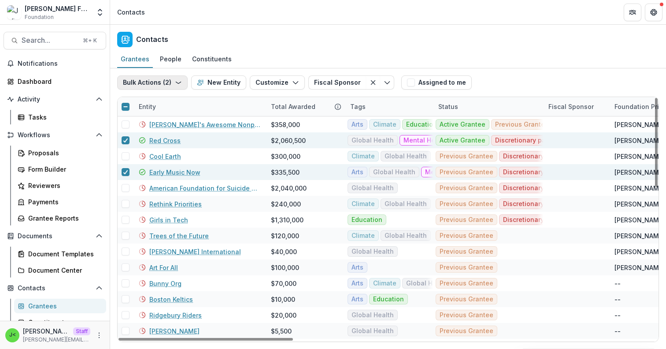
click at [178, 81] on icon "button" at bounding box center [178, 82] width 7 height 7
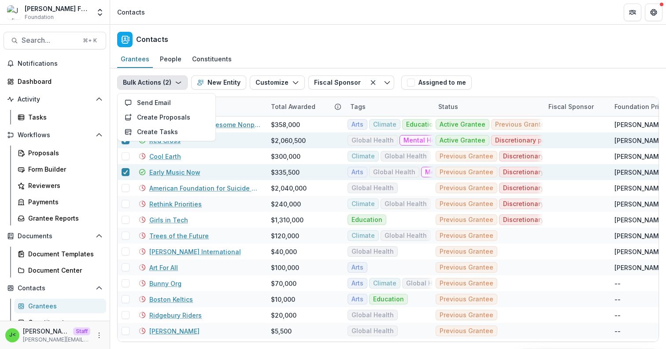
click at [178, 81] on icon "button" at bounding box center [178, 82] width 7 height 7
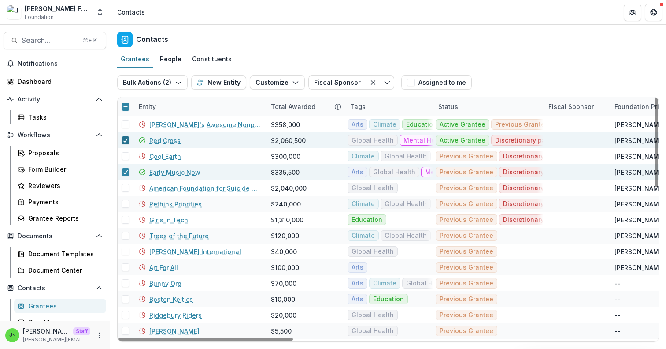
click at [126, 141] on polyline at bounding box center [126, 140] width 4 height 4
click at [125, 172] on icon at bounding box center [125, 172] width 5 height 4
click at [168, 63] on div "People" at bounding box center [170, 58] width 29 height 13
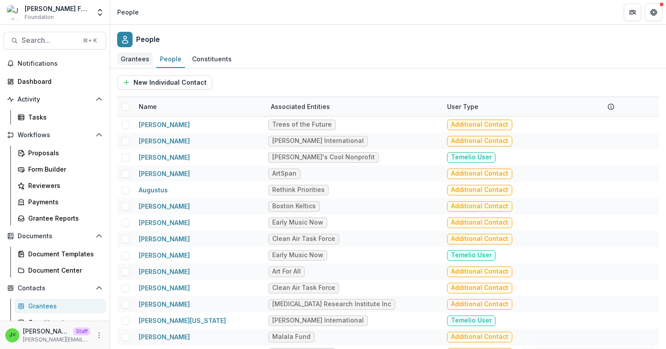
click at [132, 64] on div "Grantees" at bounding box center [135, 58] width 36 height 13
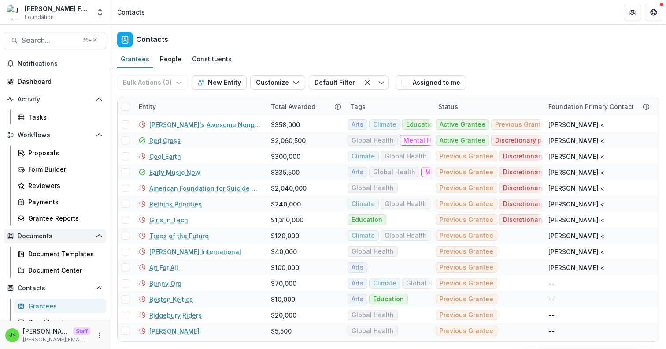
scroll to position [14, 0]
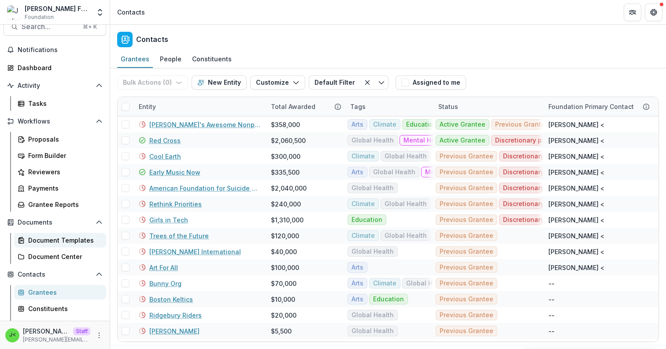
click at [61, 237] on div "Document Templates" at bounding box center [63, 239] width 71 height 9
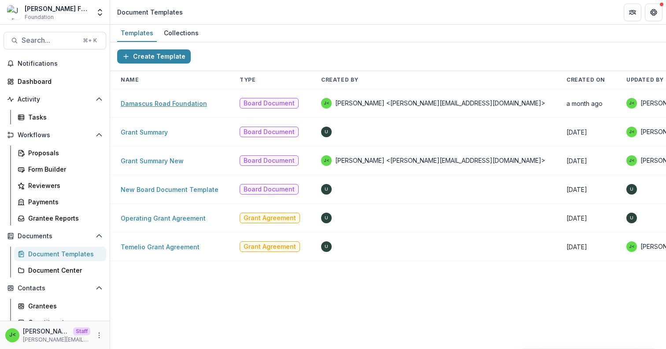
click at [180, 102] on link "Damascus Road Foundation" at bounding box center [164, 103] width 86 height 7
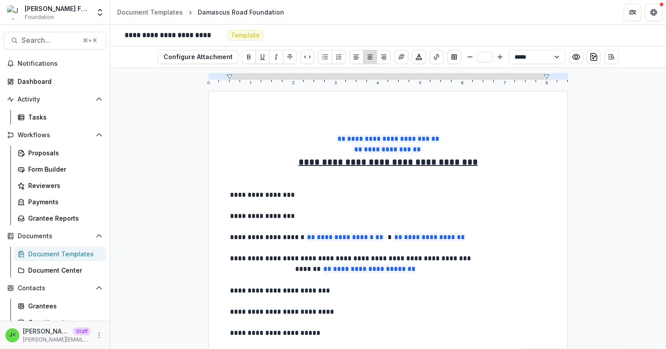
click at [306, 195] on p "**********" at bounding box center [388, 194] width 316 height 11
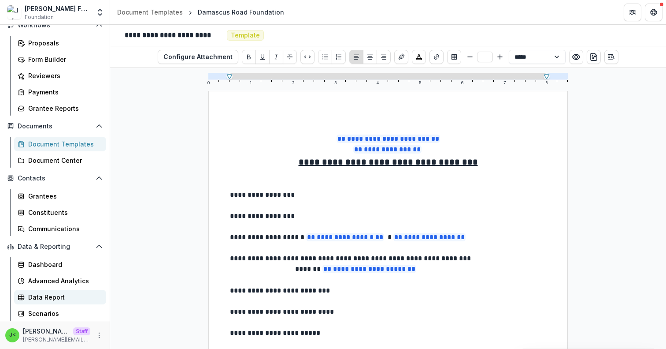
click at [54, 299] on div "Data Report" at bounding box center [63, 296] width 71 height 9
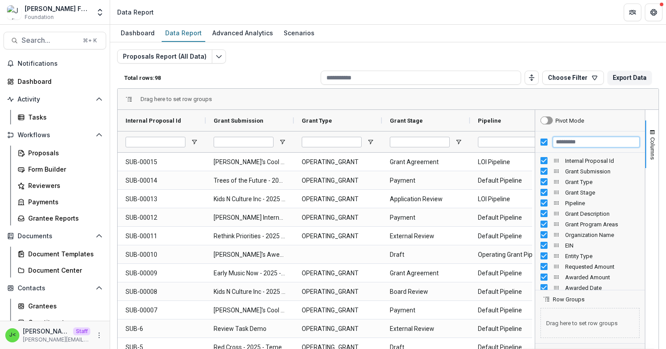
click at [582, 145] on input "Filter Columns Input" at bounding box center [596, 142] width 87 height 11
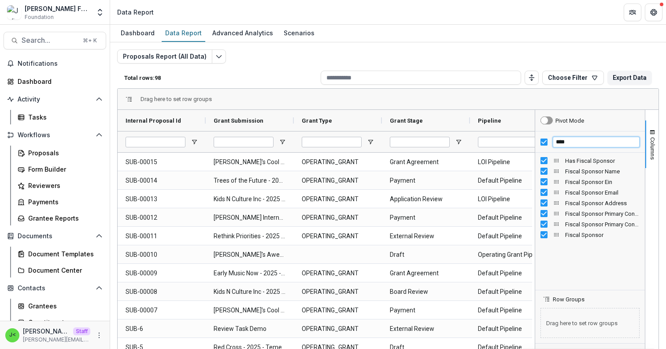
type input "****"
click at [541, 197] on div "Fiscal Sponsor Email" at bounding box center [590, 192] width 99 height 11
drag, startPoint x: 567, startPoint y: 141, endPoint x: 530, endPoint y: 140, distance: 37.0
click at [530, 141] on div "Internal Proposal Id Grant Submission Grant Type" at bounding box center [388, 253] width 541 height 286
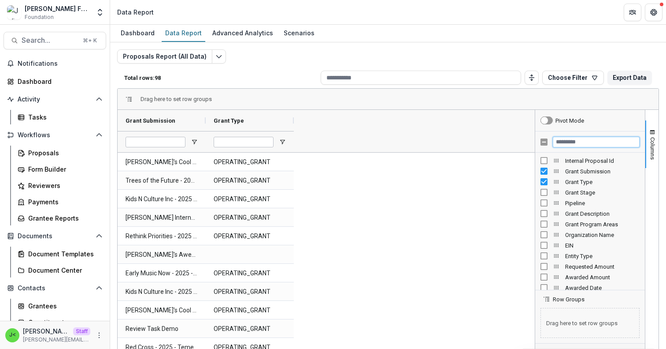
click at [575, 147] on input "Filter Columns Input" at bounding box center [596, 142] width 87 height 11
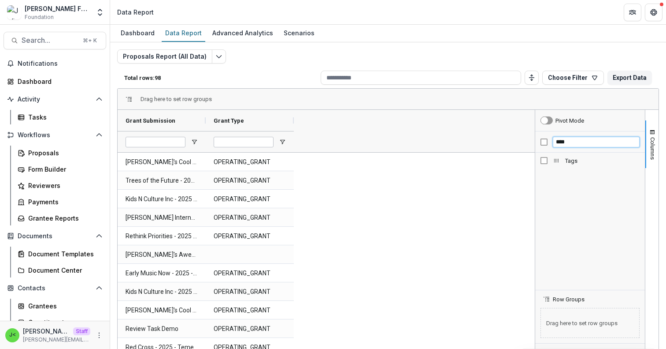
type input "****"
click at [576, 139] on input "****" at bounding box center [596, 142] width 87 height 11
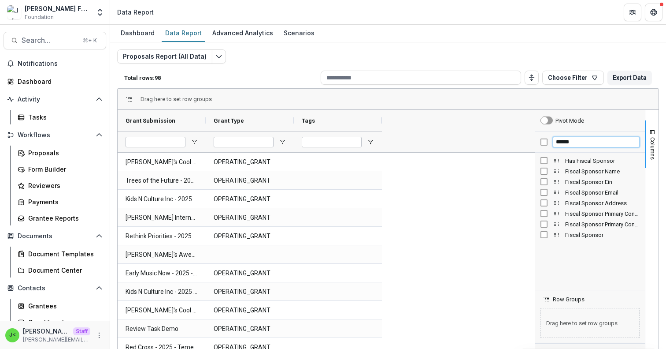
type input "******"
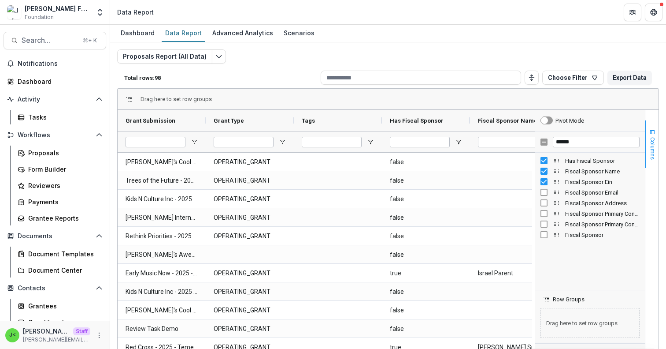
click at [653, 145] on span "Columns" at bounding box center [653, 148] width 7 height 22
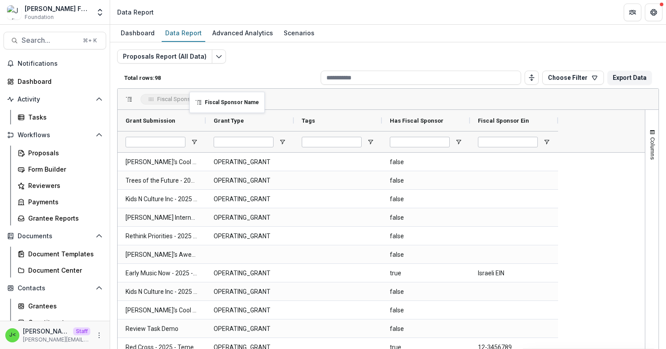
drag, startPoint x: 510, startPoint y: 119, endPoint x: 193, endPoint y: 97, distance: 318.5
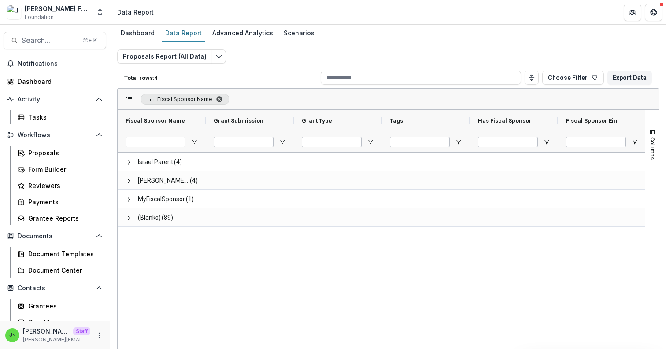
click at [223, 97] on span "Fiscal Sponsor Name. Press ENTER to sort. Press DELETE to remove" at bounding box center [219, 99] width 7 height 7
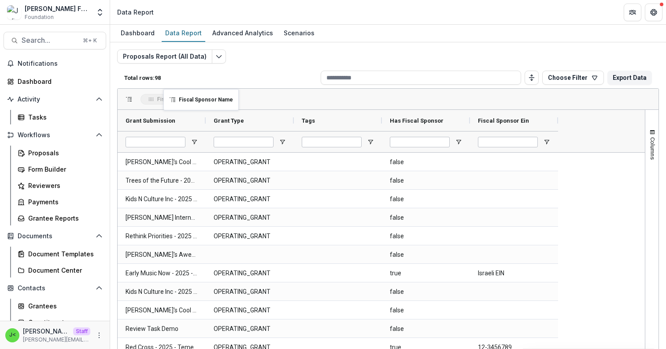
drag, startPoint x: 242, startPoint y: 120, endPoint x: 168, endPoint y: 94, distance: 78.3
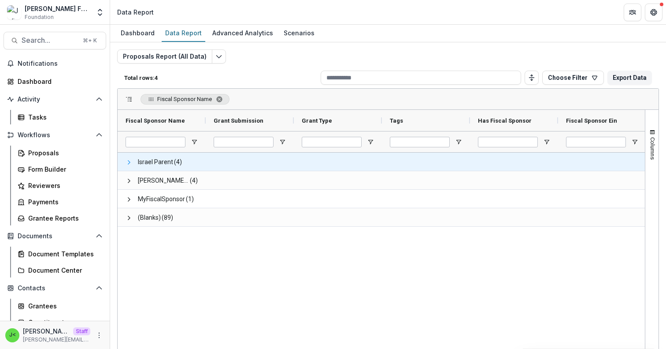
click at [126, 162] on span at bounding box center [129, 162] width 7 height 7
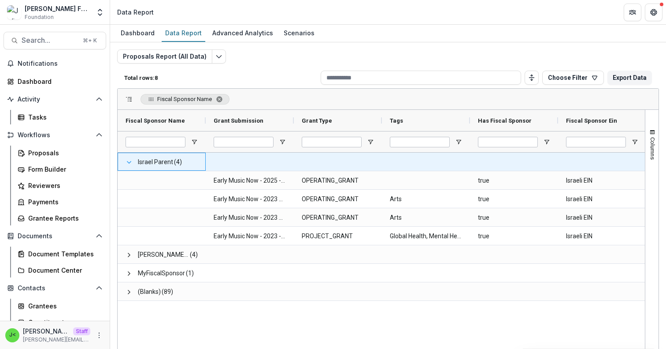
click at [128, 160] on span at bounding box center [129, 162] width 7 height 7
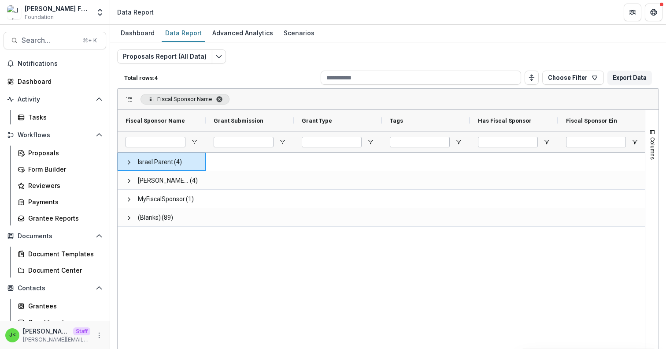
click at [222, 100] on span "Fiscal Sponsor Name. Press ENTER to sort. Press DELETE to remove" at bounding box center [219, 99] width 7 height 7
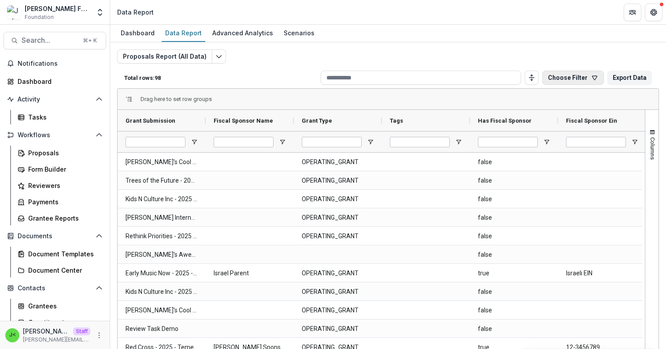
click at [564, 81] on button "Choose Filter" at bounding box center [573, 78] width 62 height 14
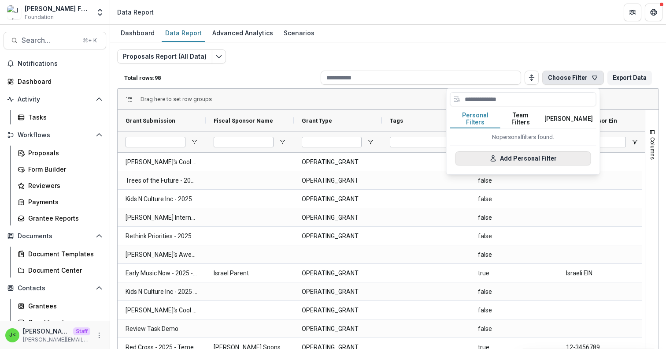
click at [507, 155] on button "Add Personal Filter" at bounding box center [524, 158] width 136 height 14
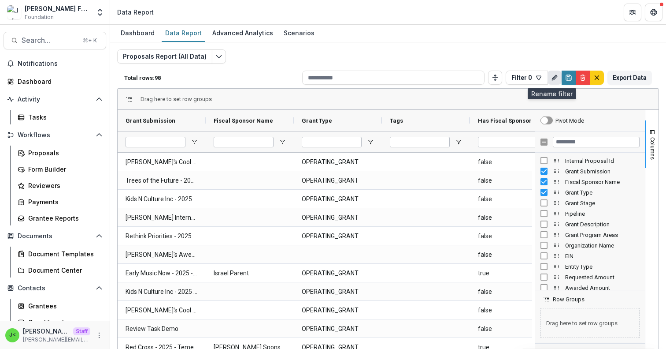
click at [554, 78] on line "Rename" at bounding box center [555, 78] width 2 height 2
type input "********"
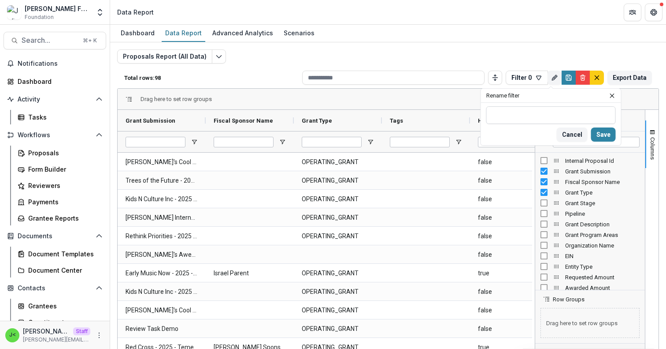
type input "*"
type input "**********"
click at [603, 131] on button "Save" at bounding box center [603, 134] width 25 height 14
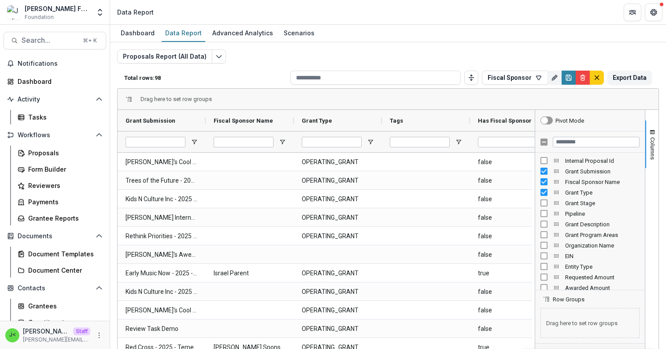
click at [335, 56] on div "Proposals Report (All Data) Total rows: 98 Fiscal Sponsor Personal Filters Team…" at bounding box center [388, 212] width 542 height 326
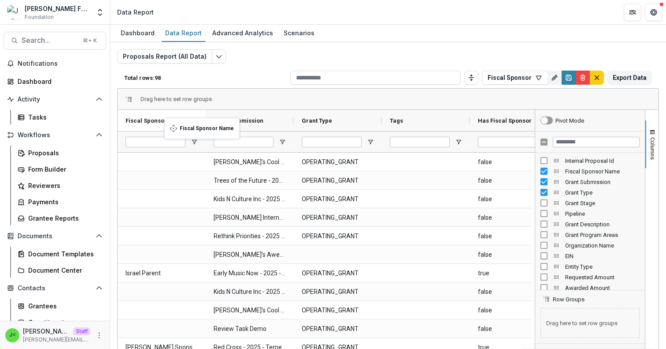
drag, startPoint x: 253, startPoint y: 123, endPoint x: 164, endPoint y: 123, distance: 88.6
click at [476, 52] on div "Proposals Report (All Data) Total rows: 98 Fiscal Sponsor Personal Filters Team…" at bounding box center [388, 212] width 542 height 326
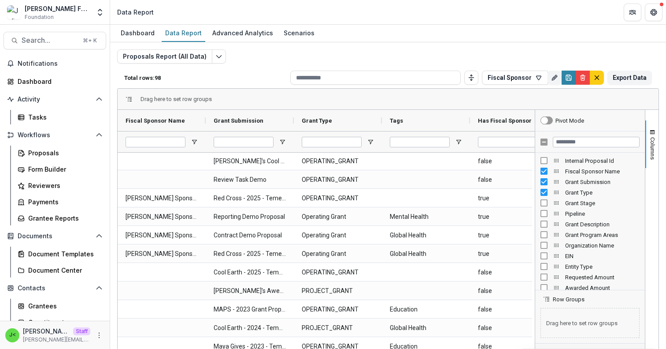
scroll to position [472, 0]
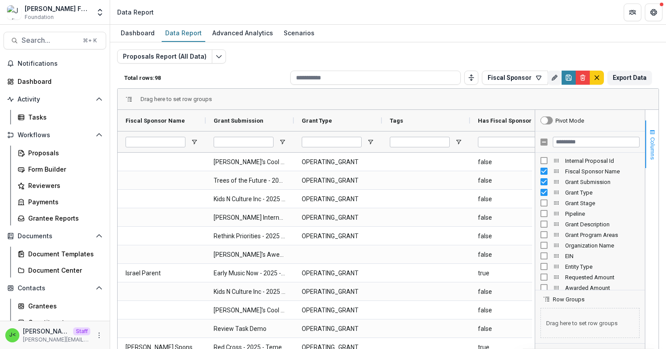
click at [650, 139] on span "Columns" at bounding box center [653, 148] width 7 height 22
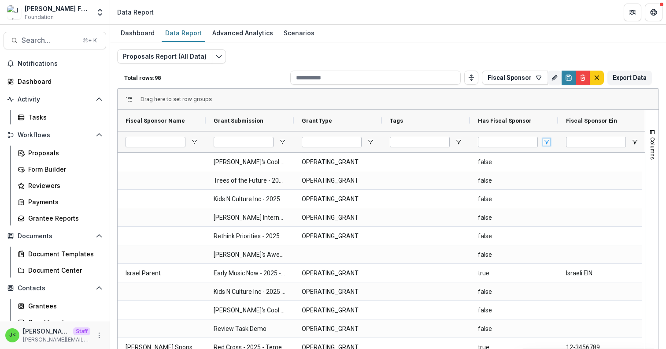
click at [547, 141] on span "Open Filter Menu" at bounding box center [546, 141] width 7 height 7
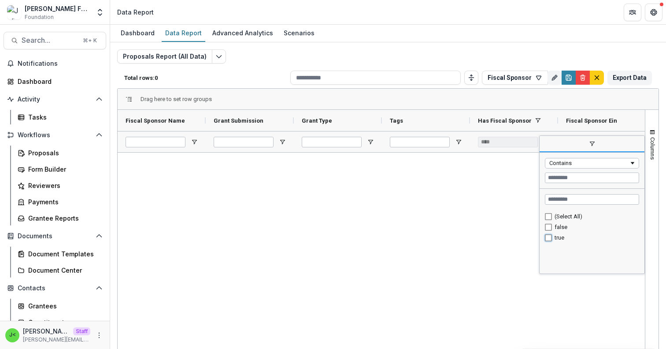
type input "********"
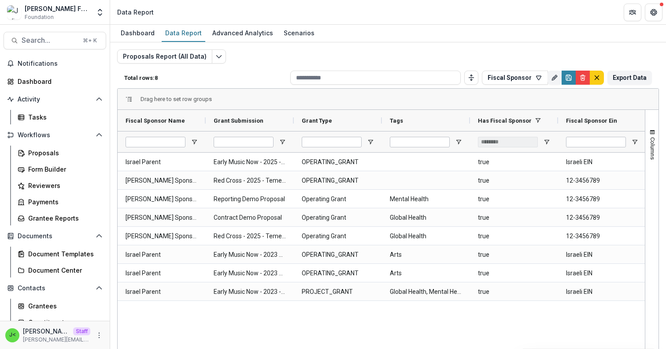
click at [464, 321] on div "Israel Parent Early Music Now - 2025 - Temelio General Grant Proposal OPERATING…" at bounding box center [382, 272] width 528 height 241
click at [495, 42] on div "Proposals Report (All Data) Total rows: 8 Fiscal Sponsor Personal Filters Team …" at bounding box center [388, 208] width 556 height 333
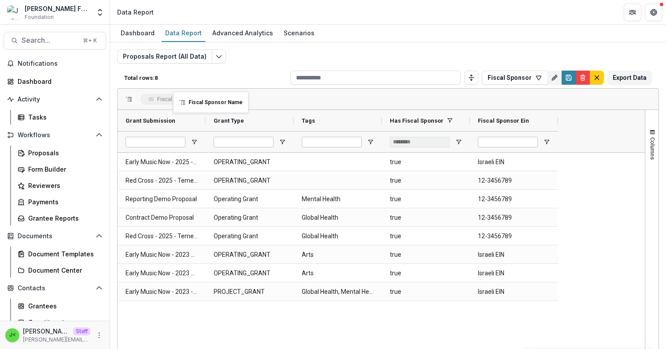
drag, startPoint x: 164, startPoint y: 124, endPoint x: 178, endPoint y: 97, distance: 30.2
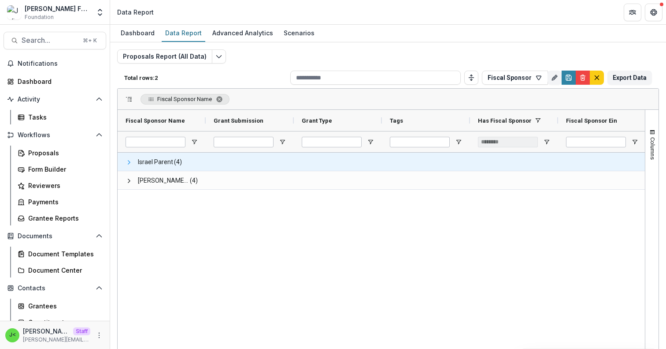
click at [128, 162] on span at bounding box center [129, 162] width 7 height 7
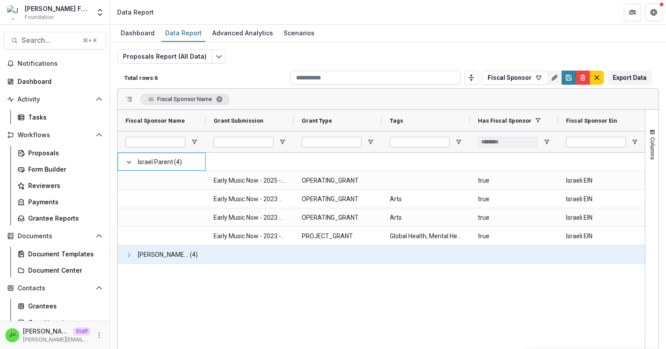
click at [128, 256] on span at bounding box center [129, 254] width 7 height 7
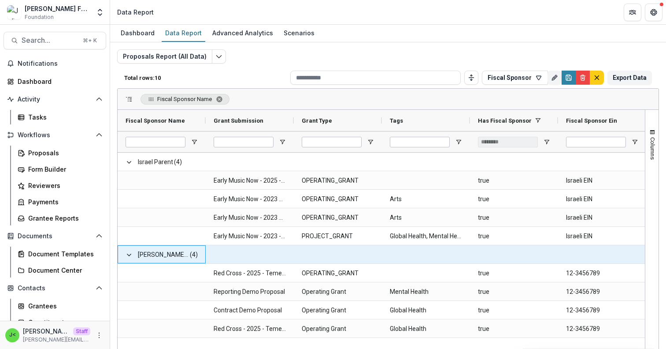
click at [128, 256] on span at bounding box center [129, 254] width 7 height 7
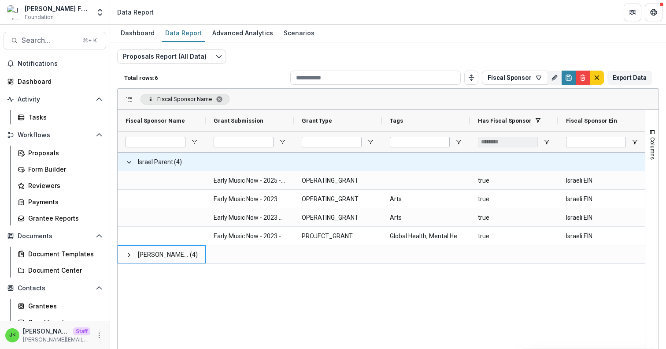
drag, startPoint x: 127, startPoint y: 160, endPoint x: 131, endPoint y: 157, distance: 4.8
click at [127, 160] on span at bounding box center [129, 162] width 7 height 7
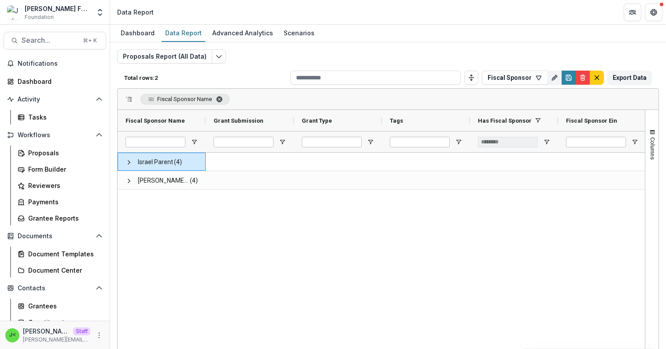
click at [220, 97] on span "Fiscal Sponsor Name. Press ENTER to sort. Press DELETE to remove" at bounding box center [219, 99] width 7 height 7
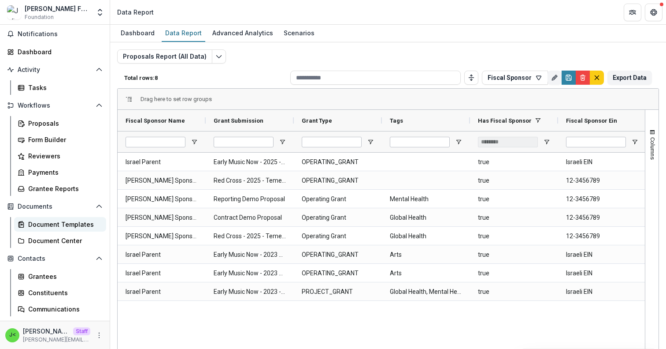
scroll to position [32, 0]
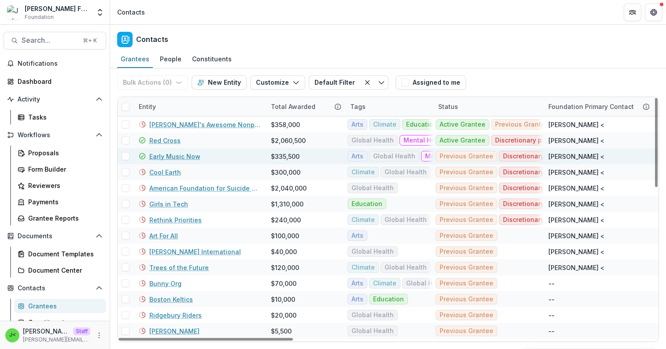
click at [188, 160] on link "Early Music Now" at bounding box center [174, 156] width 51 height 9
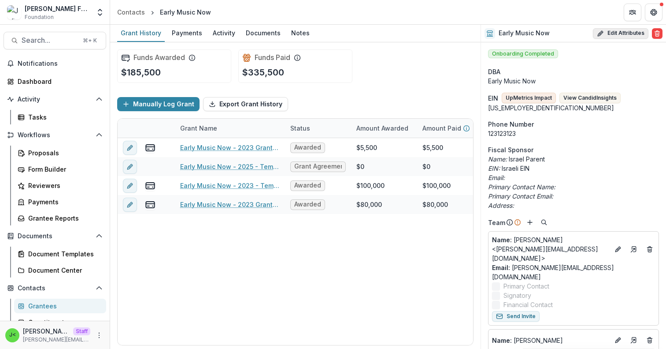
click at [624, 37] on button "Edit Attributes" at bounding box center [621, 33] width 56 height 11
select select
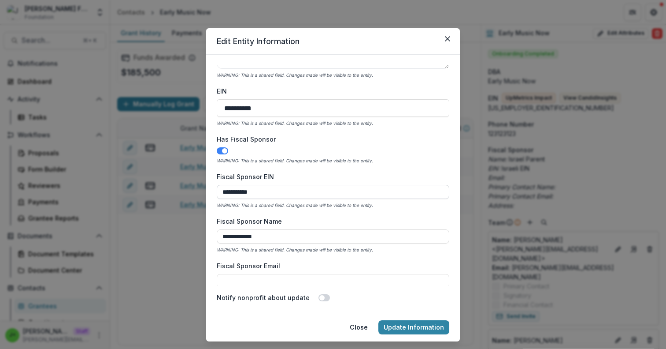
scroll to position [314, 0]
click at [265, 196] on input "**********" at bounding box center [333, 191] width 233 height 14
click at [274, 237] on input "**********" at bounding box center [333, 235] width 233 height 14
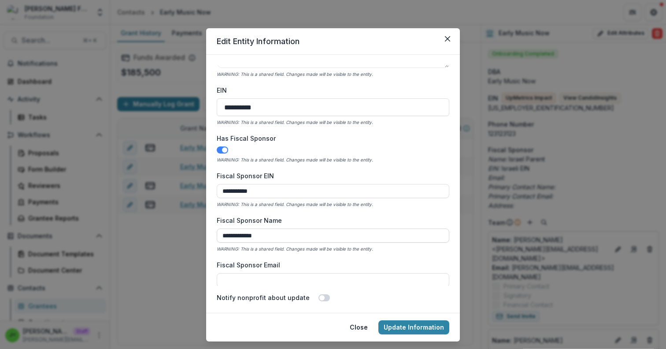
click at [274, 237] on input "**********" at bounding box center [333, 235] width 233 height 14
type input "**********"
drag, startPoint x: 261, startPoint y: 190, endPoint x: 164, endPoint y: 186, distance: 97.5
click at [164, 186] on div "**********" at bounding box center [333, 174] width 666 height 349
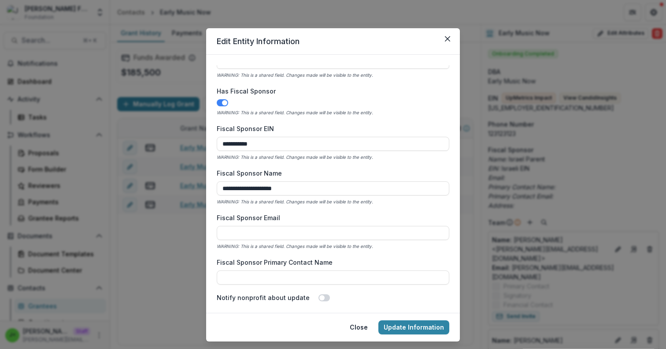
scroll to position [361, 0]
type input "**********"
click at [401, 329] on button "Update Information" at bounding box center [414, 327] width 71 height 14
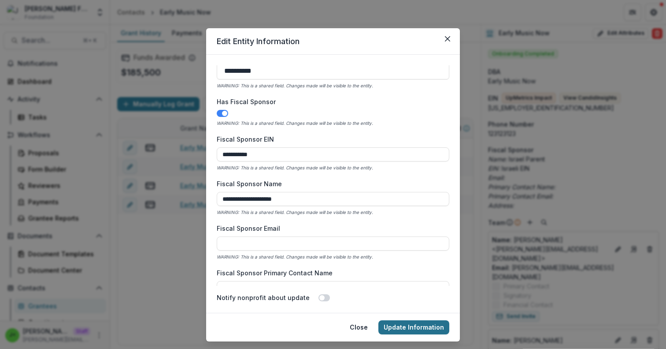
scroll to position [0, 0]
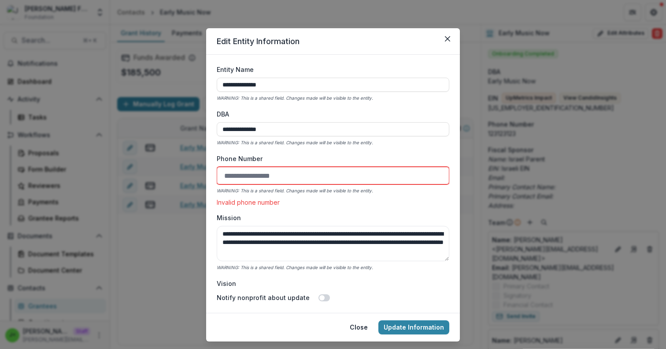
click at [269, 179] on input "Phone Number" at bounding box center [333, 176] width 233 height 18
type input "*"
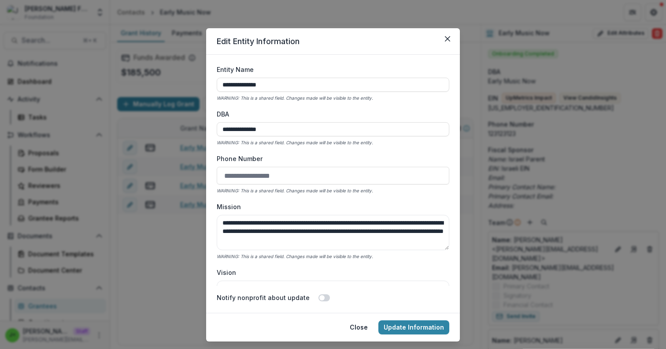
type input "*"
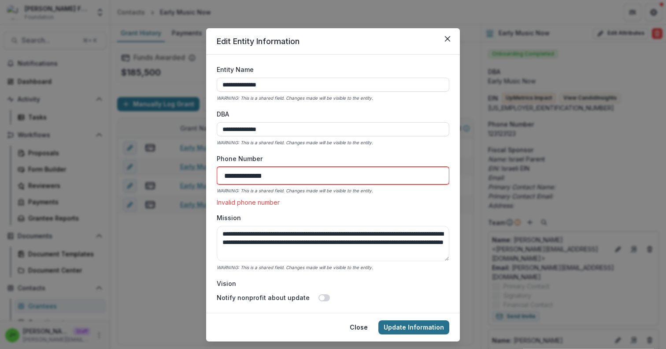
type input "**********"
click at [406, 328] on button "Update Information" at bounding box center [414, 327] width 71 height 14
drag, startPoint x: 283, startPoint y: 177, endPoint x: 194, endPoint y: 173, distance: 89.5
click at [194, 175] on div "**********" at bounding box center [333, 174] width 666 height 349
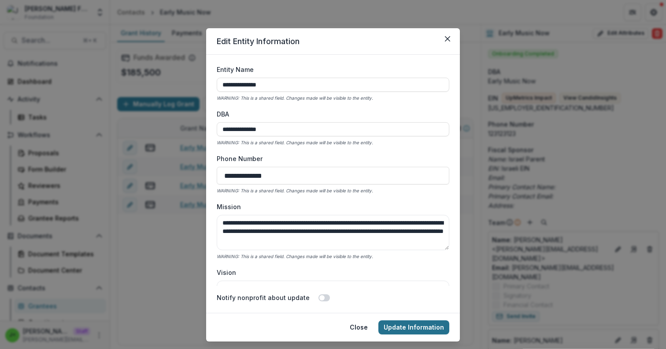
type input "**********"
click at [404, 333] on button "Update Information" at bounding box center [414, 327] width 71 height 14
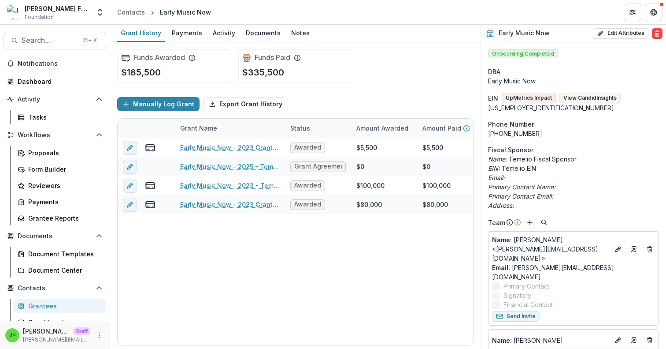
click at [546, 165] on p "EIN: Temelio EIN" at bounding box center [573, 167] width 171 height 9
click at [617, 28] on button "Edit Attributes" at bounding box center [621, 33] width 56 height 11
select select
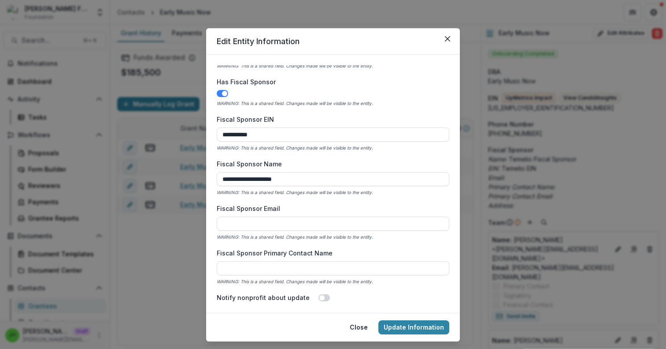
scroll to position [371, 0]
click at [261, 230] on div "Fiscal Sponsor Email WARNING: This is a shared field. Changes made will be visi…" at bounding box center [333, 221] width 233 height 37
click at [251, 226] on input "Fiscal Sponsor Email" at bounding box center [333, 222] width 233 height 14
type input "**********"
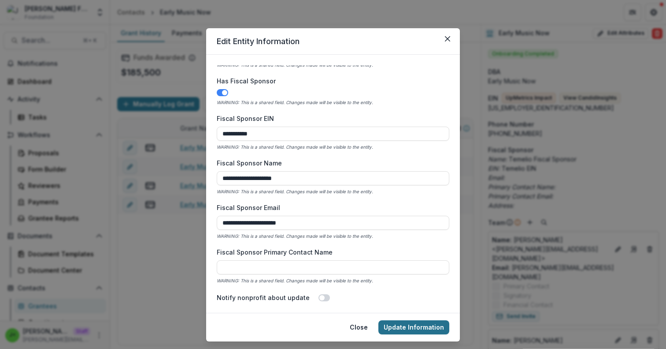
click at [416, 327] on button "Update Information" at bounding box center [414, 327] width 71 height 14
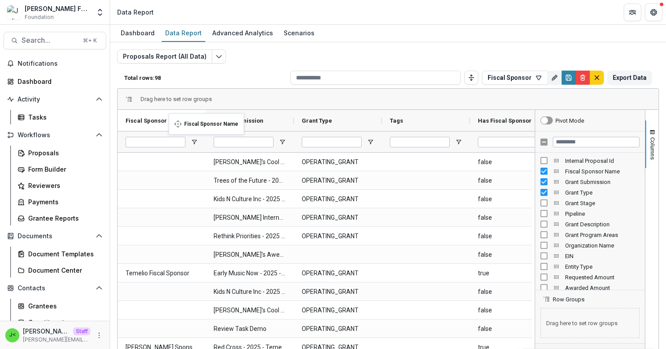
drag, startPoint x: 240, startPoint y: 119, endPoint x: 137, endPoint y: 116, distance: 103.6
click at [193, 137] on div at bounding box center [162, 141] width 88 height 21
click at [193, 140] on span "Open Filter Menu" at bounding box center [194, 141] width 7 height 7
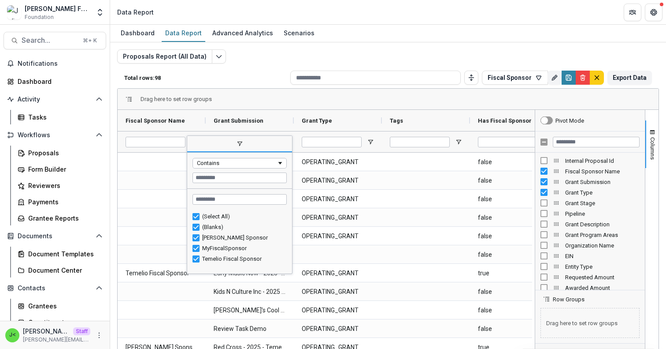
click at [349, 96] on div "Drag here to set row groups" at bounding box center [388, 99] width 541 height 21
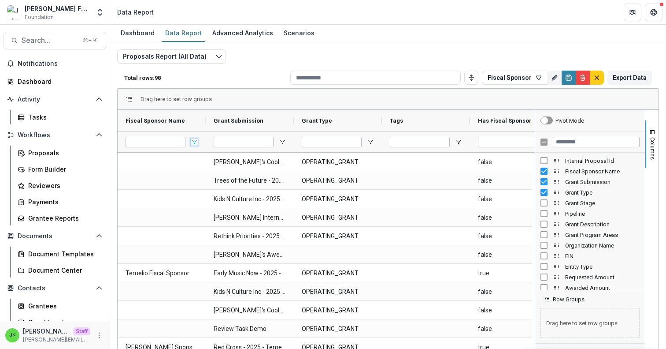
click at [197, 143] on span "Open Filter Menu" at bounding box center [194, 141] width 7 height 7
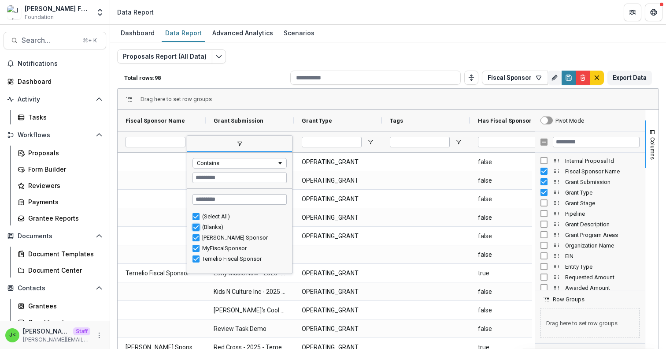
type input "**********"
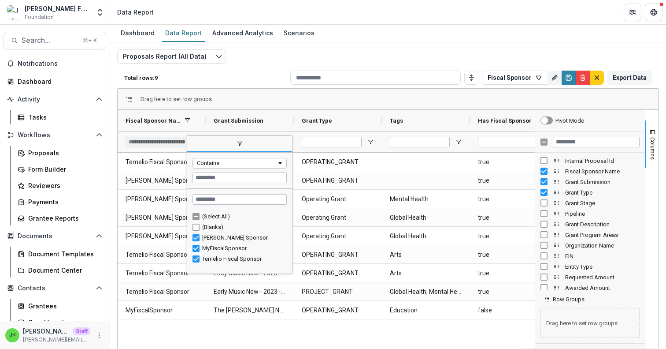
click at [364, 104] on div "Drag here to set row groups" at bounding box center [388, 99] width 541 height 21
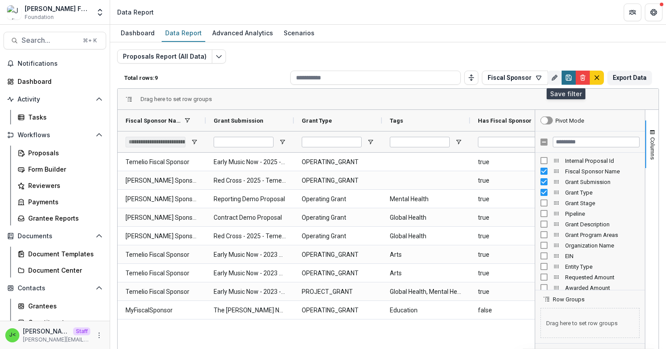
click at [568, 79] on icon "Save" at bounding box center [569, 79] width 3 height 2
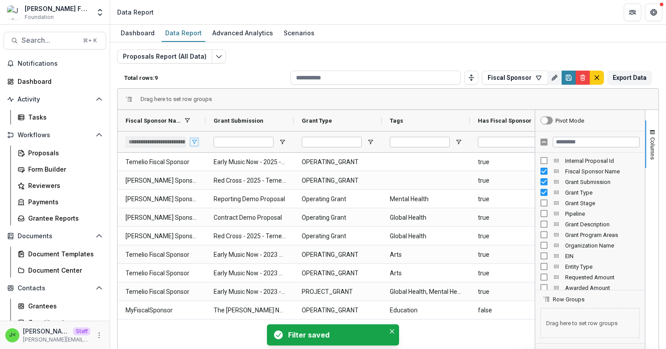
click at [196, 141] on span "Open Filter Menu" at bounding box center [194, 141] width 7 height 7
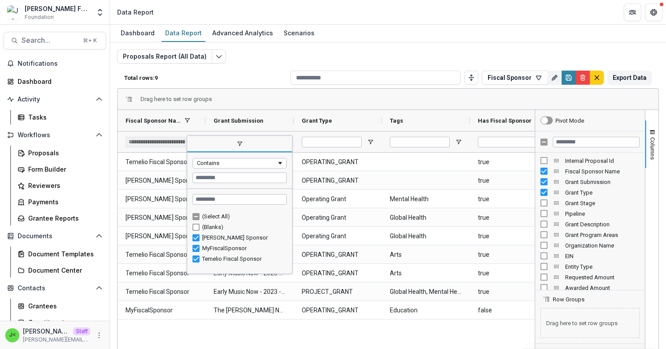
click at [196, 141] on span "filter" at bounding box center [239, 144] width 105 height 16
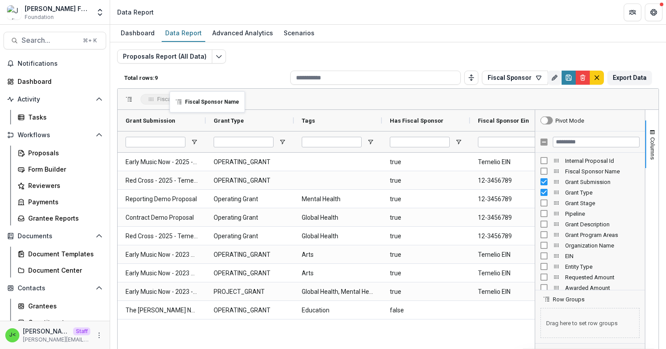
drag, startPoint x: 163, startPoint y: 121, endPoint x: 174, endPoint y: 97, distance: 27.0
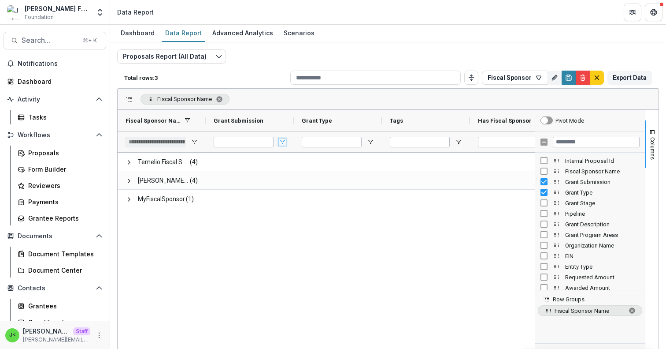
click at [284, 143] on span "Open Filter Menu" at bounding box center [282, 141] width 7 height 7
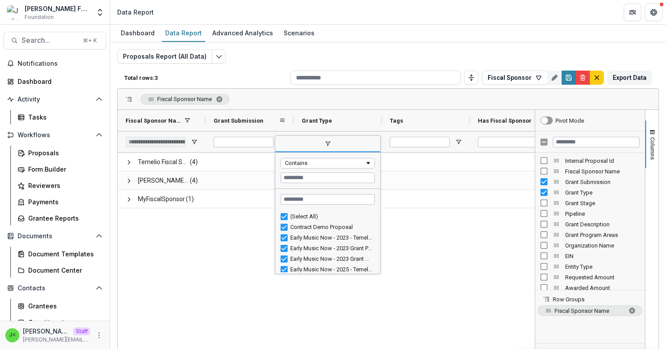
click at [272, 119] on div "Grant Submission" at bounding box center [246, 120] width 65 height 17
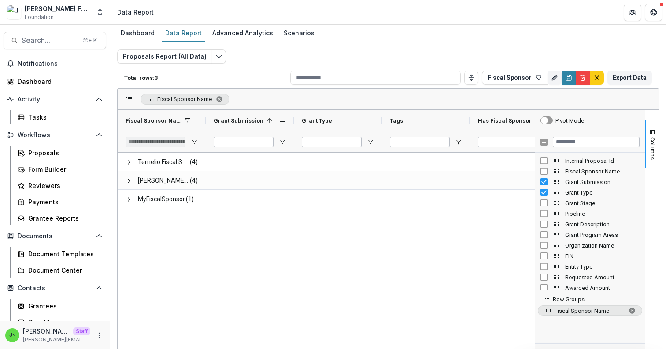
click at [273, 121] on span at bounding box center [269, 120] width 7 height 7
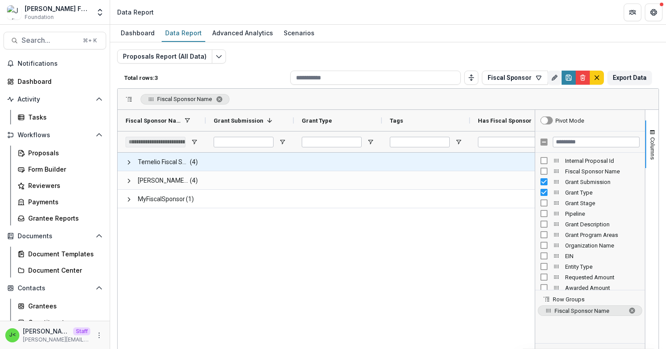
click at [193, 161] on span "(4)" at bounding box center [194, 162] width 8 height 18
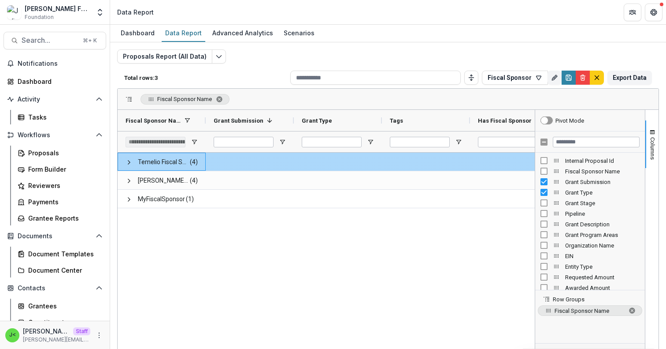
click at [165, 163] on span "Temelio Fiscal Sponsor" at bounding box center [163, 162] width 51 height 18
click at [130, 161] on span at bounding box center [129, 162] width 7 height 7
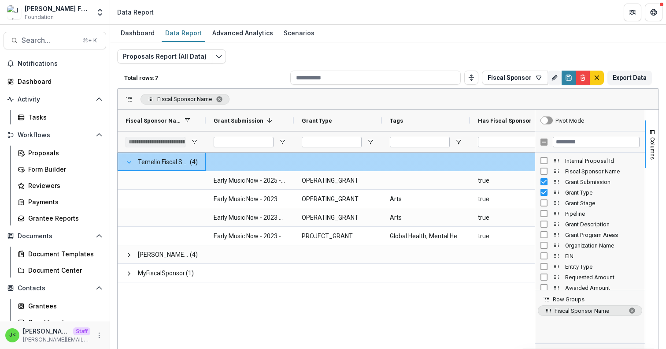
click at [128, 162] on span at bounding box center [129, 162] width 7 height 7
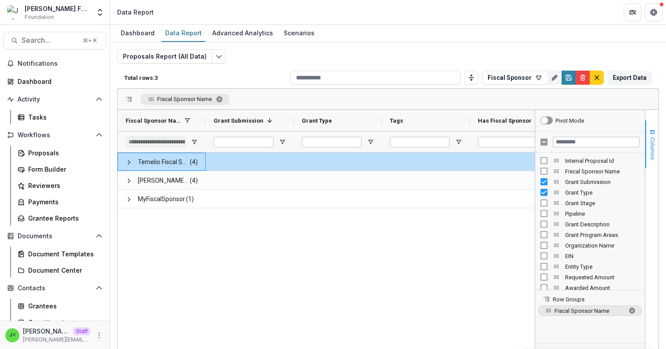
click at [654, 153] on button "Columns" at bounding box center [652, 144] width 13 height 48
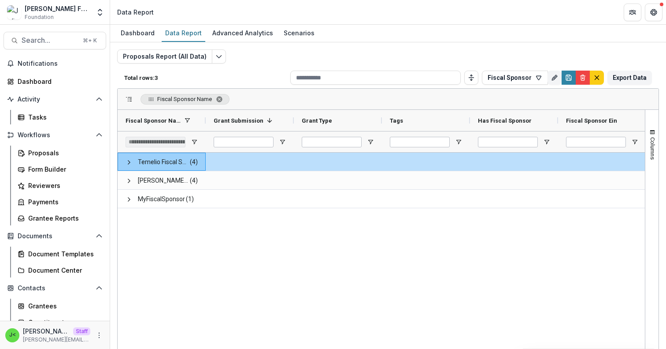
click at [194, 271] on div "Temelio Fiscal Sponsor (4) Julie Fiscal Sponsor (4) MyFiscalSponsor (1)" at bounding box center [382, 272] width 528 height 241
click at [223, 99] on span "Fiscal Sponsor Name. Press ENTER to sort. Press DELETE to remove" at bounding box center [219, 99] width 7 height 7
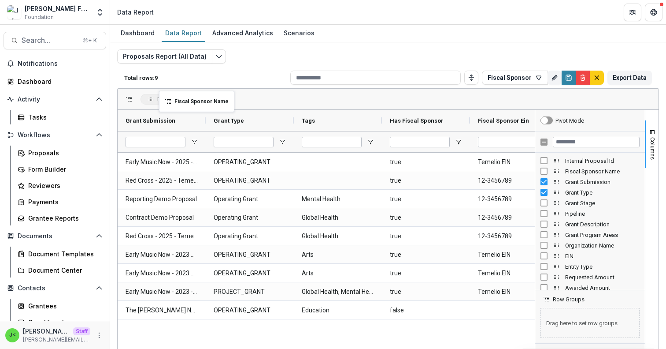
drag, startPoint x: 153, startPoint y: 124, endPoint x: 162, endPoint y: 97, distance: 28.7
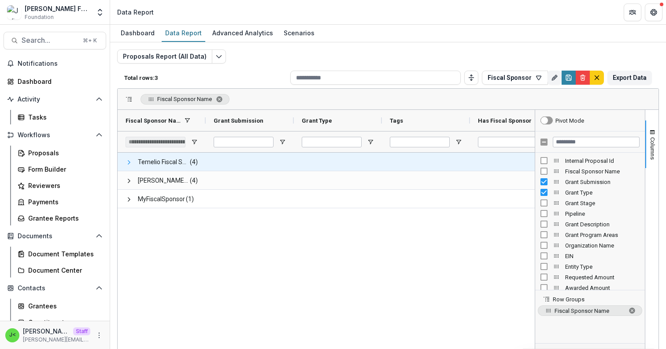
click at [127, 162] on span at bounding box center [129, 162] width 7 height 7
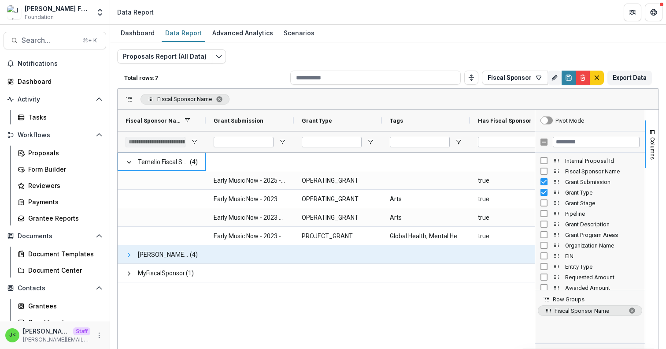
click at [126, 256] on span at bounding box center [129, 254] width 7 height 7
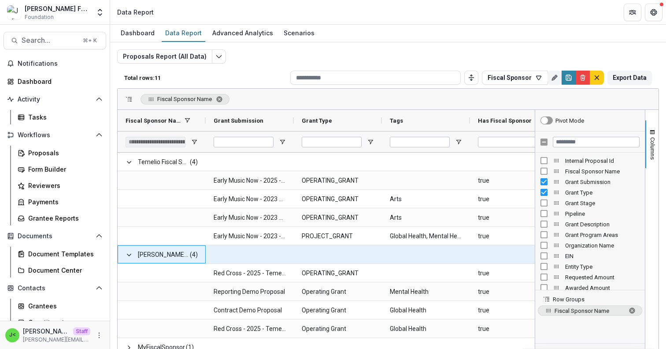
click at [126, 256] on span at bounding box center [129, 254] width 7 height 7
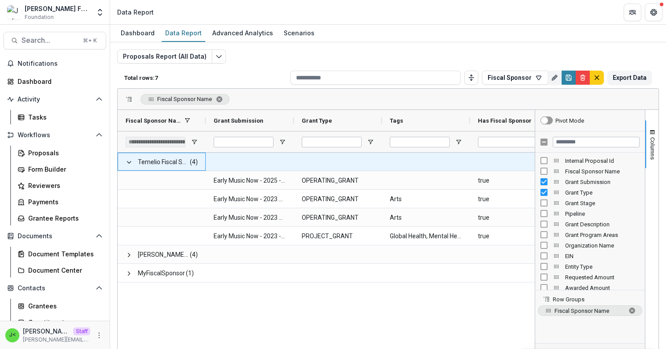
click at [124, 163] on div "Temelio Fiscal Sponsor (4)" at bounding box center [162, 161] width 88 height 18
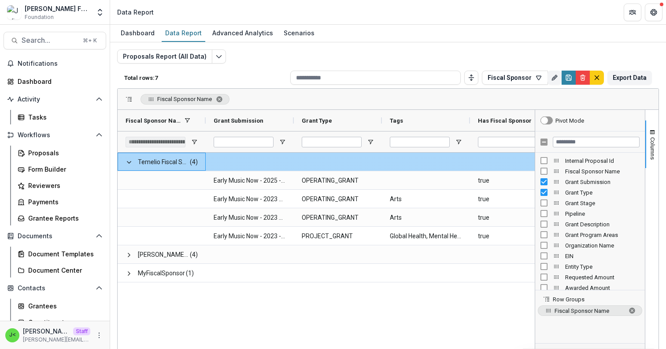
click at [124, 163] on div "Temelio Fiscal Sponsor (4)" at bounding box center [162, 161] width 88 height 18
click at [128, 164] on span at bounding box center [129, 162] width 7 height 7
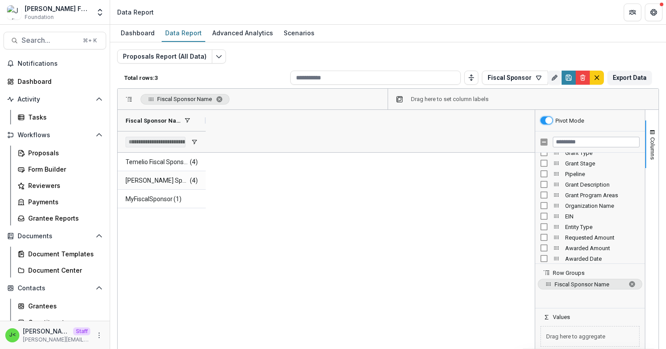
scroll to position [61, 0]
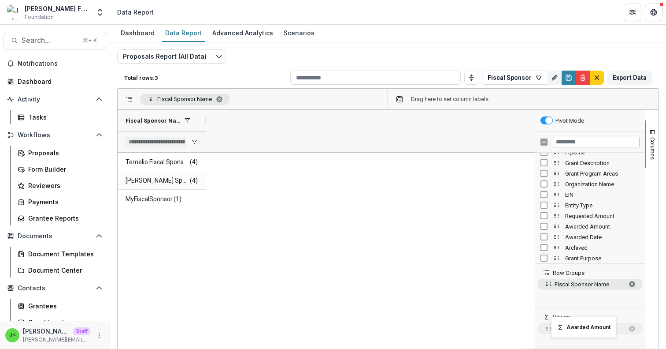
drag, startPoint x: 553, startPoint y: 226, endPoint x: 556, endPoint y: 323, distance: 97.9
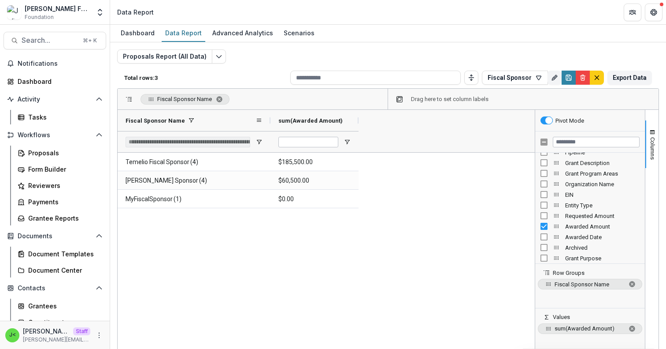
drag, startPoint x: 206, startPoint y: 122, endPoint x: 270, endPoint y: 129, distance: 64.3
click at [270, 129] on div at bounding box center [271, 120] width 4 height 21
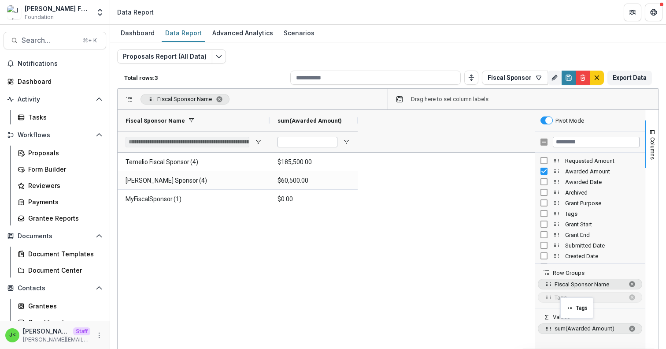
drag, startPoint x: 554, startPoint y: 212, endPoint x: 565, endPoint y: 302, distance: 90.5
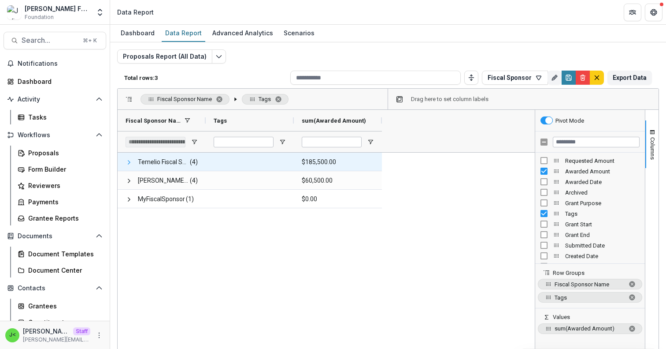
click at [130, 161] on span at bounding box center [129, 162] width 7 height 7
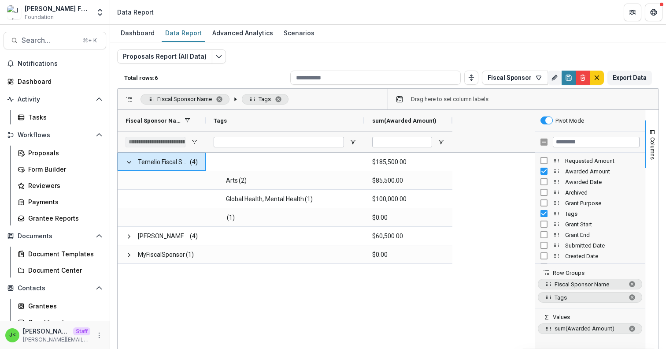
drag, startPoint x: 293, startPoint y: 122, endPoint x: 363, endPoint y: 131, distance: 71.1
click at [363, 131] on div "Fiscal Sponsor Name Tags sum(Awarded Amount)" at bounding box center [285, 131] width 335 height 42
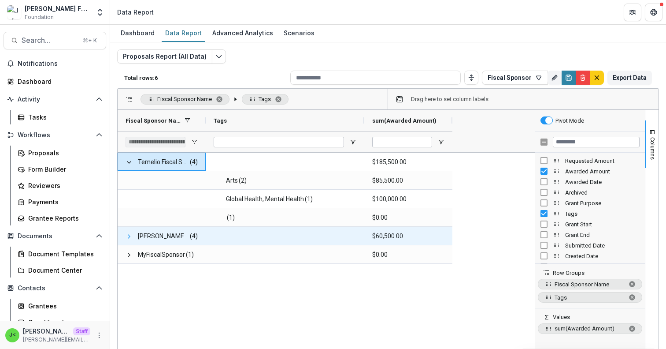
click at [127, 236] on span at bounding box center [129, 236] width 7 height 7
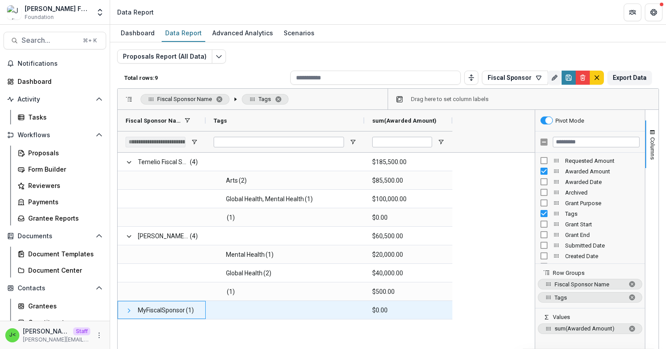
click at [126, 310] on span at bounding box center [129, 310] width 7 height 7
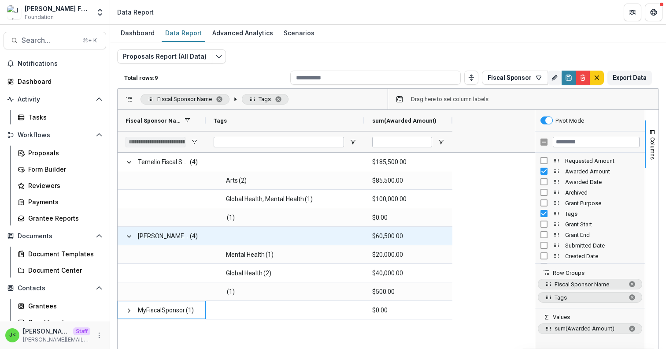
click at [129, 234] on span at bounding box center [129, 236] width 7 height 7
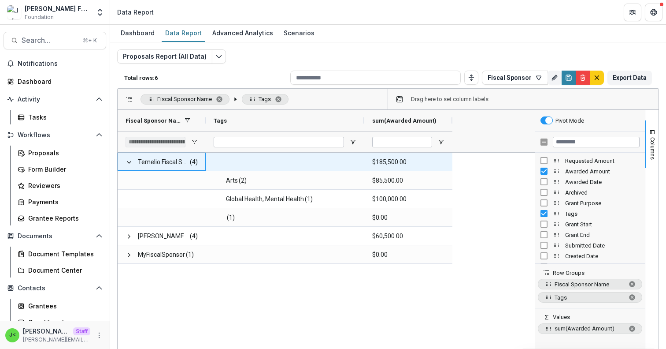
click at [131, 158] on span at bounding box center [129, 162] width 7 height 18
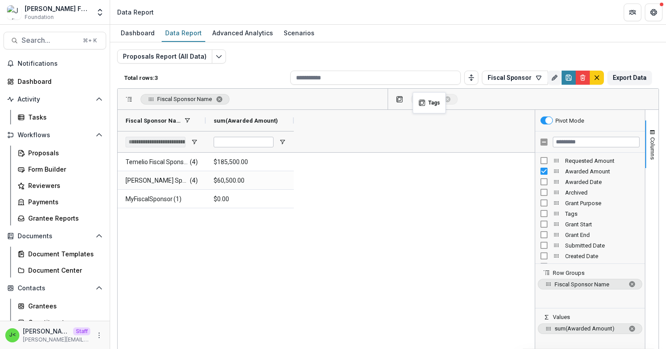
drag, startPoint x: 255, startPoint y: 98, endPoint x: 417, endPoint y: 97, distance: 162.2
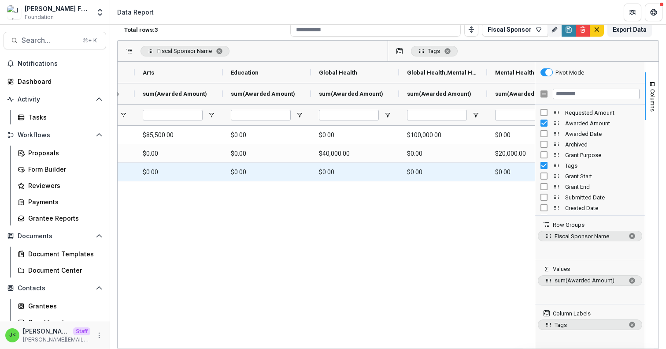
scroll to position [0, 84]
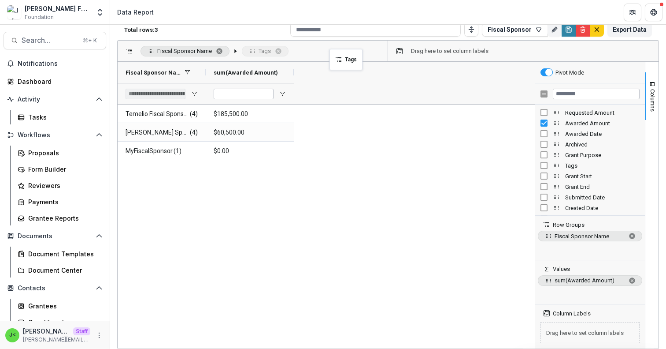
drag, startPoint x: 421, startPoint y: 53, endPoint x: 331, endPoint y: 50, distance: 90.4
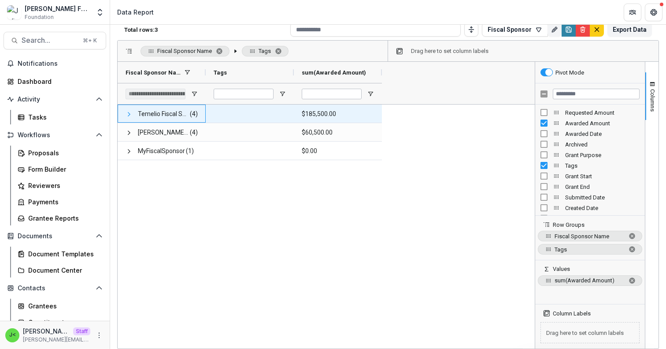
click at [126, 114] on span at bounding box center [129, 114] width 7 height 7
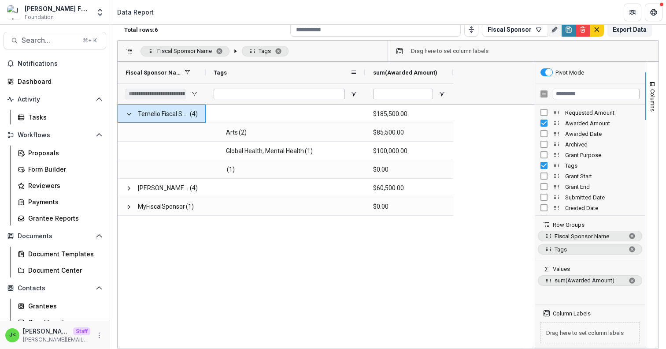
drag, startPoint x: 293, startPoint y: 73, endPoint x: 365, endPoint y: 78, distance: 72.0
click at [365, 78] on div at bounding box center [366, 72] width 4 height 21
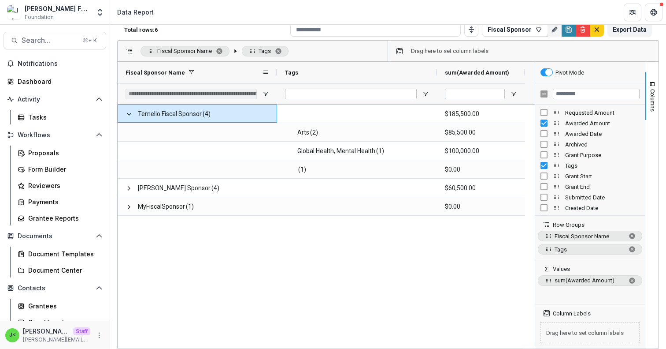
drag, startPoint x: 206, startPoint y: 75, endPoint x: 278, endPoint y: 78, distance: 71.5
click at [278, 78] on div at bounding box center [277, 72] width 4 height 21
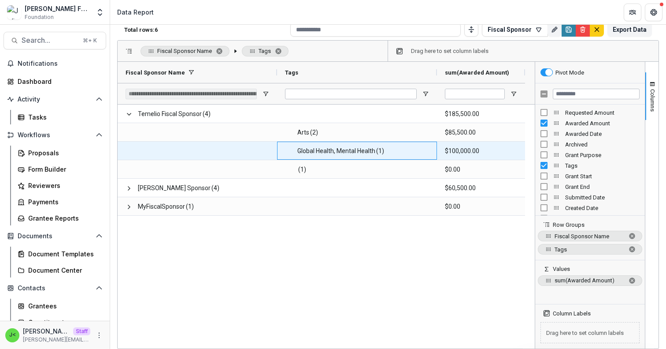
click at [323, 157] on span "Global Health, Mental Health" at bounding box center [336, 151] width 78 height 18
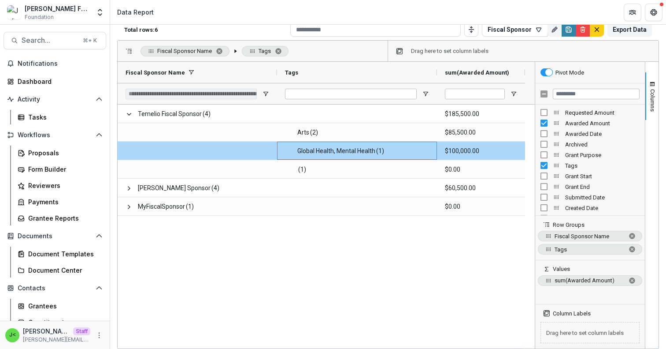
click at [310, 157] on span "Global Health, Mental Health" at bounding box center [336, 151] width 78 height 18
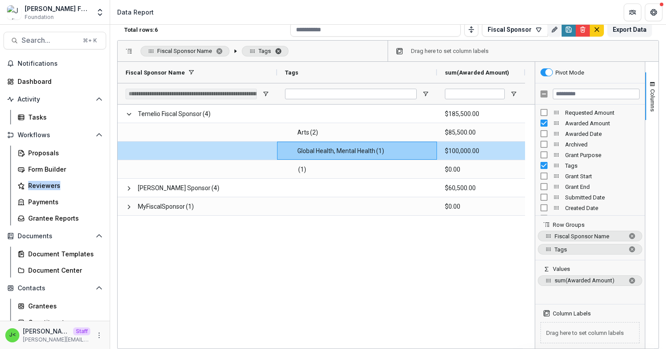
click at [281, 51] on span "Tags. Press ENTER to sort. Press DELETE to remove" at bounding box center [278, 51] width 7 height 7
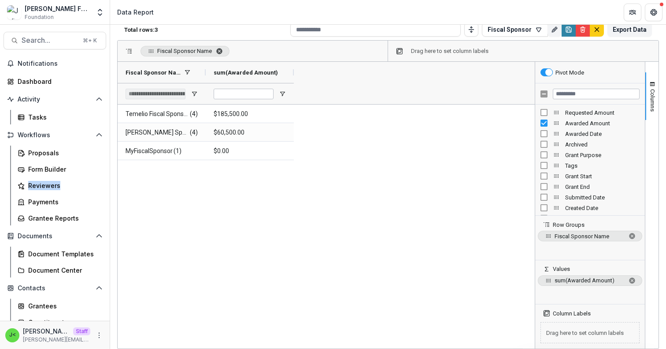
click at [221, 50] on span "Fiscal Sponsor Name. Press ENTER to sort. Press DELETE to remove" at bounding box center [219, 51] width 7 height 7
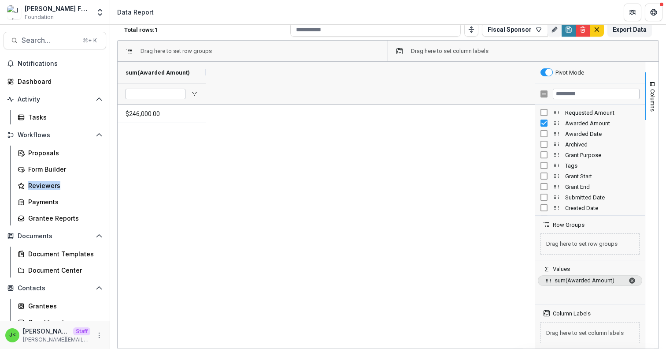
click at [631, 281] on span "sum of Awarded Amount. Press ENTER to change the aggregation type. Press DELETE…" at bounding box center [632, 280] width 7 height 7
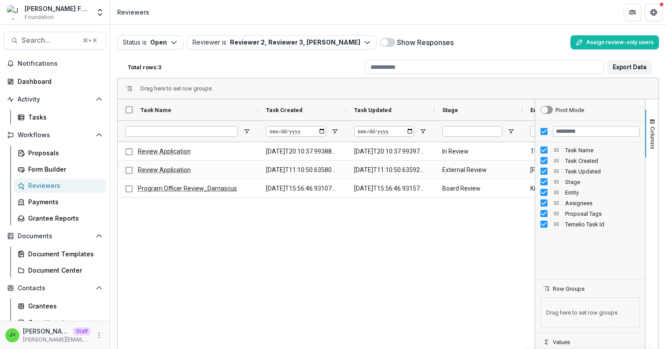
drag, startPoint x: 204, startPoint y: 111, endPoint x: 256, endPoint y: 122, distance: 53.5
click at [256, 122] on div "Task Name Task Created Task Updated" at bounding box center [497, 120] width 758 height 42
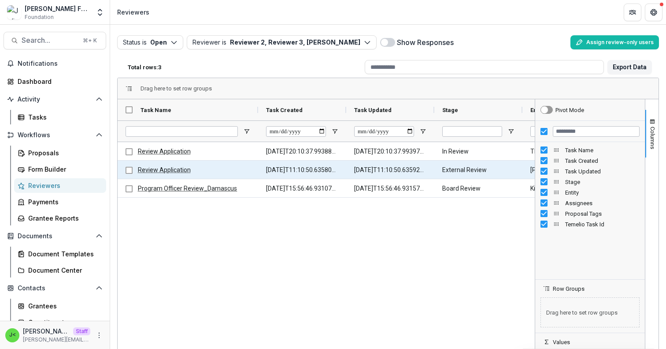
click at [170, 171] on link "Review Application" at bounding box center [164, 169] width 53 height 7
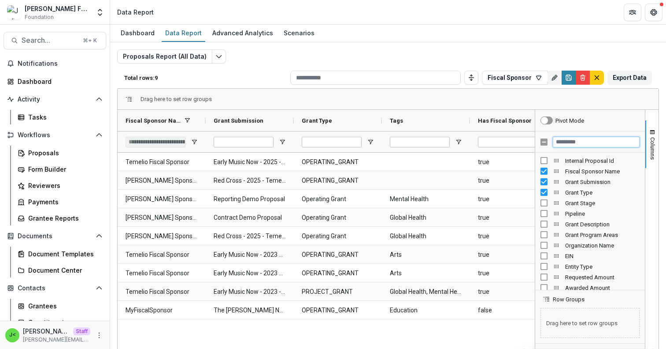
click at [565, 143] on input "Filter Columns Input" at bounding box center [596, 142] width 87 height 11
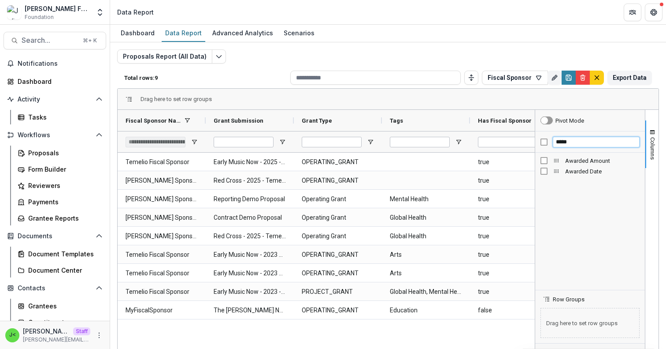
type input "*****"
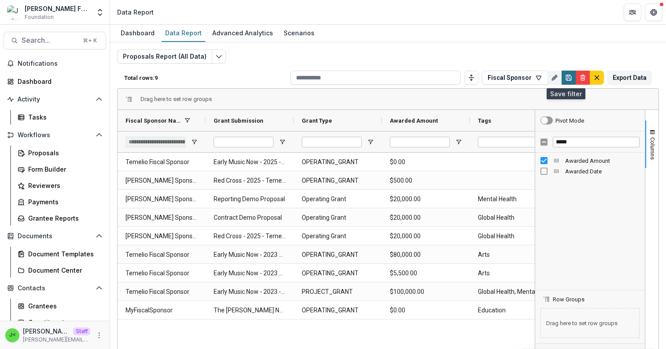
click at [566, 80] on icon "Save" at bounding box center [568, 77] width 5 height 5
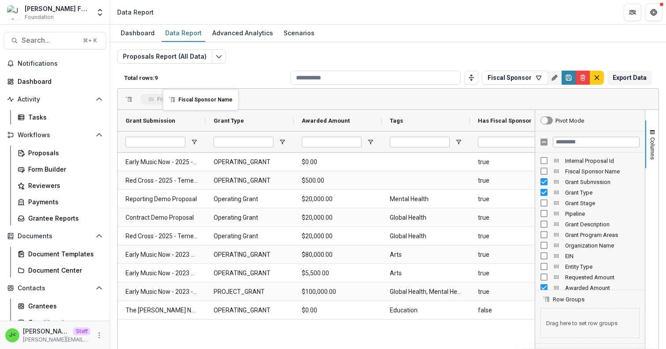
drag, startPoint x: 156, startPoint y: 120, endPoint x: 167, endPoint y: 94, distance: 28.8
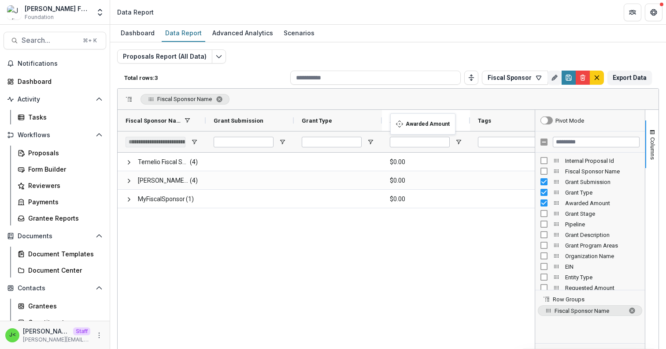
drag, startPoint x: 422, startPoint y: 120, endPoint x: 395, endPoint y: 119, distance: 26.9
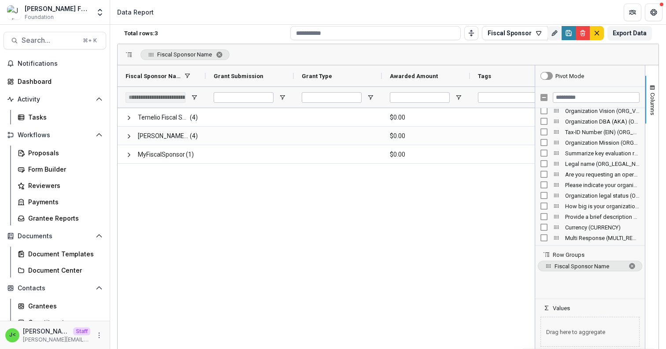
scroll to position [48, 0]
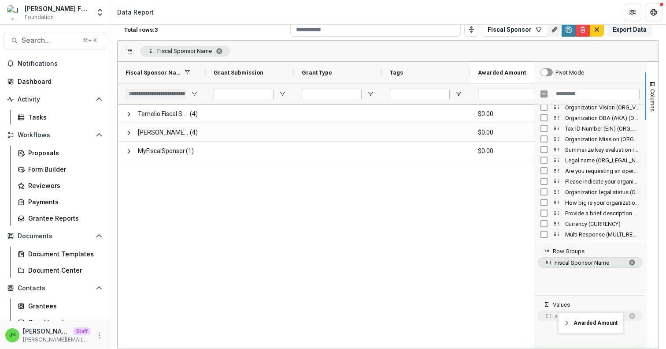
drag, startPoint x: 412, startPoint y: 73, endPoint x: 562, endPoint y: 318, distance: 287.3
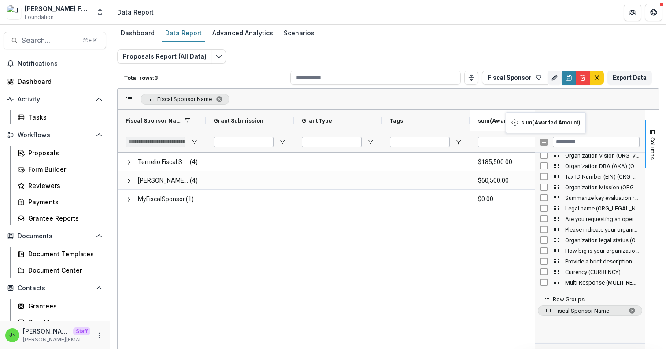
scroll to position [0, 7]
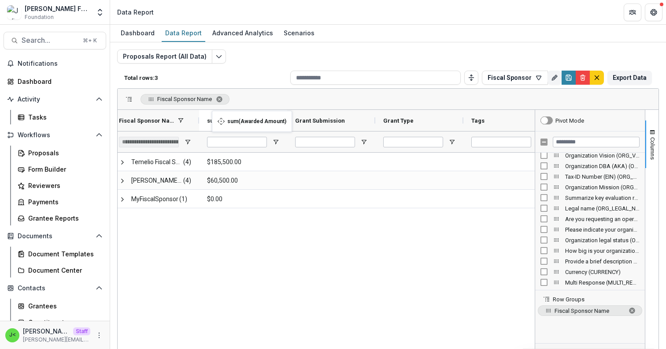
drag, startPoint x: 511, startPoint y: 117, endPoint x: 217, endPoint y: 116, distance: 293.9
click at [632, 310] on span "Fiscal Sponsor Name. Press ENTER to sort. Press DELETE to remove" at bounding box center [632, 310] width 7 height 7
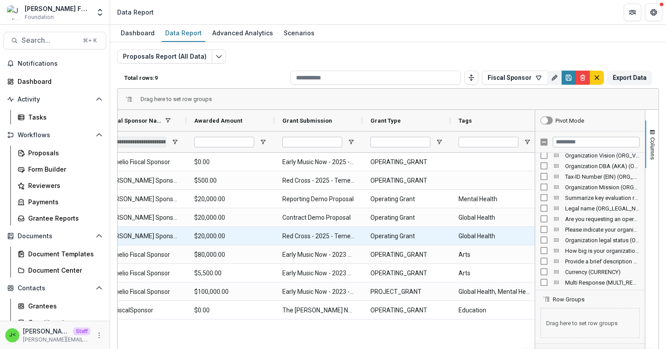
scroll to position [0, 0]
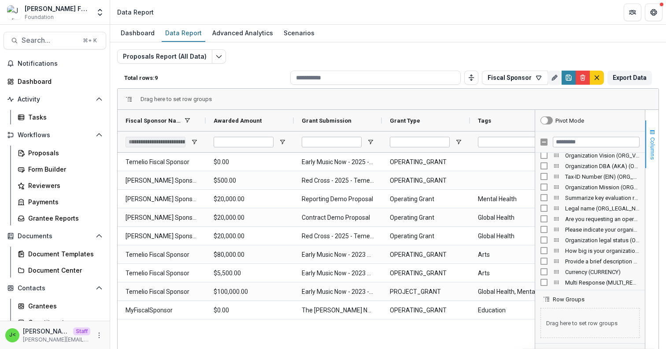
click at [650, 151] on span "Columns" at bounding box center [653, 148] width 7 height 22
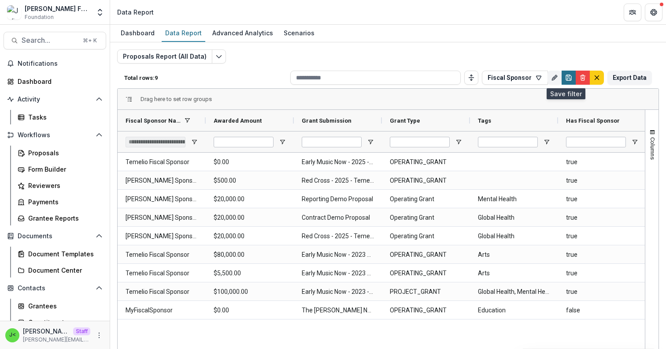
click at [565, 81] on icon "Save" at bounding box center [568, 77] width 7 height 7
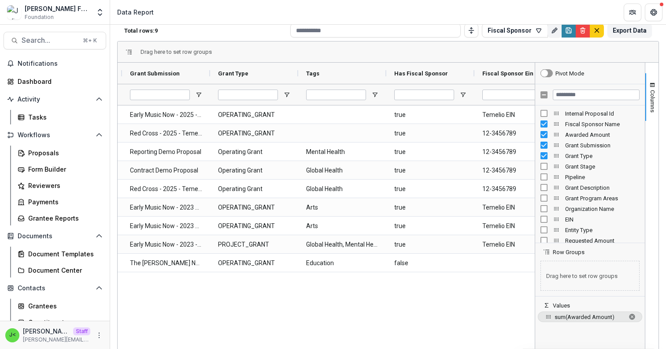
scroll to position [0, 167]
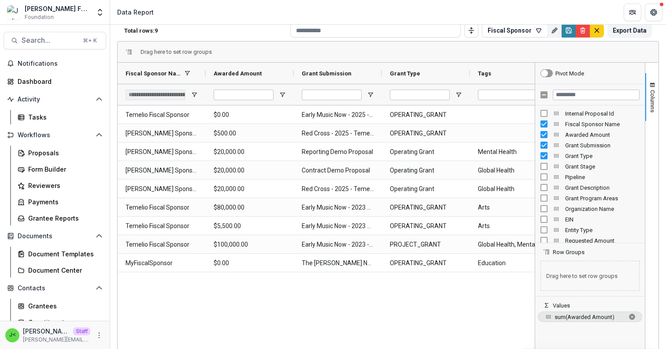
click at [377, 288] on div "Temelio Fiscal Sponsor $0.00 Early Music Now - 2025 - Temelio General Grant Pro…" at bounding box center [326, 225] width 417 height 241
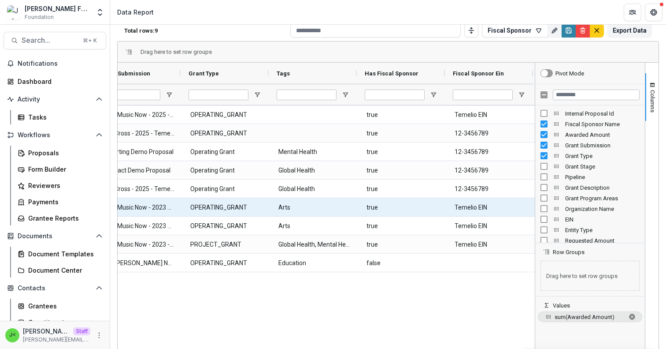
scroll to position [0, 0]
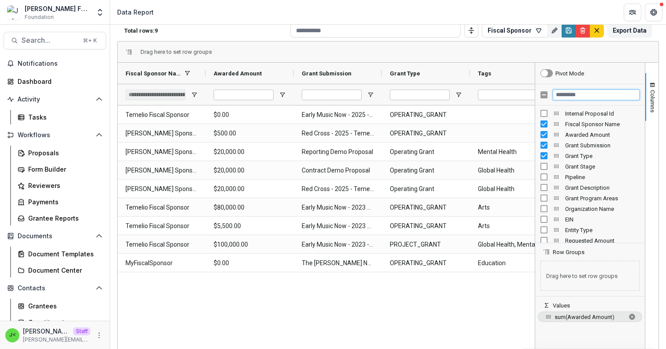
click at [571, 93] on input "Filter Columns Input" at bounding box center [596, 94] width 87 height 11
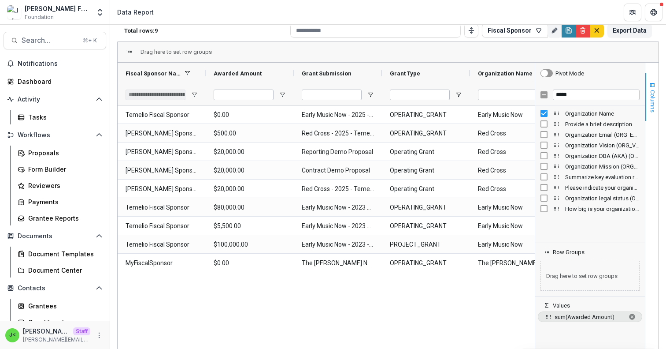
click at [655, 100] on button "Columns" at bounding box center [652, 97] width 13 height 48
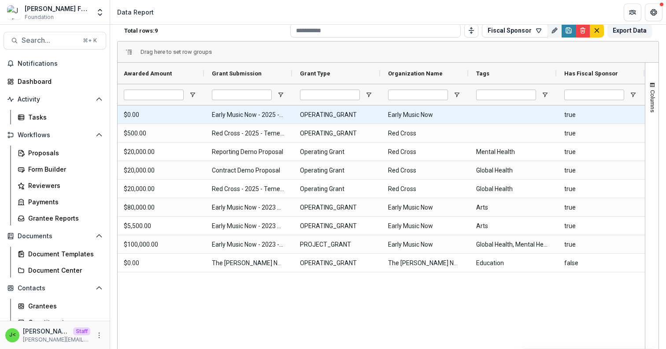
scroll to position [0, 111]
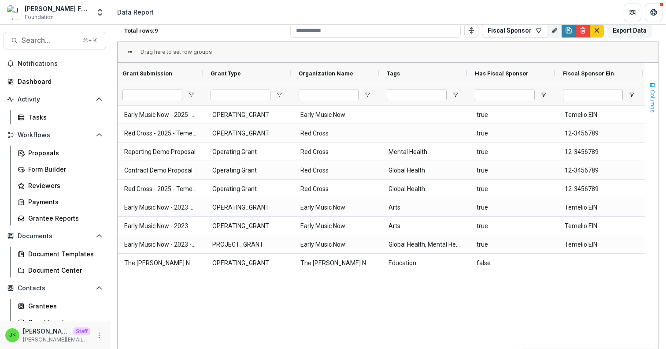
click at [650, 94] on span "Columns" at bounding box center [653, 101] width 7 height 22
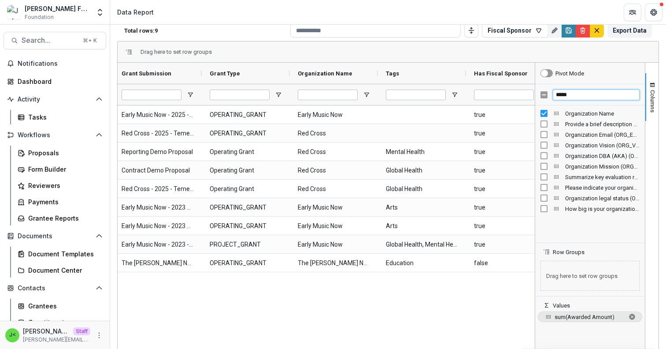
click at [581, 94] on input "*****" at bounding box center [596, 94] width 87 height 11
type input "*"
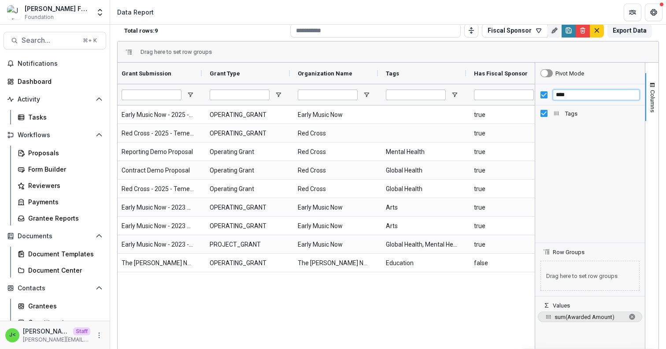
type input "****"
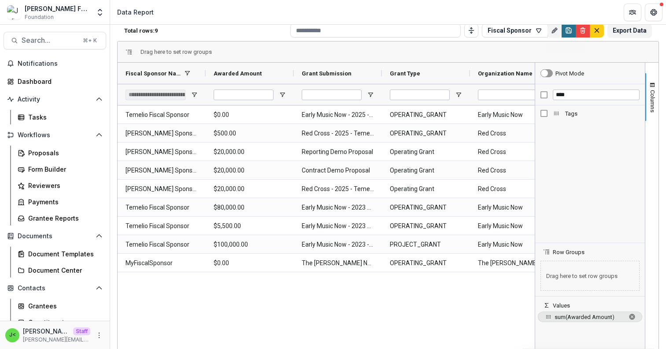
click at [566, 35] on button "Save" at bounding box center [569, 30] width 14 height 14
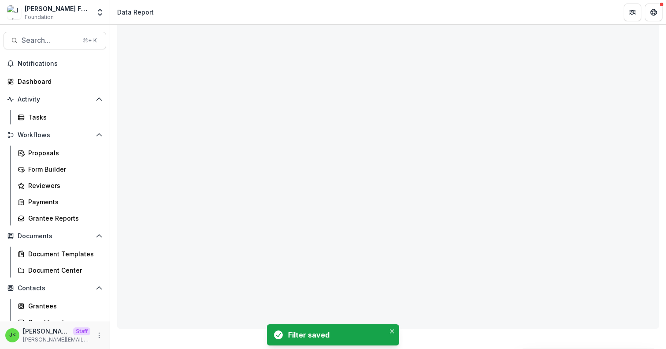
type input "**********"
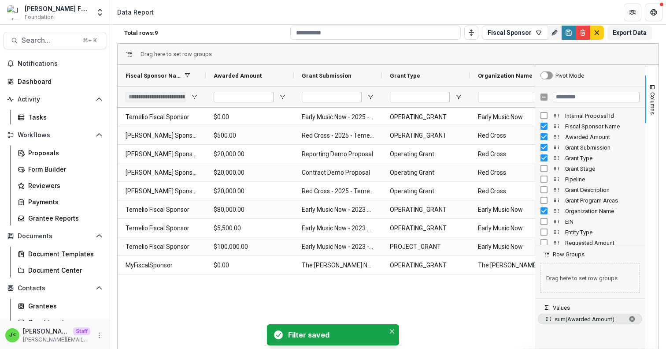
click at [380, 301] on div "Temelio Fiscal Sponsor $0.00 Early Music Now - 2025 - Temelio General Grant Pro…" at bounding box center [326, 228] width 417 height 241
